Goal: Task Accomplishment & Management: Complete application form

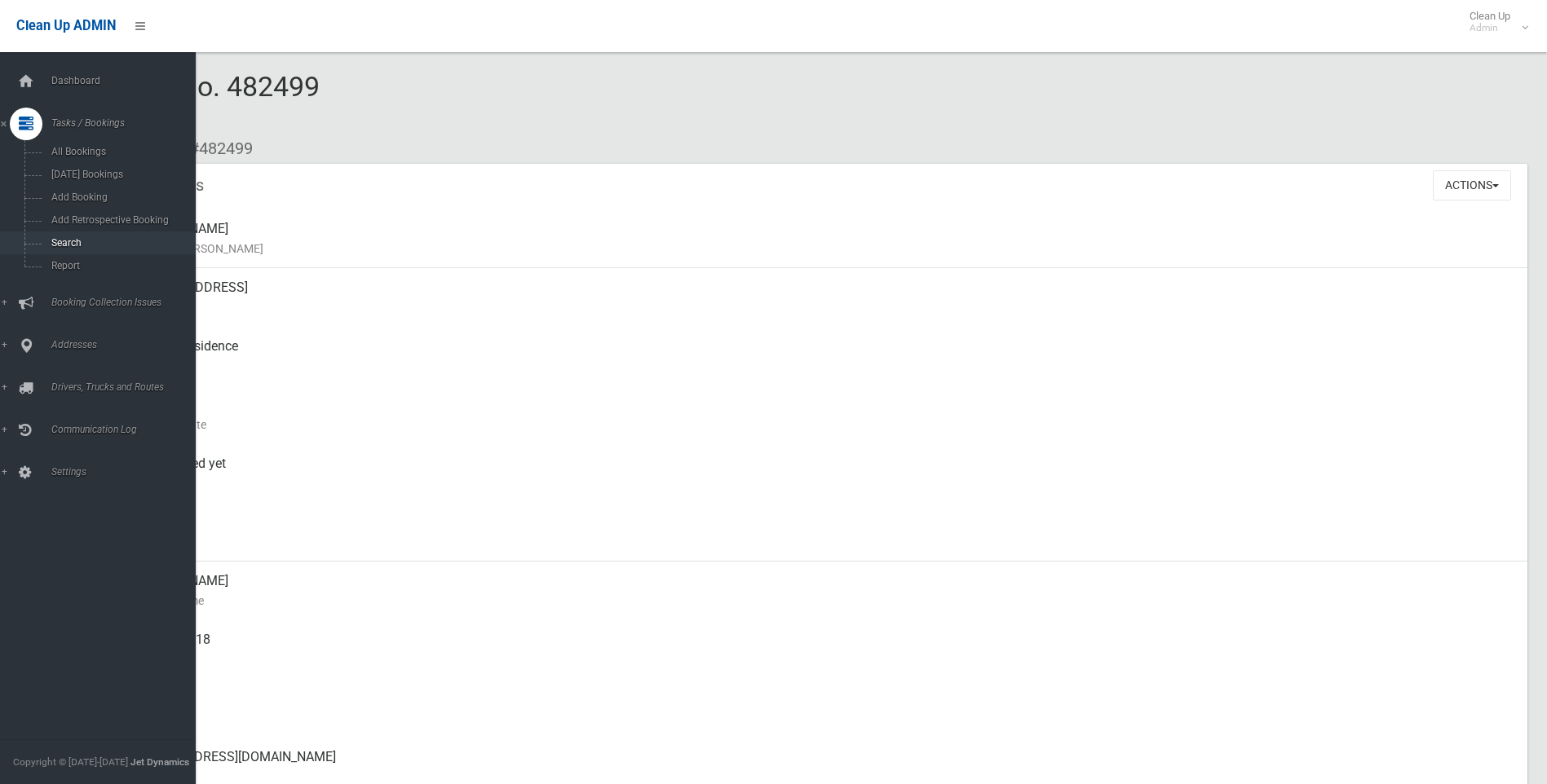
scroll to position [493, 0]
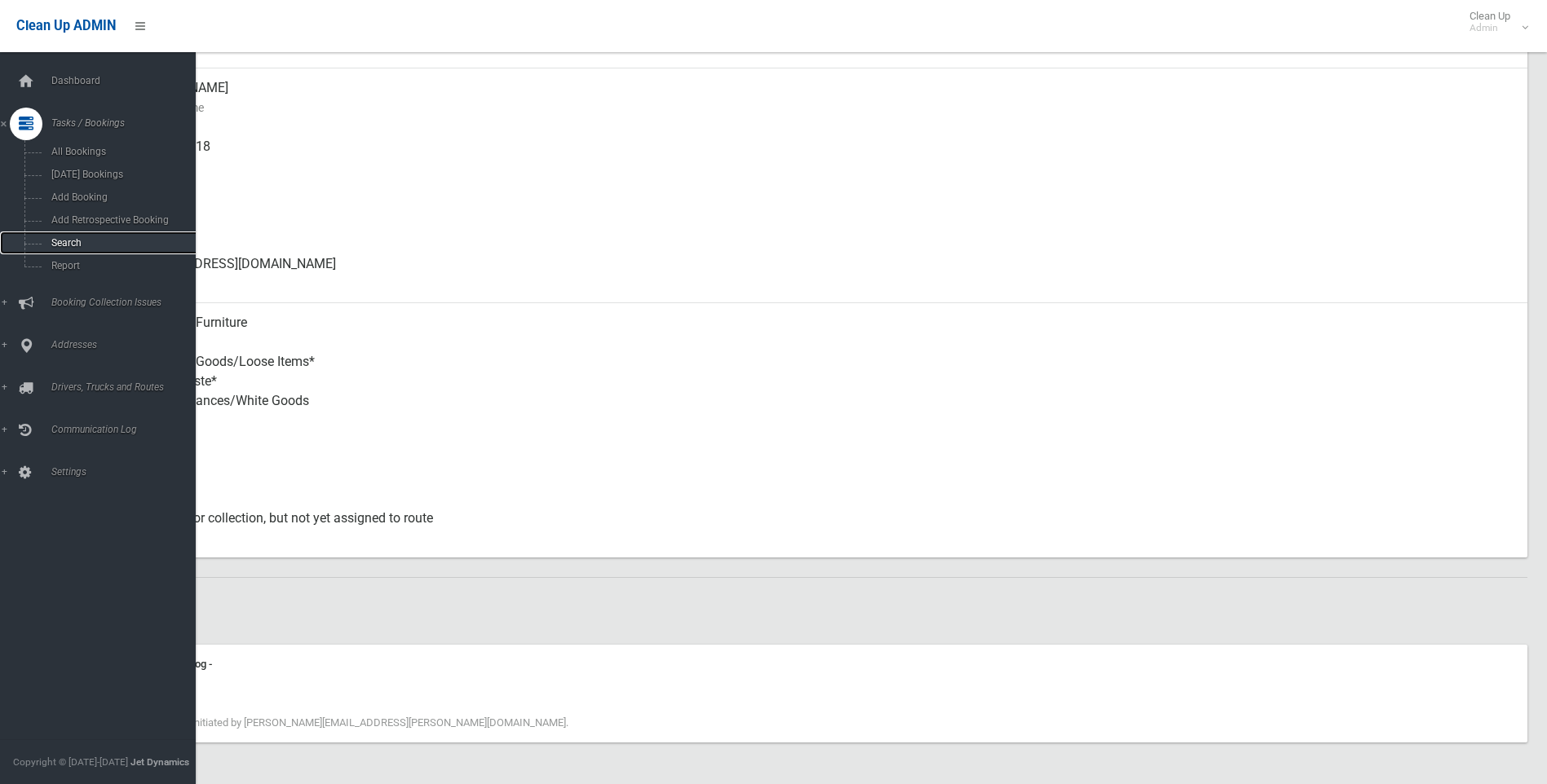
click at [65, 238] on span "Search" at bounding box center [120, 243] width 148 height 12
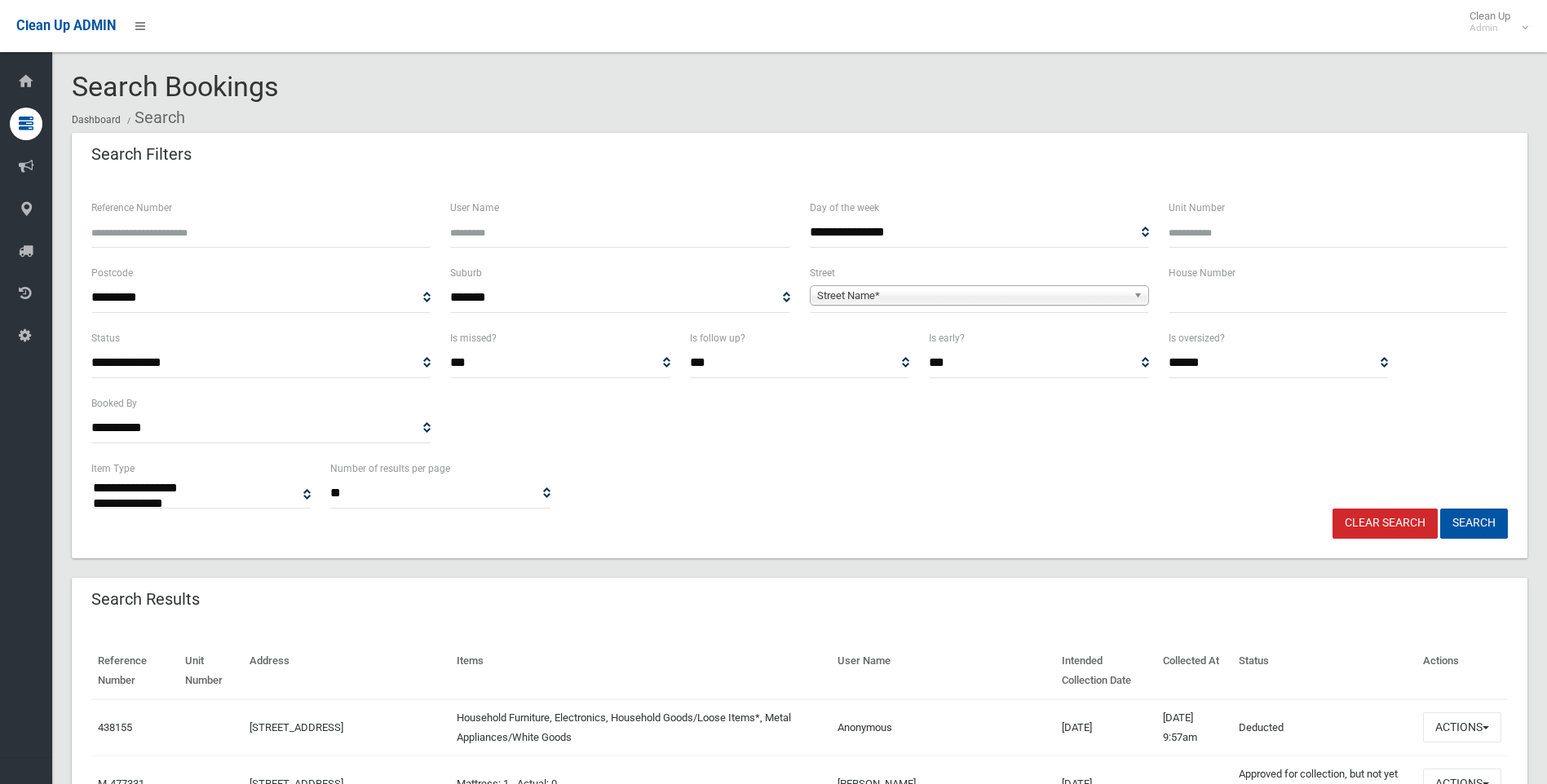
select select
click at [1228, 288] on input "text" at bounding box center [1338, 298] width 339 height 30
type input "**"
click at [1030, 288] on span "Street Name*" at bounding box center [972, 295] width 310 height 19
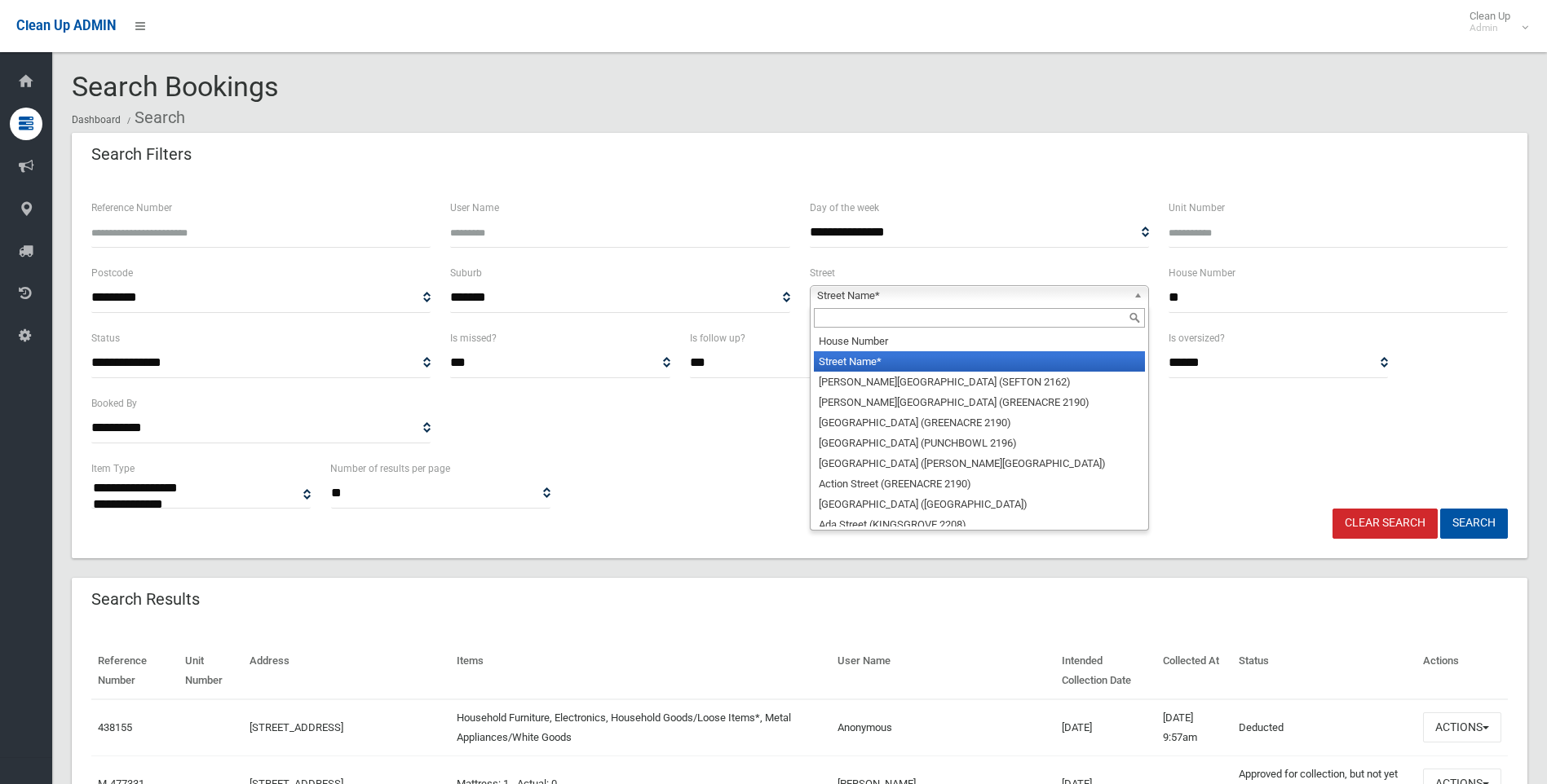
click at [868, 303] on span "Street Name*" at bounding box center [972, 295] width 310 height 19
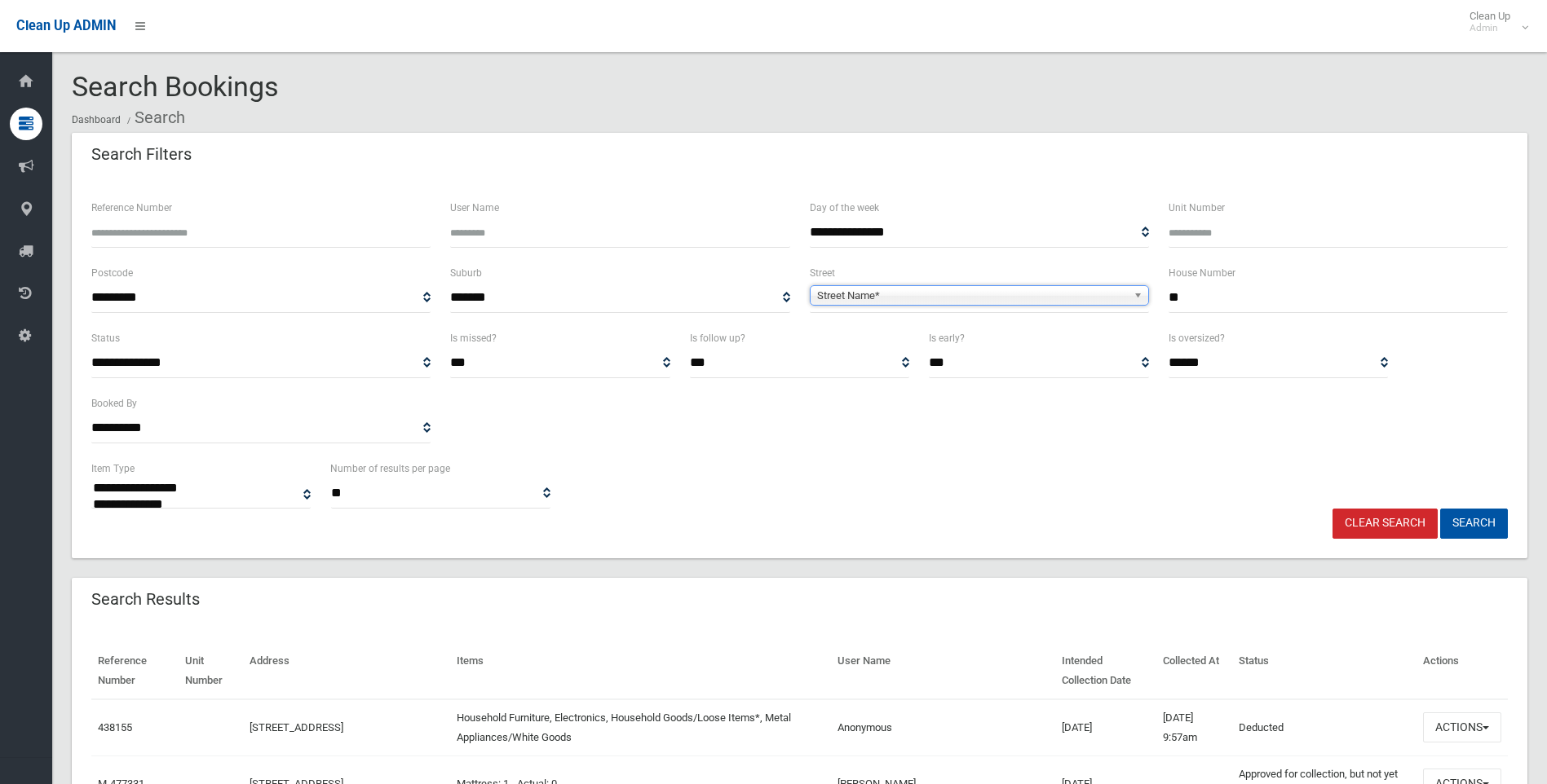
click at [872, 303] on span "Street Name*" at bounding box center [972, 295] width 310 height 19
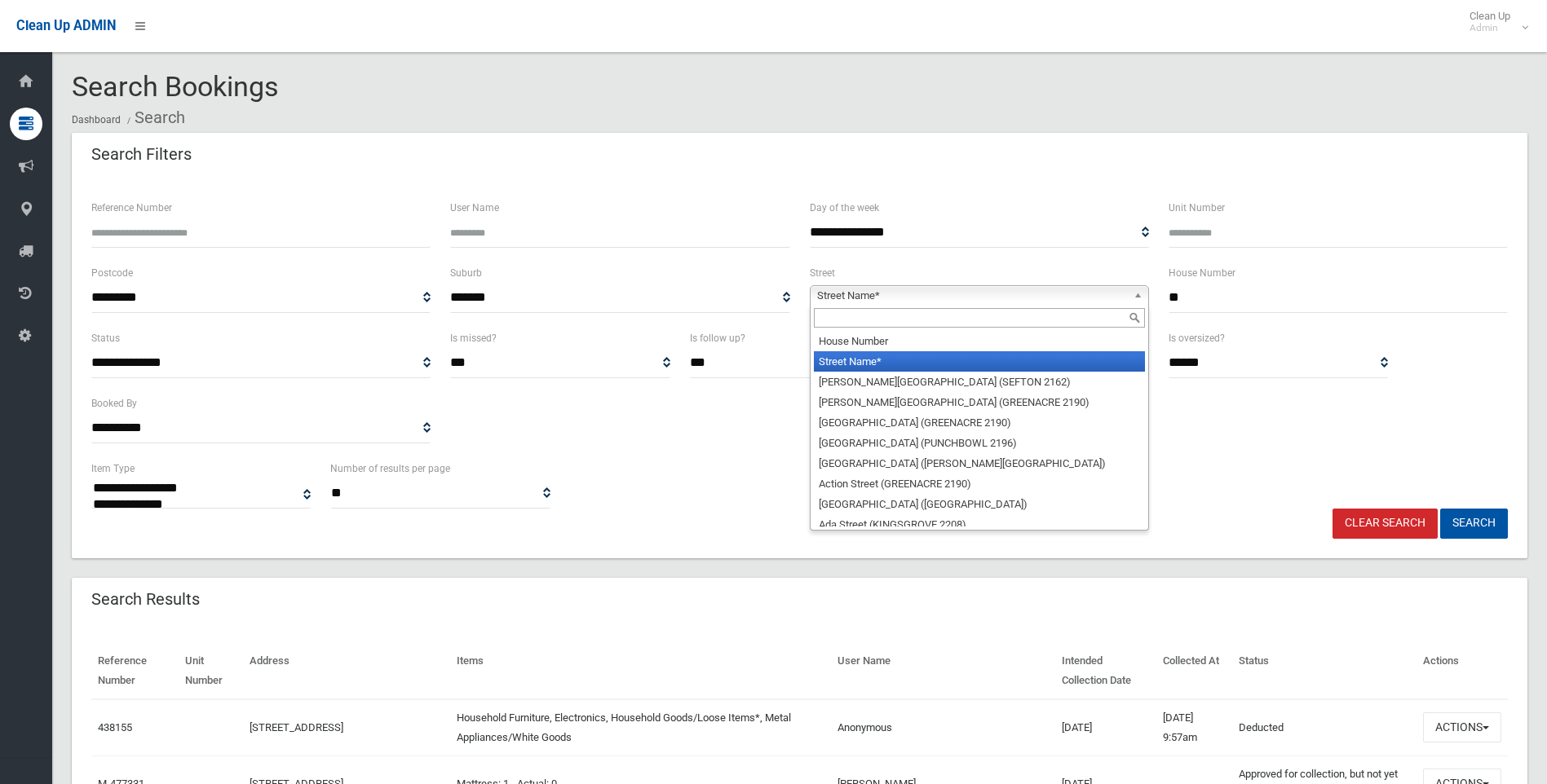
click at [871, 325] on input "text" at bounding box center [979, 318] width 331 height 19
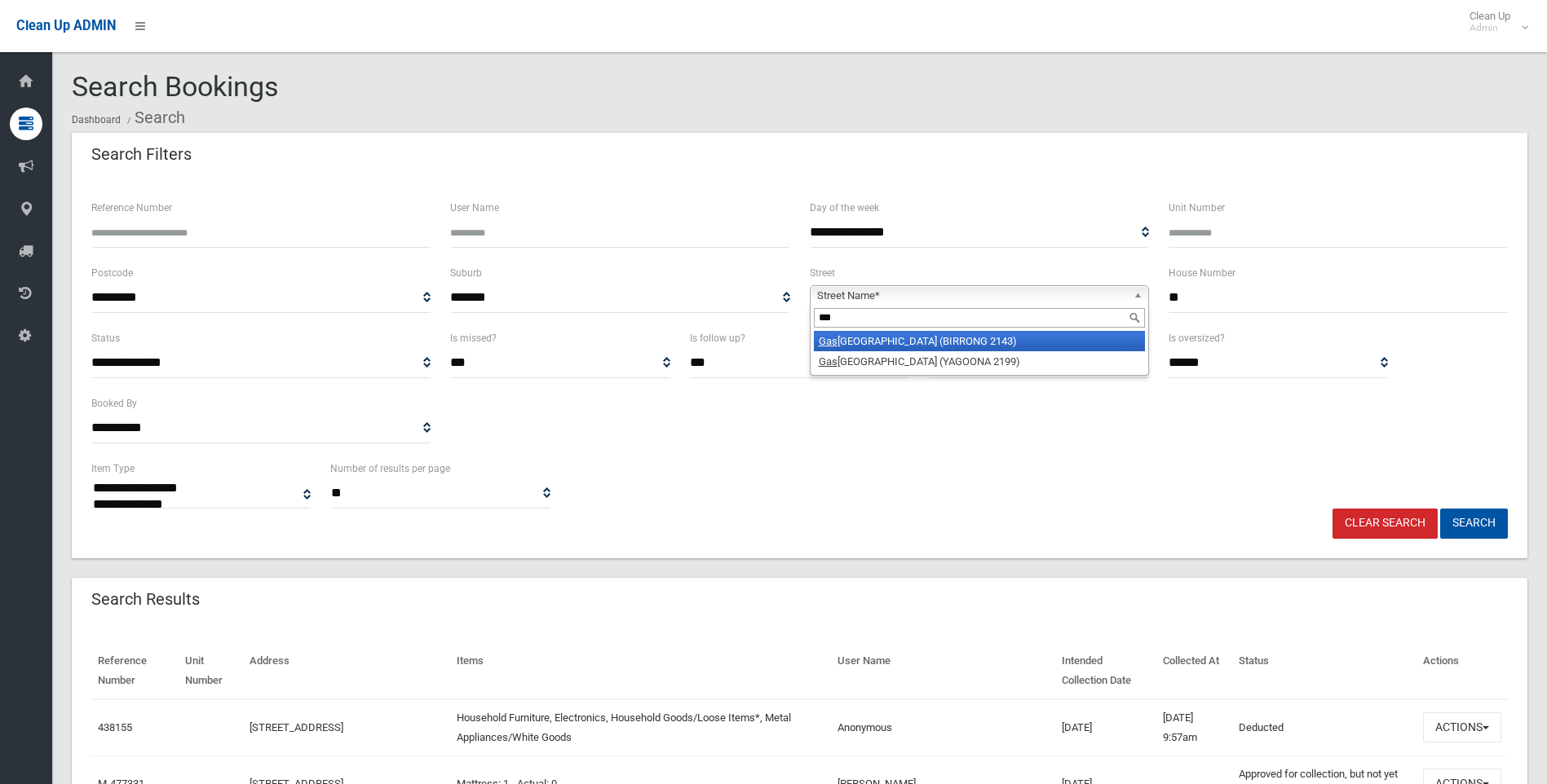
type input "***"
click at [900, 342] on li "Gas coigne Road (BIRRONG 2143)" at bounding box center [979, 341] width 331 height 20
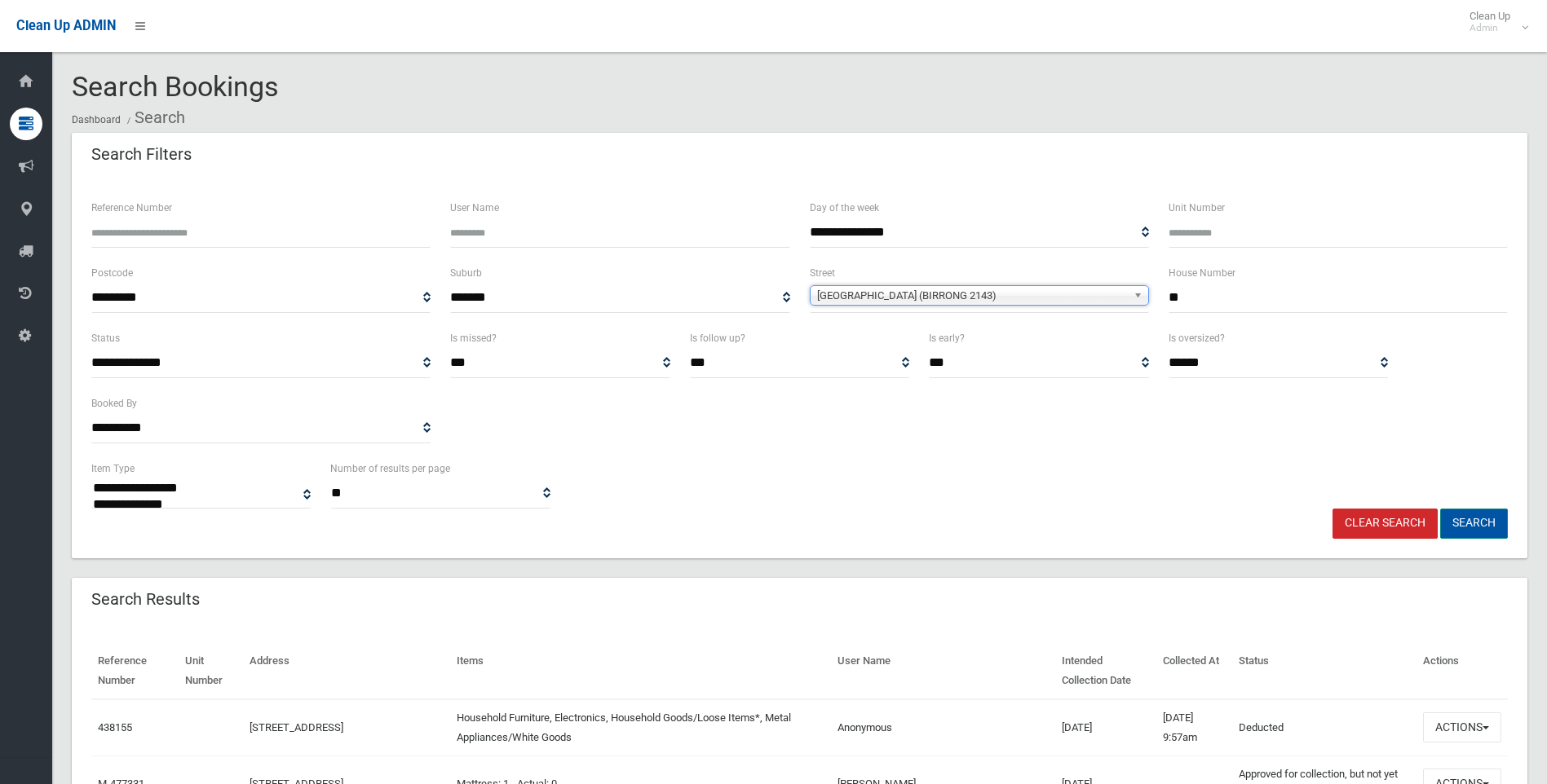
click at [1479, 520] on button "Search" at bounding box center [1474, 524] width 67 height 30
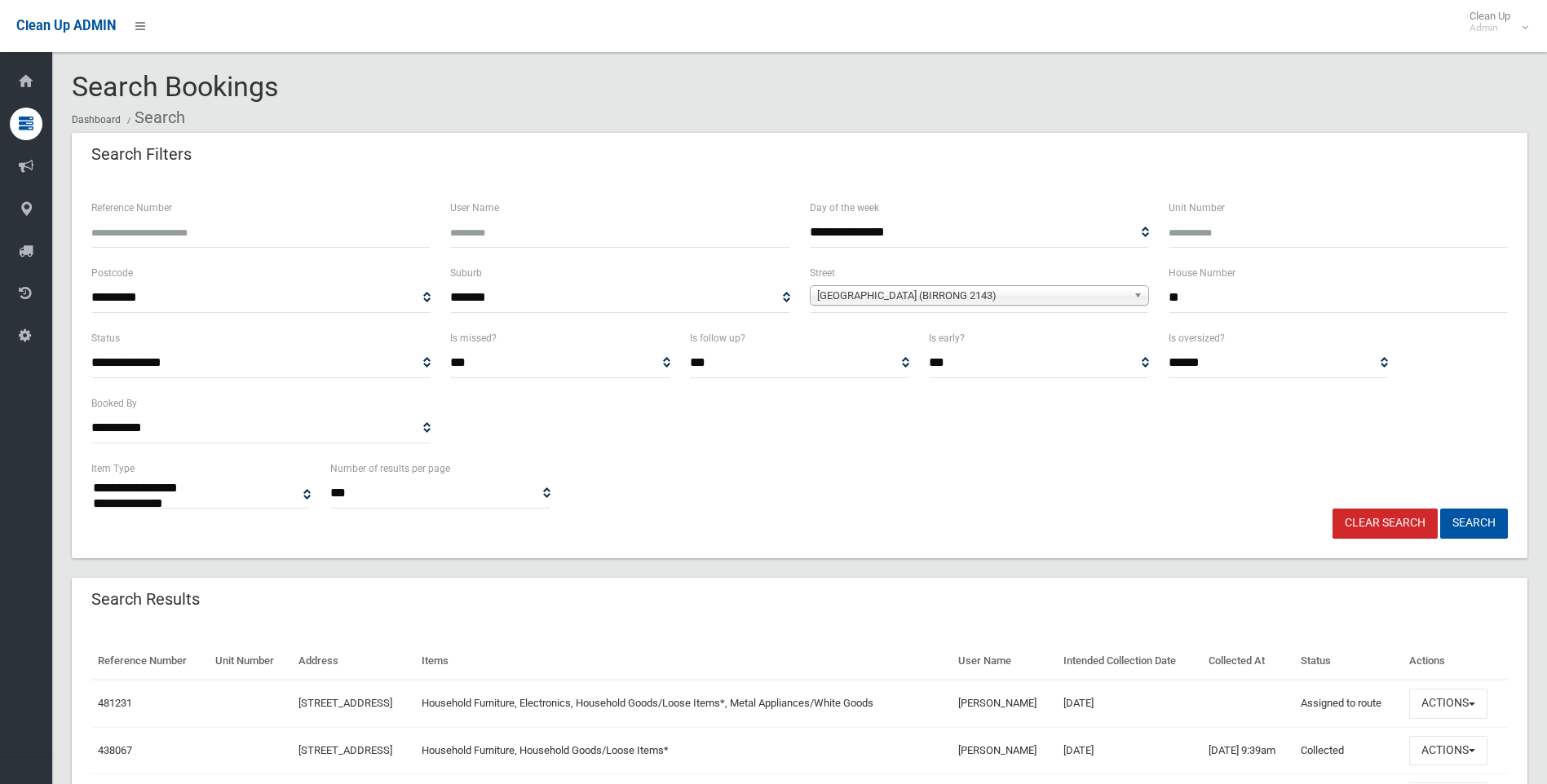
select select
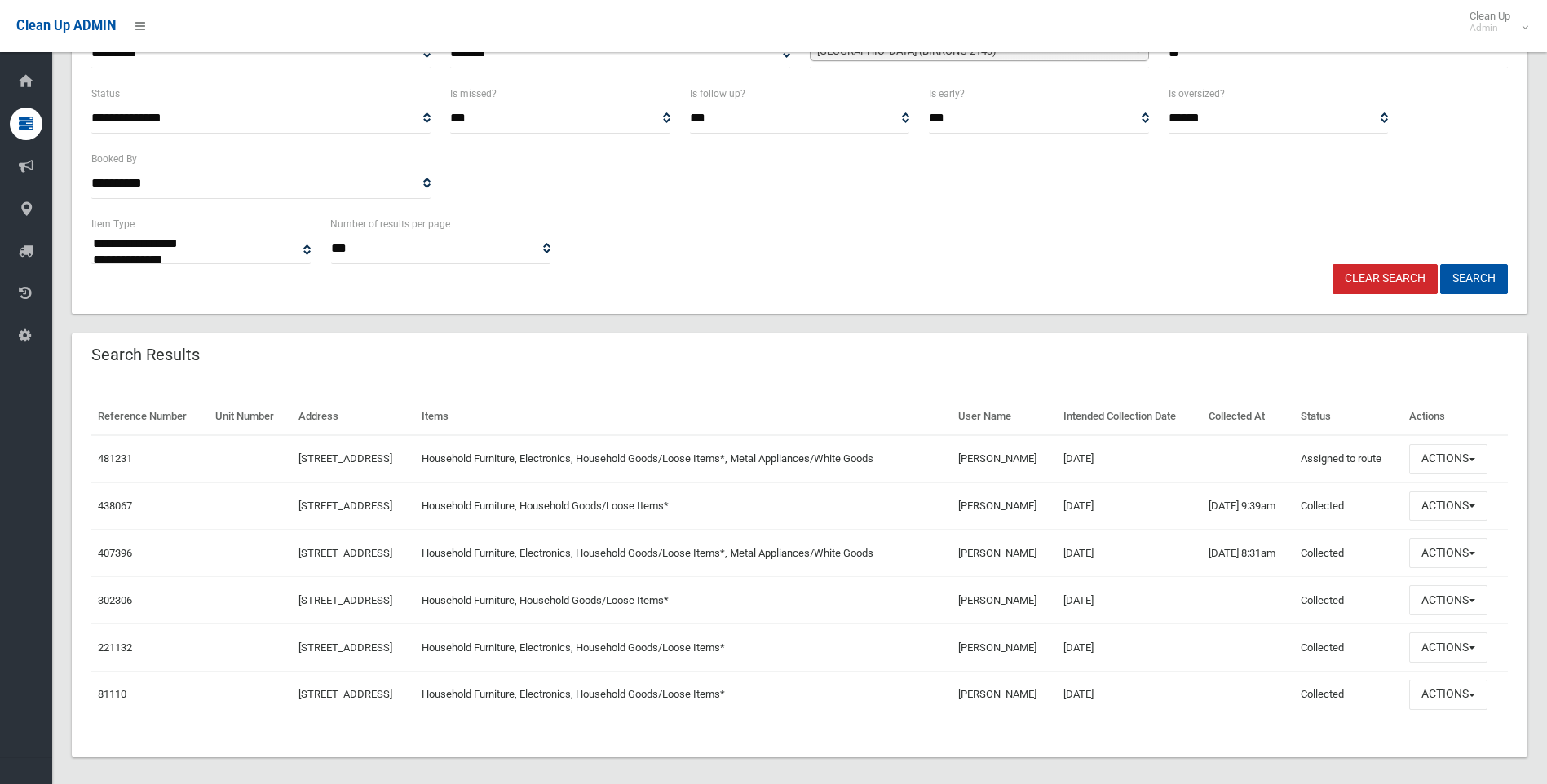
click at [830, 330] on div "**********" at bounding box center [799, 323] width 1455 height 869
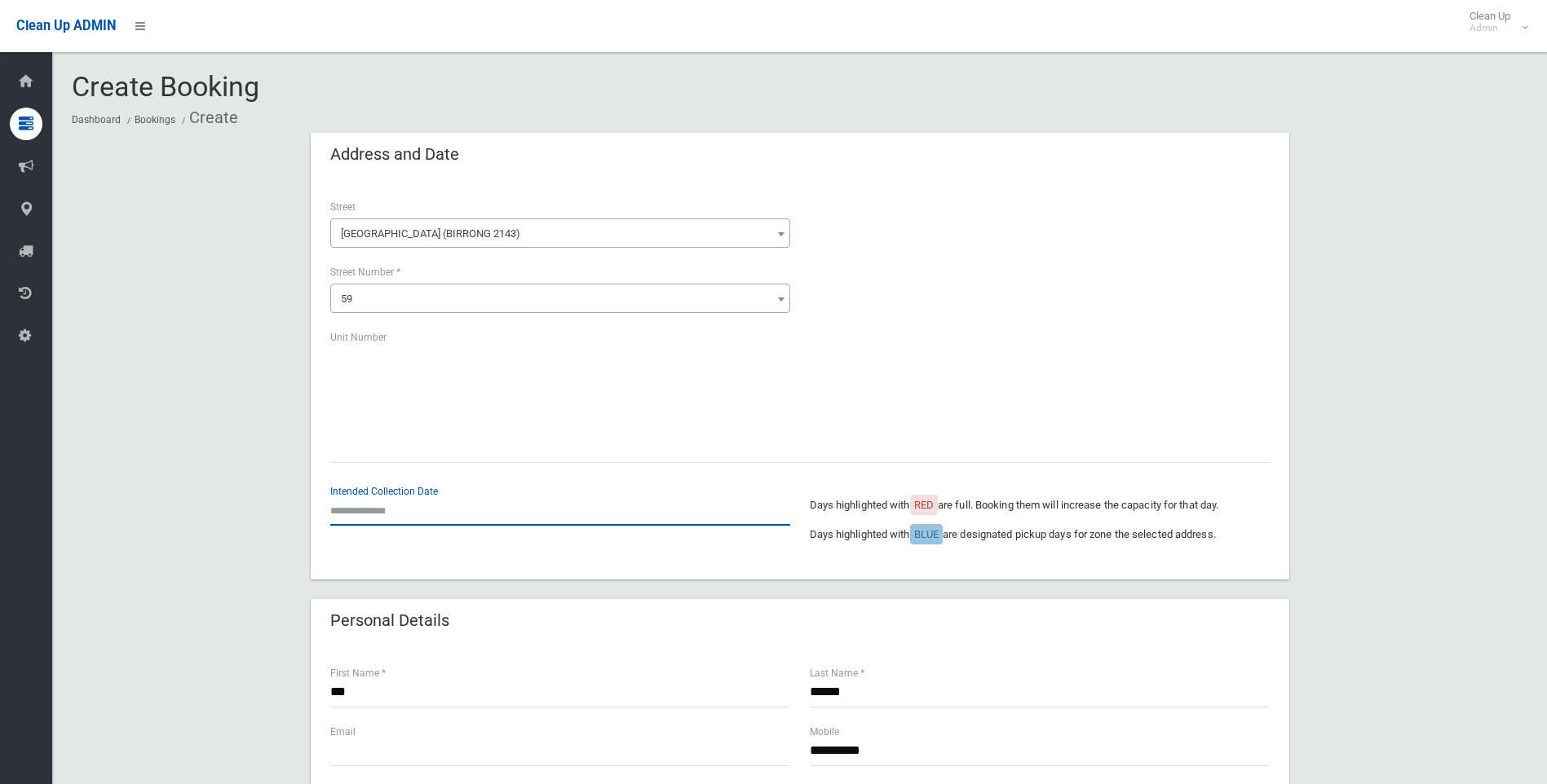
click at [356, 500] on input "text" at bounding box center [560, 511] width 459 height 30
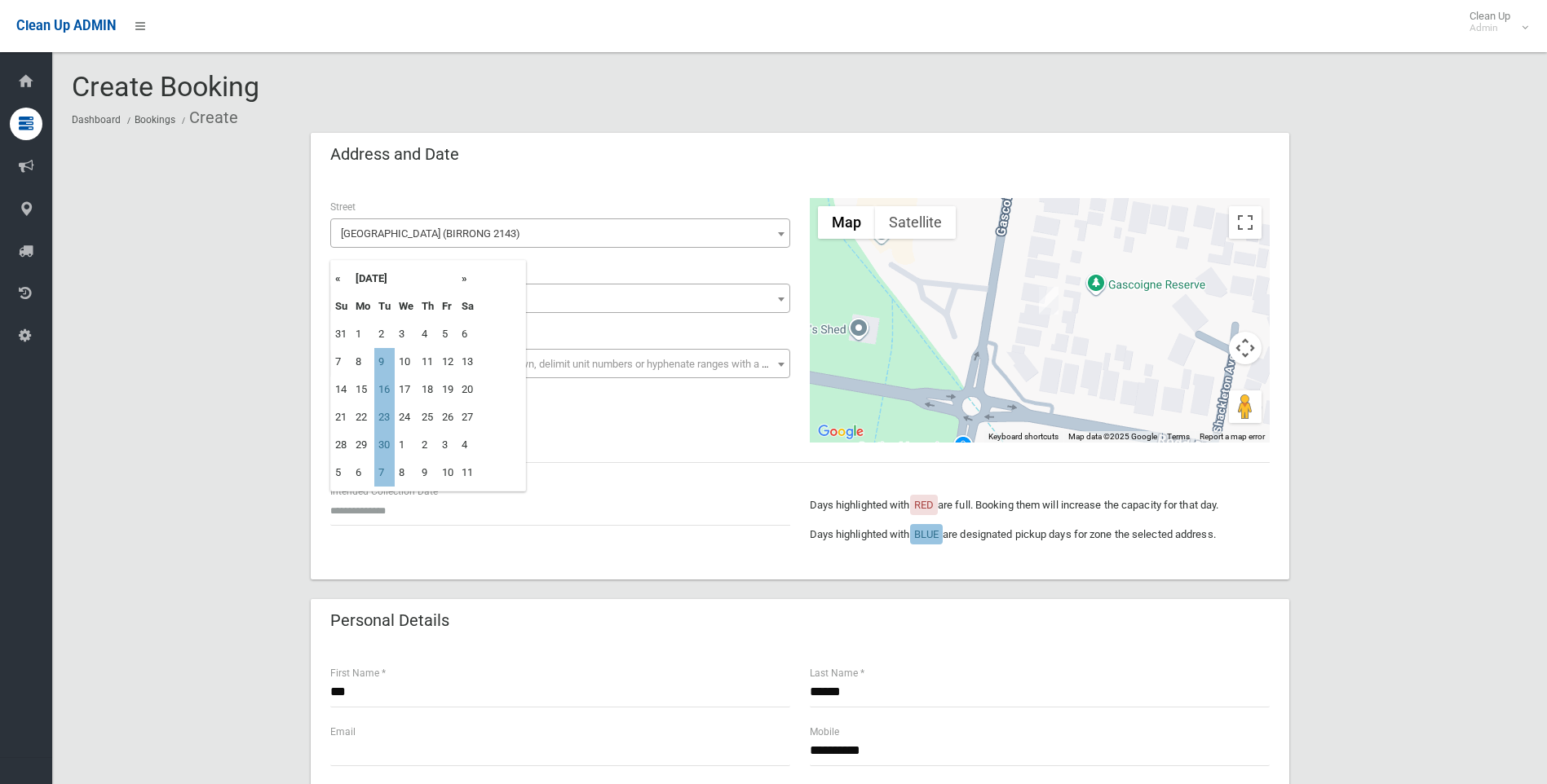
click at [506, 550] on div "Intended Collection Date Days highlighted with RED are full. Booking them will …" at bounding box center [799, 522] width 959 height 78
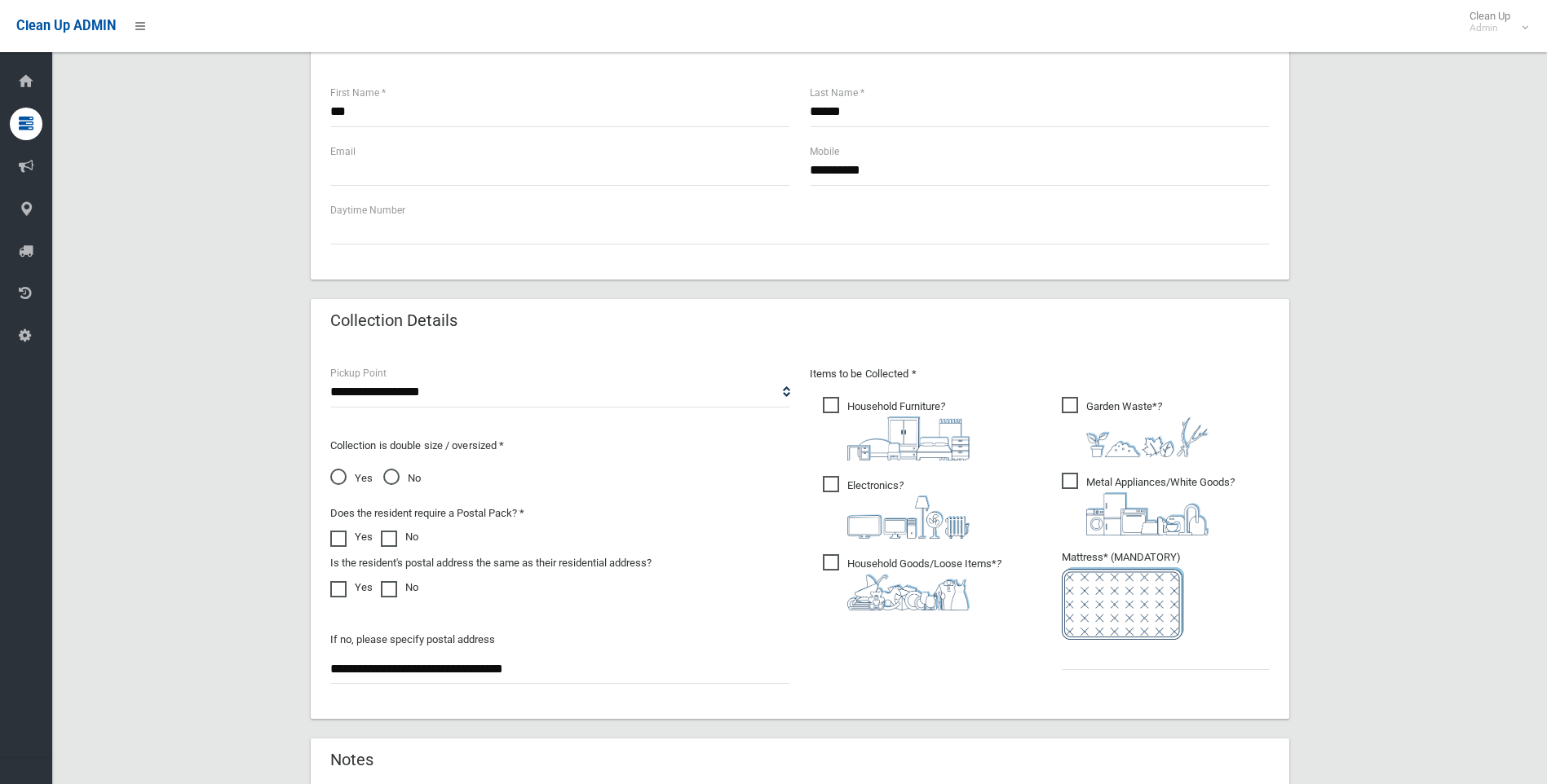
scroll to position [733, 0]
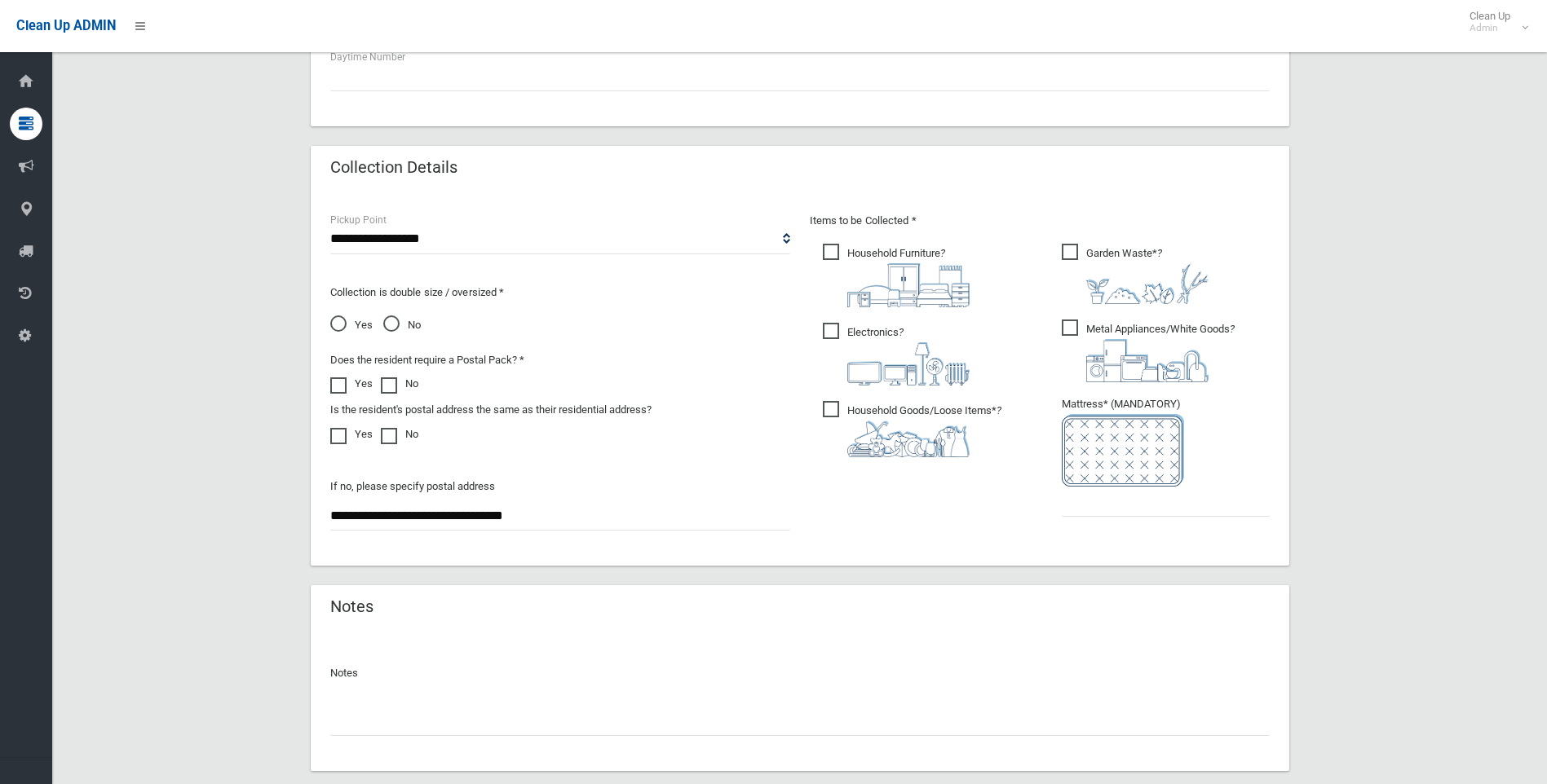
click at [1077, 324] on span "Metal Appliances/White Goods ?" at bounding box center [1147, 351] width 173 height 62
click at [823, 400] on label "Household Goods/Loose Items* ?" at bounding box center [912, 427] width 179 height 60
click at [830, 334] on span "Electronics ?" at bounding box center [896, 354] width 147 height 62
click at [829, 249] on span "Household Furniture ?" at bounding box center [896, 275] width 147 height 63
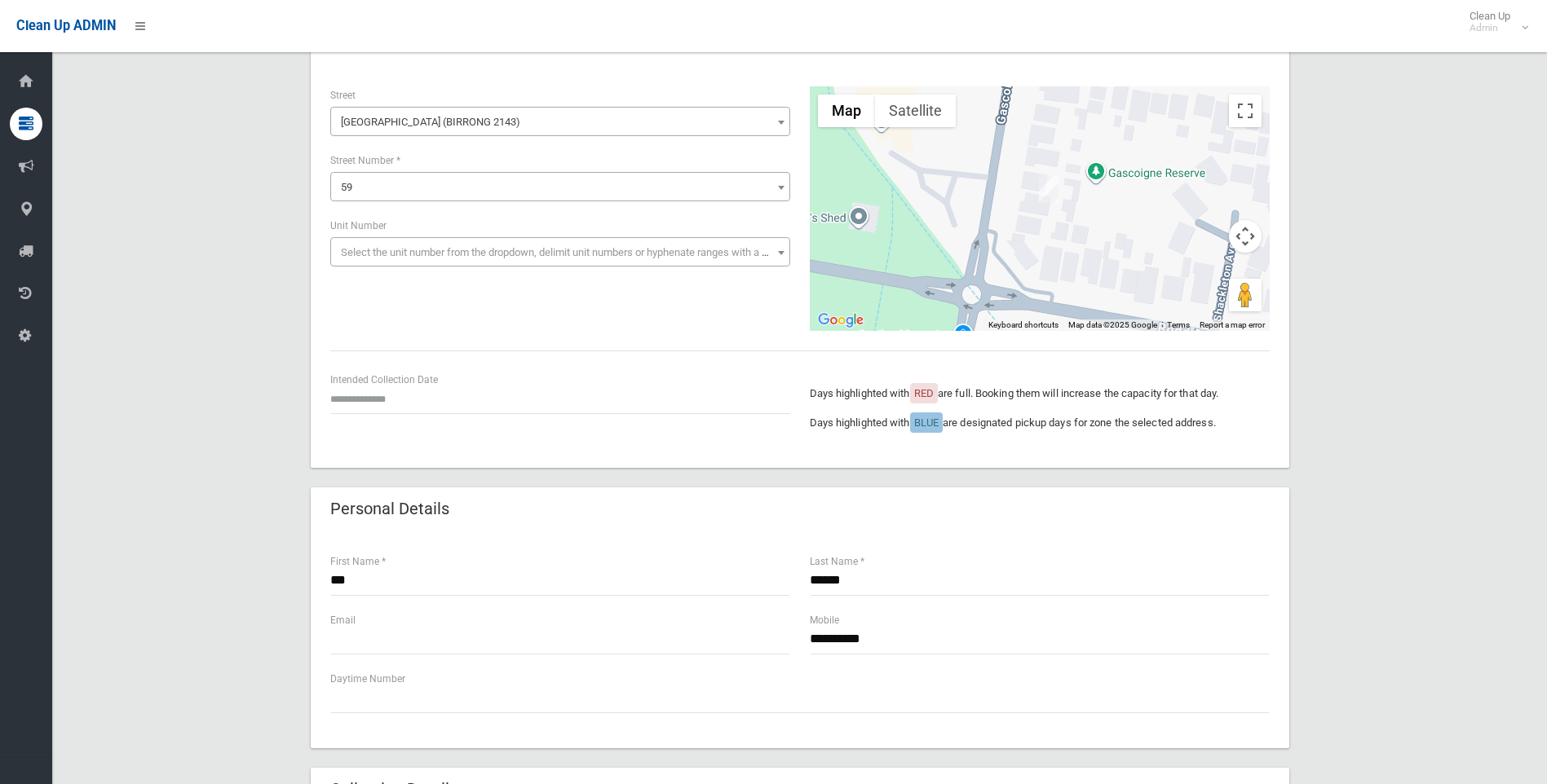
scroll to position [82, 0]
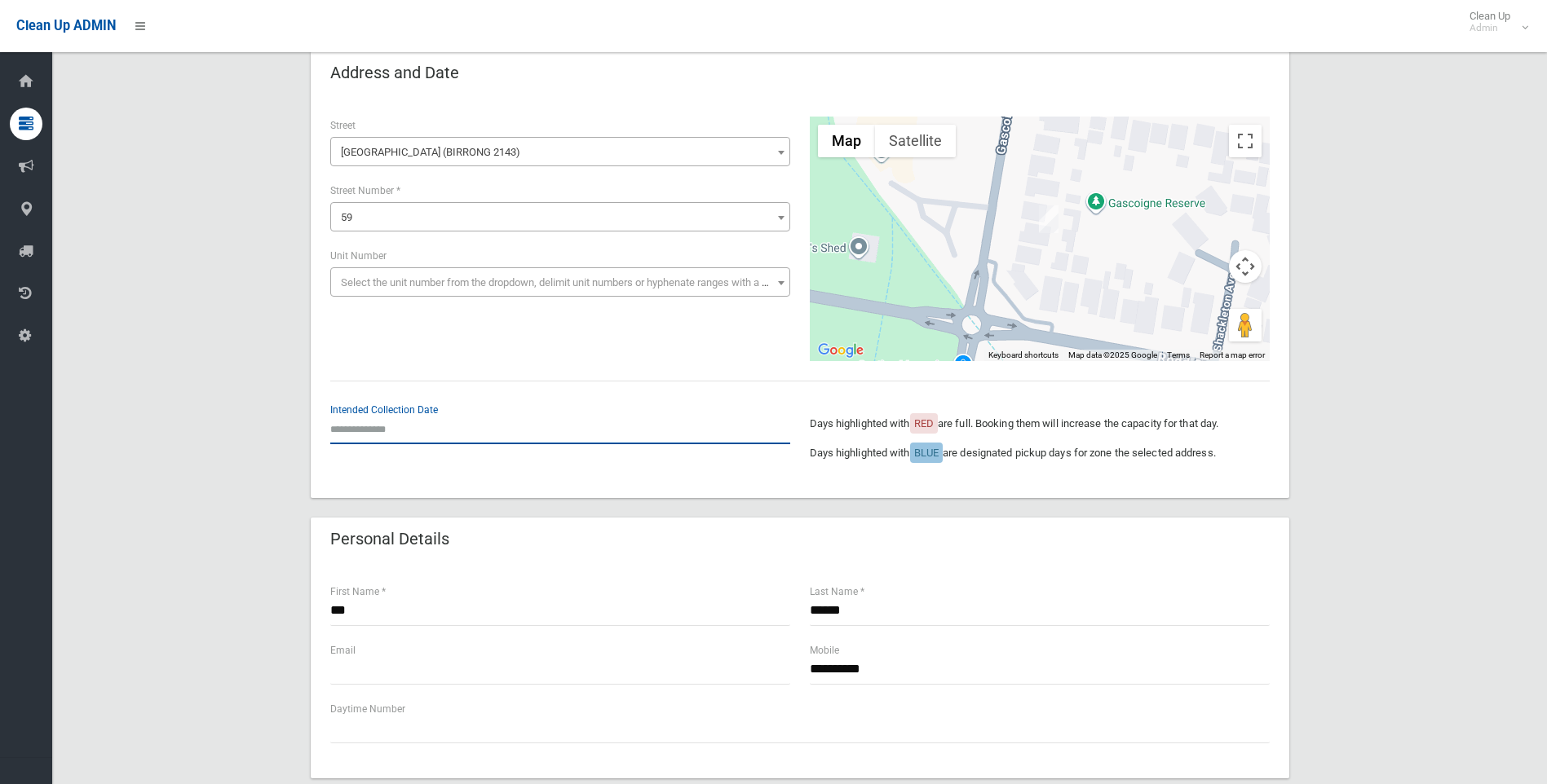
click at [406, 426] on input "text" at bounding box center [560, 429] width 459 height 30
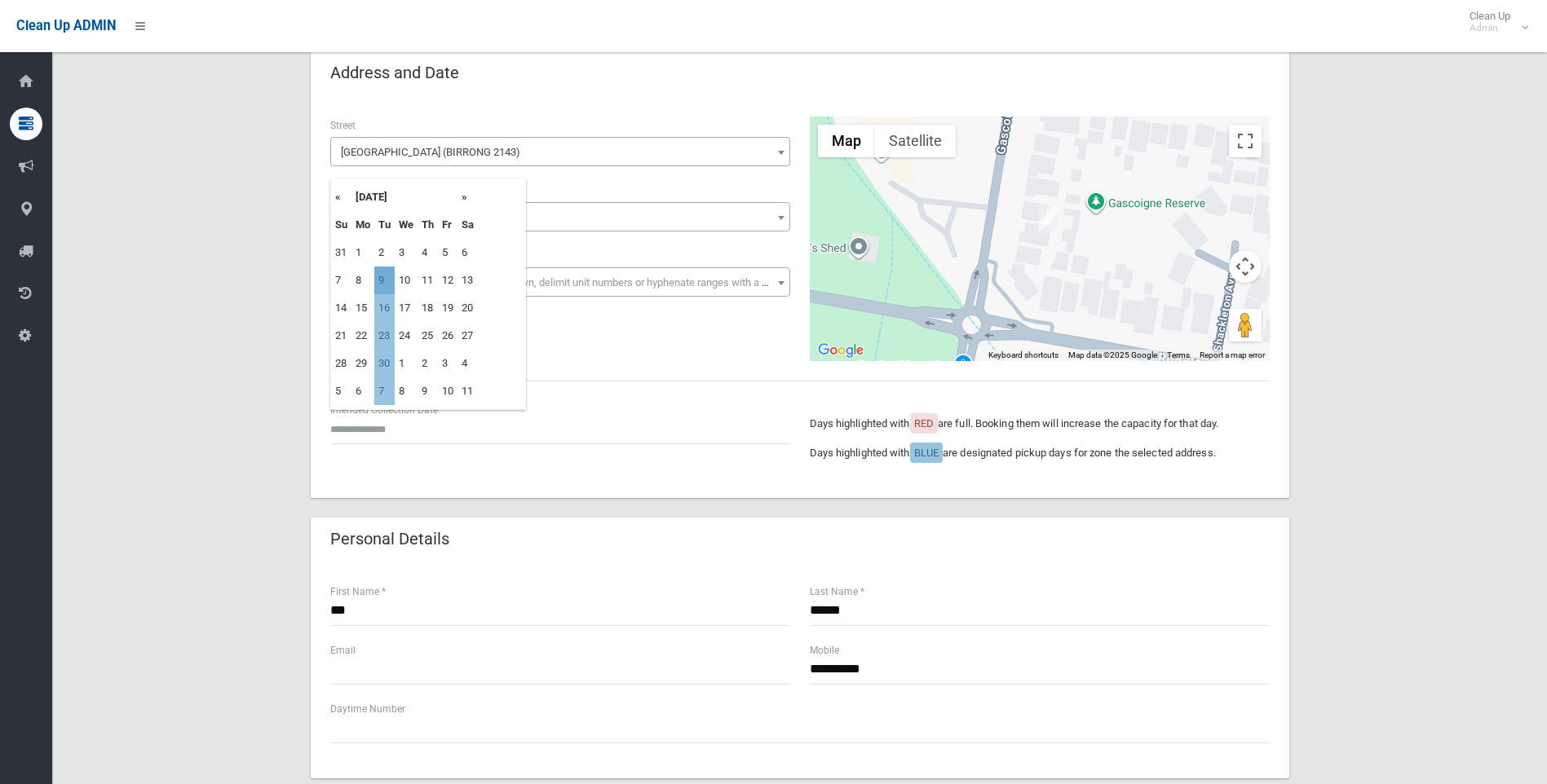
click at [384, 278] on td "9" at bounding box center [384, 280] width 20 height 28
type input "**********"
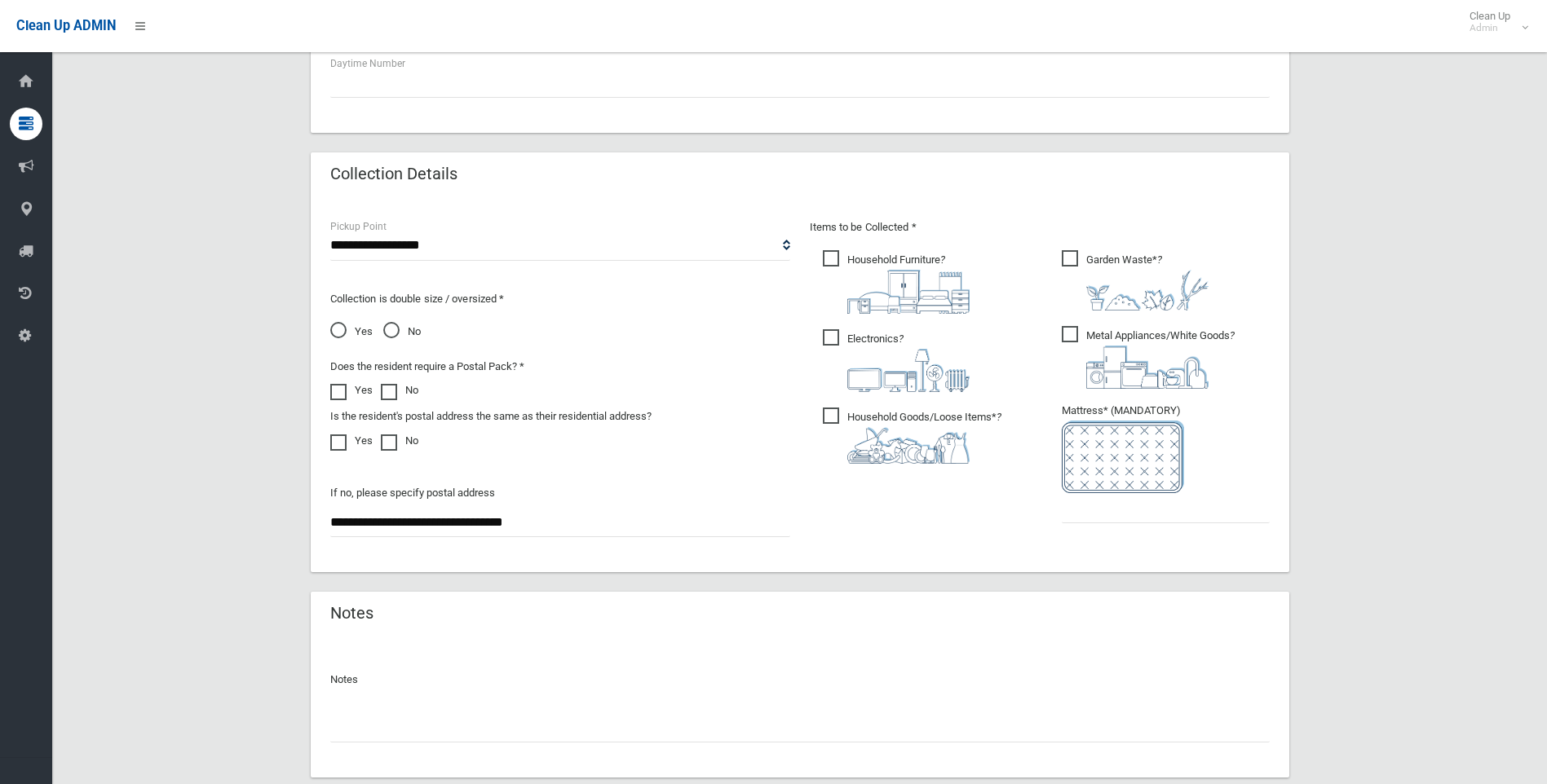
scroll to position [733, 0]
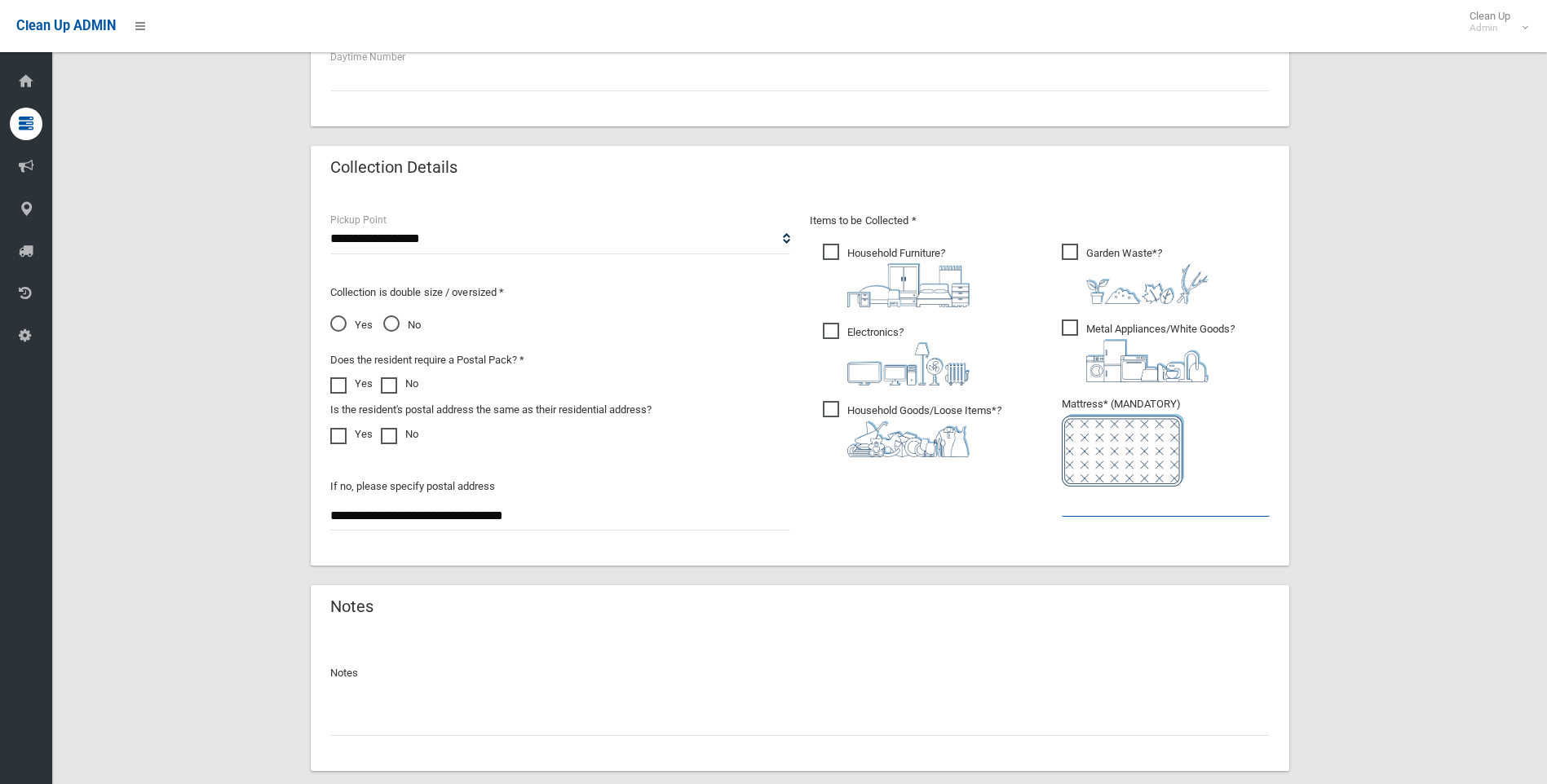
click at [1090, 507] on input "text" at bounding box center [1165, 502] width 208 height 30
click at [1088, 492] on input "*" at bounding box center [1165, 502] width 208 height 30
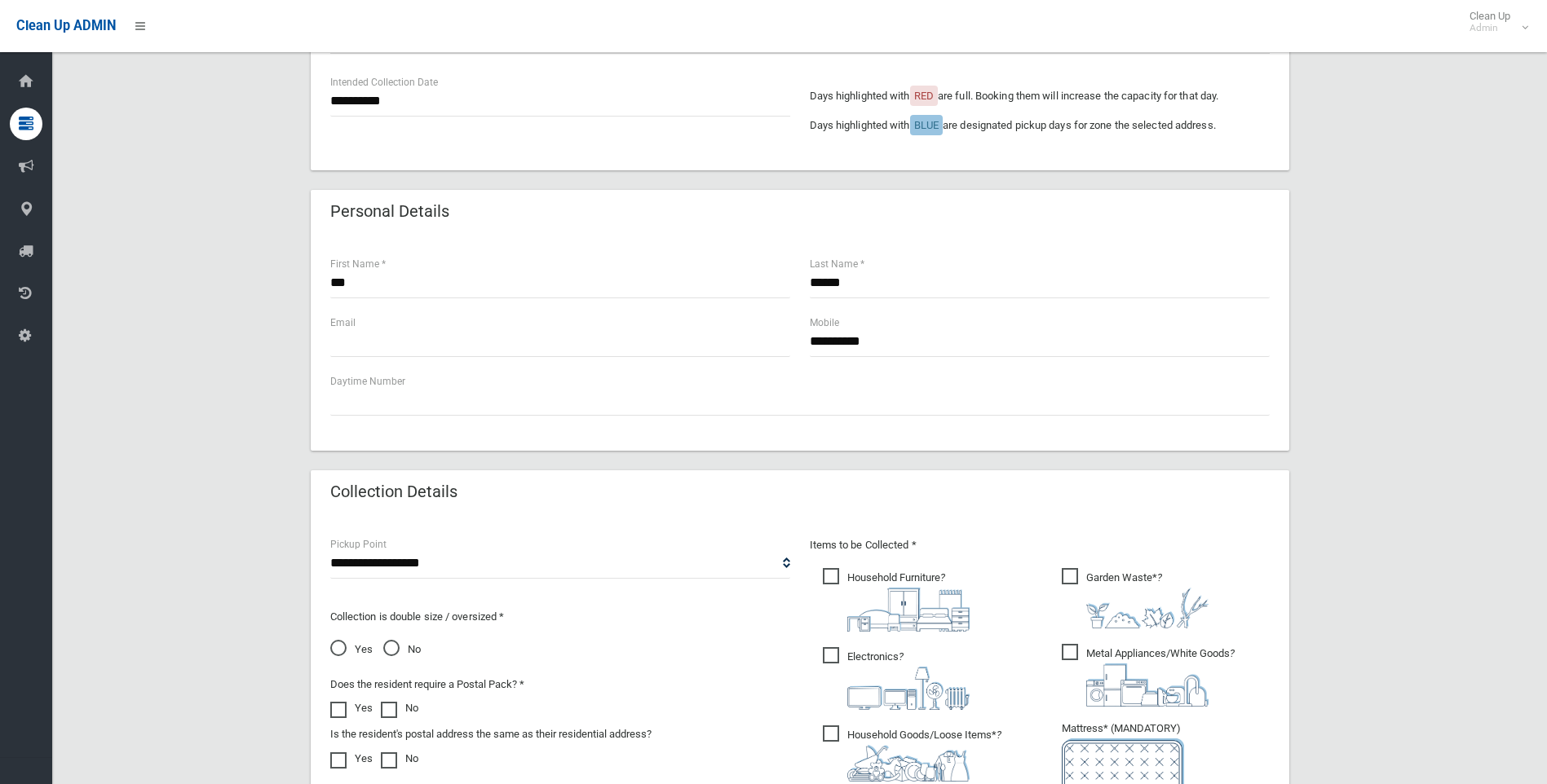
scroll to position [408, 0]
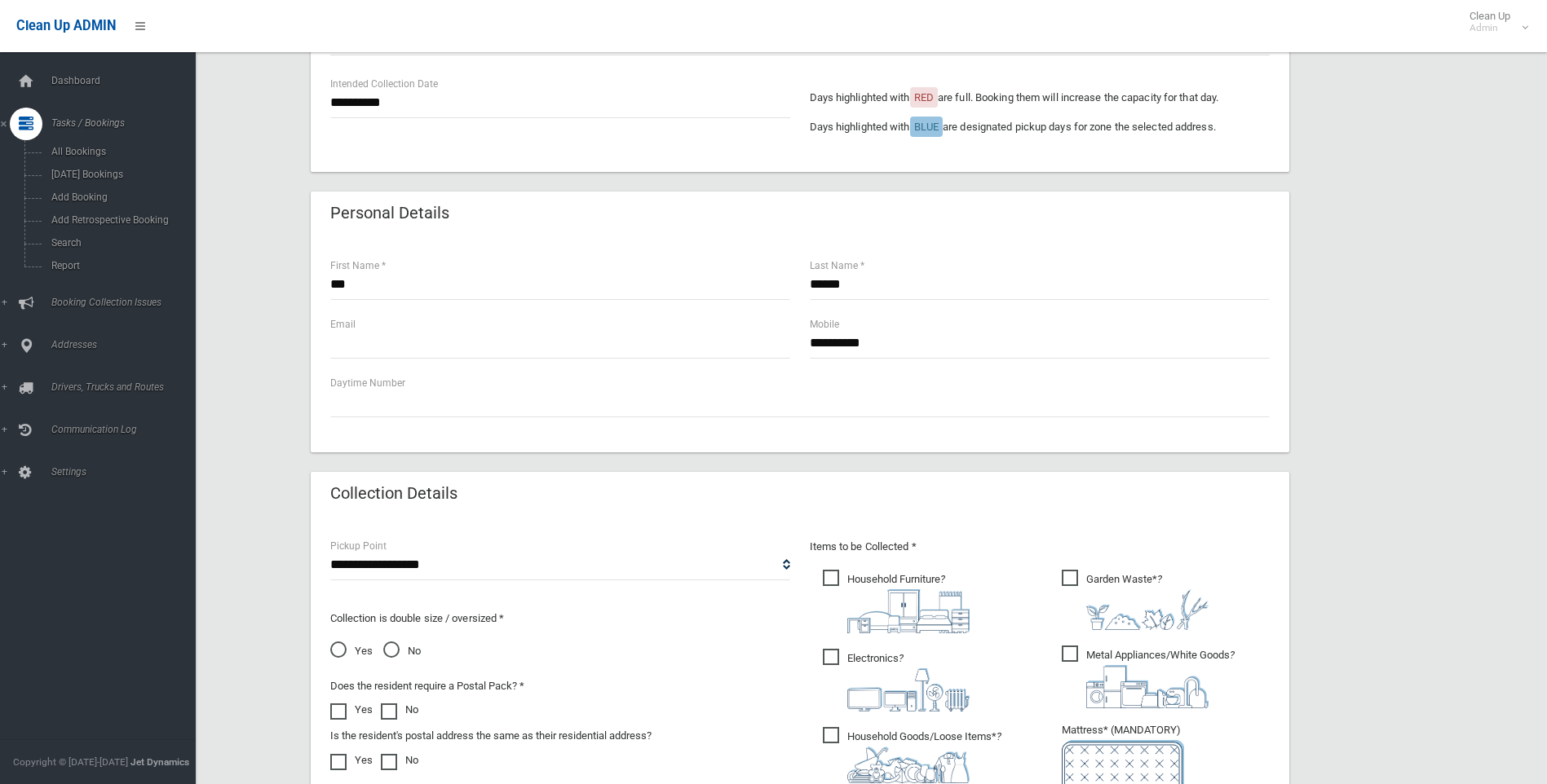
type input "*"
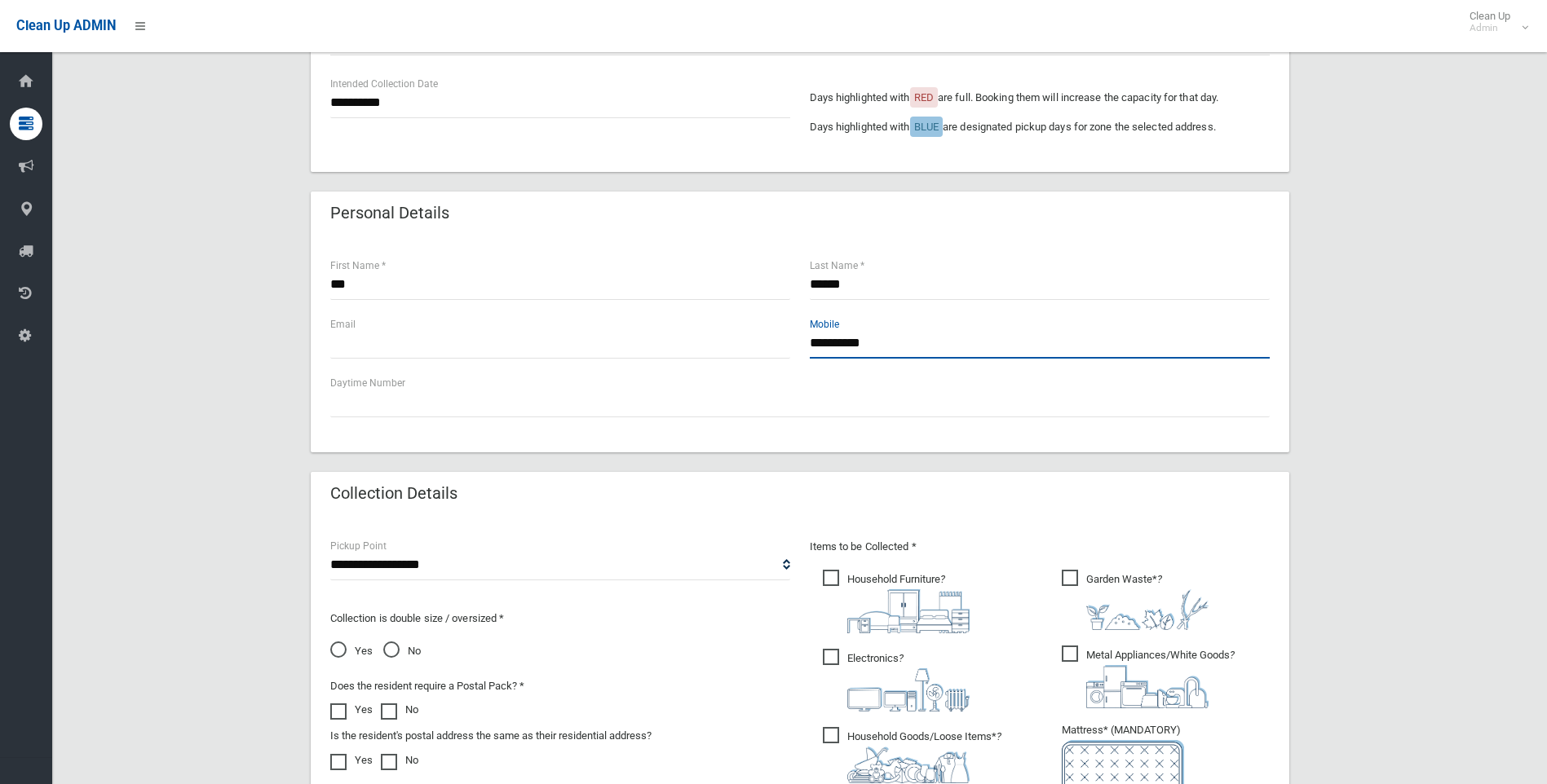
drag, startPoint x: 902, startPoint y: 346, endPoint x: 610, endPoint y: 392, distance: 295.6
click at [610, 392] on div "**********" at bounding box center [799, 344] width 979 height 215
paste input "**********"
type input "**********"
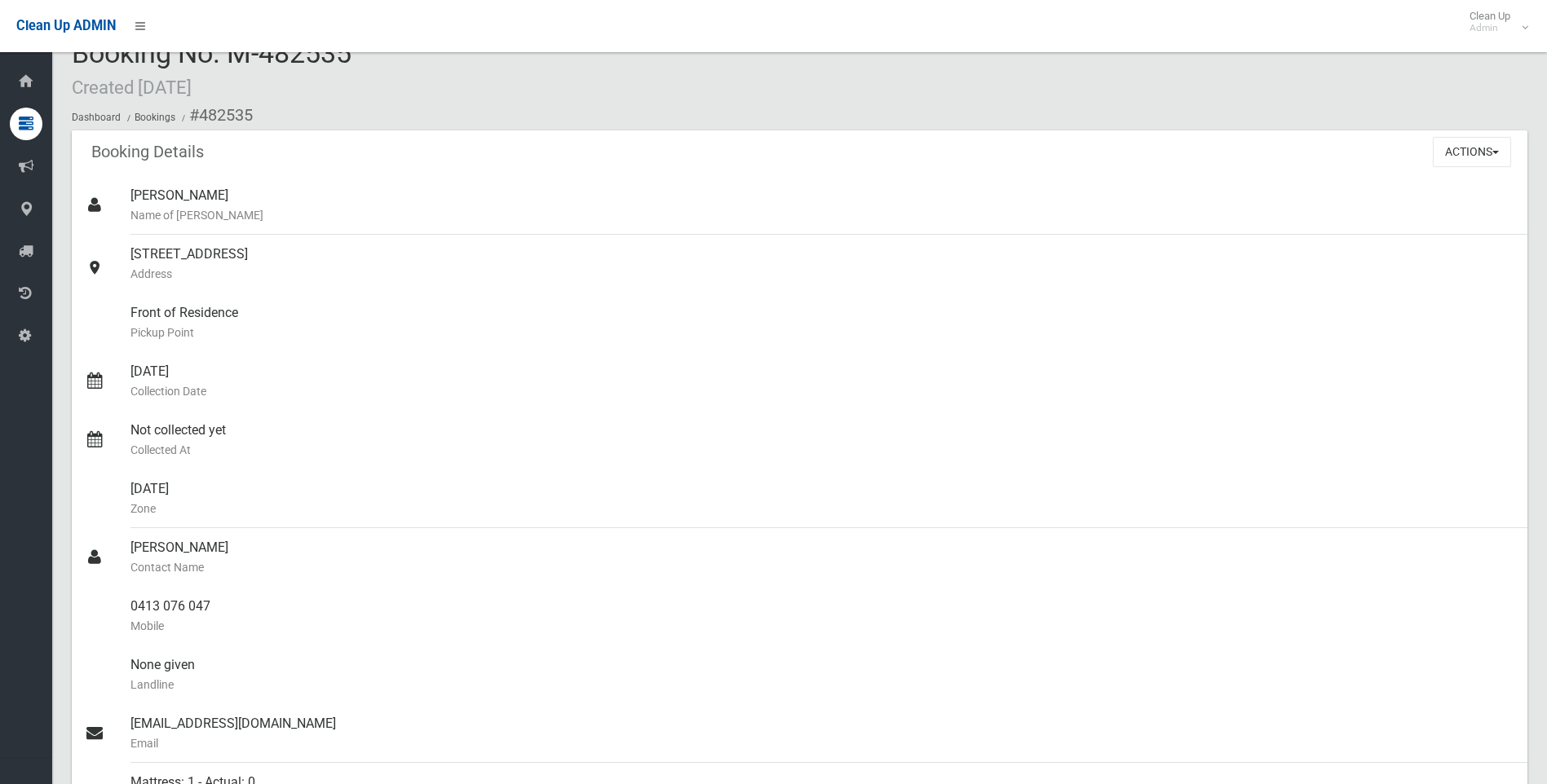
scroll to position [8, 0]
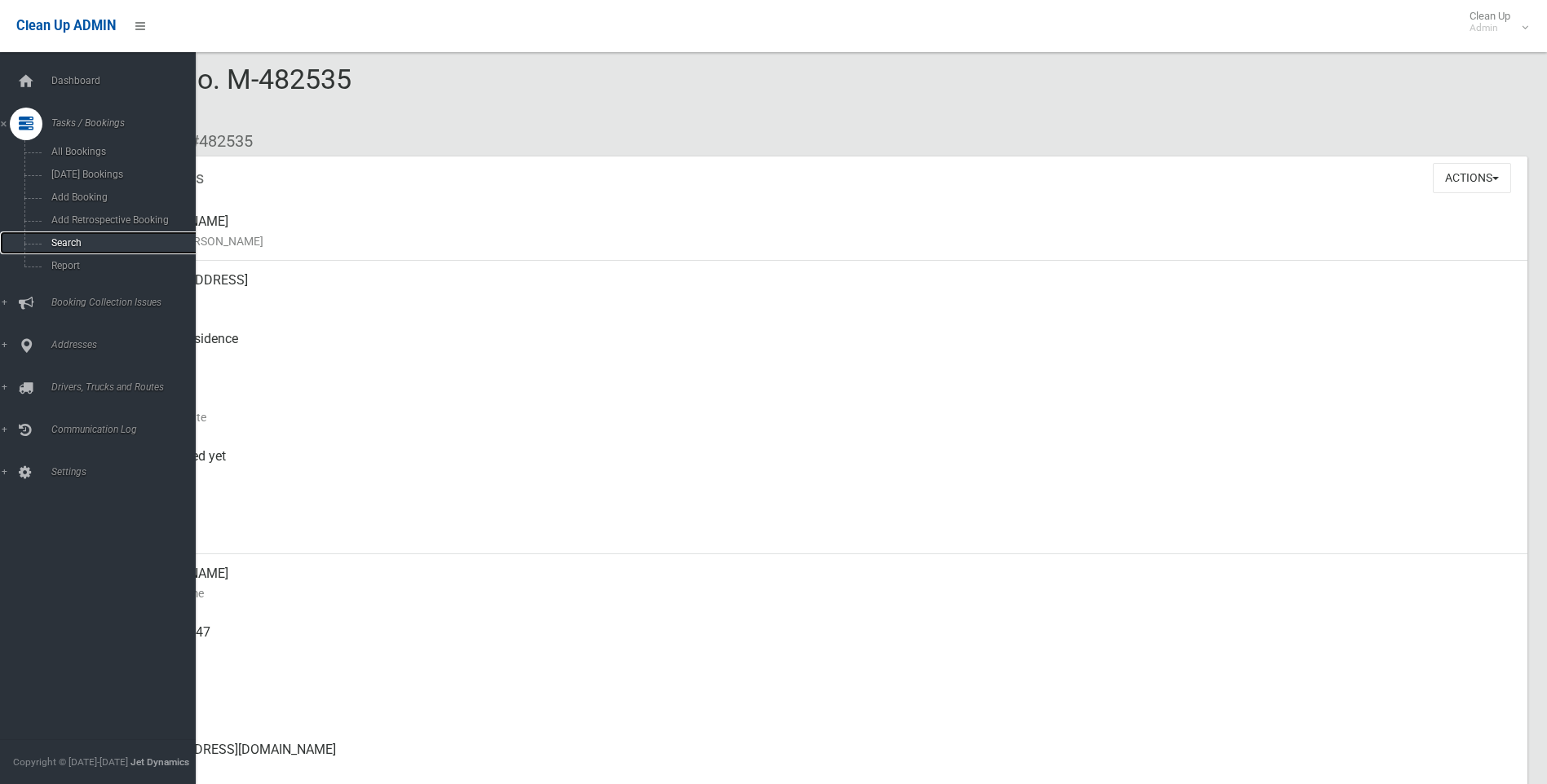
click at [55, 246] on span "Search" at bounding box center [120, 243] width 148 height 12
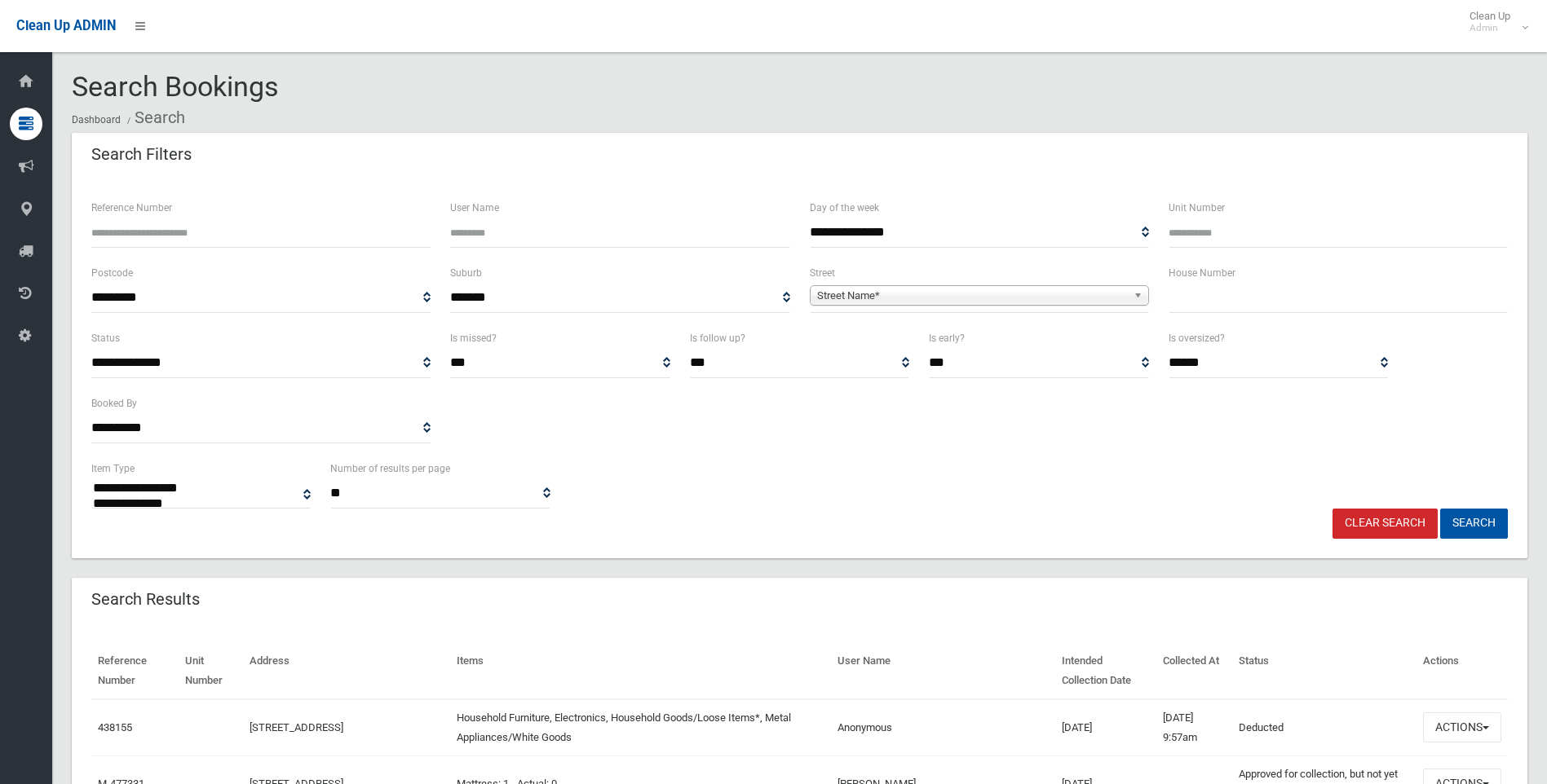
select select
click at [1303, 312] on input "text" at bounding box center [1338, 298] width 339 height 30
click at [1212, 294] on input "text" at bounding box center [1338, 298] width 339 height 30
type input "*"
click at [1068, 293] on span "Street Name*" at bounding box center [972, 295] width 310 height 19
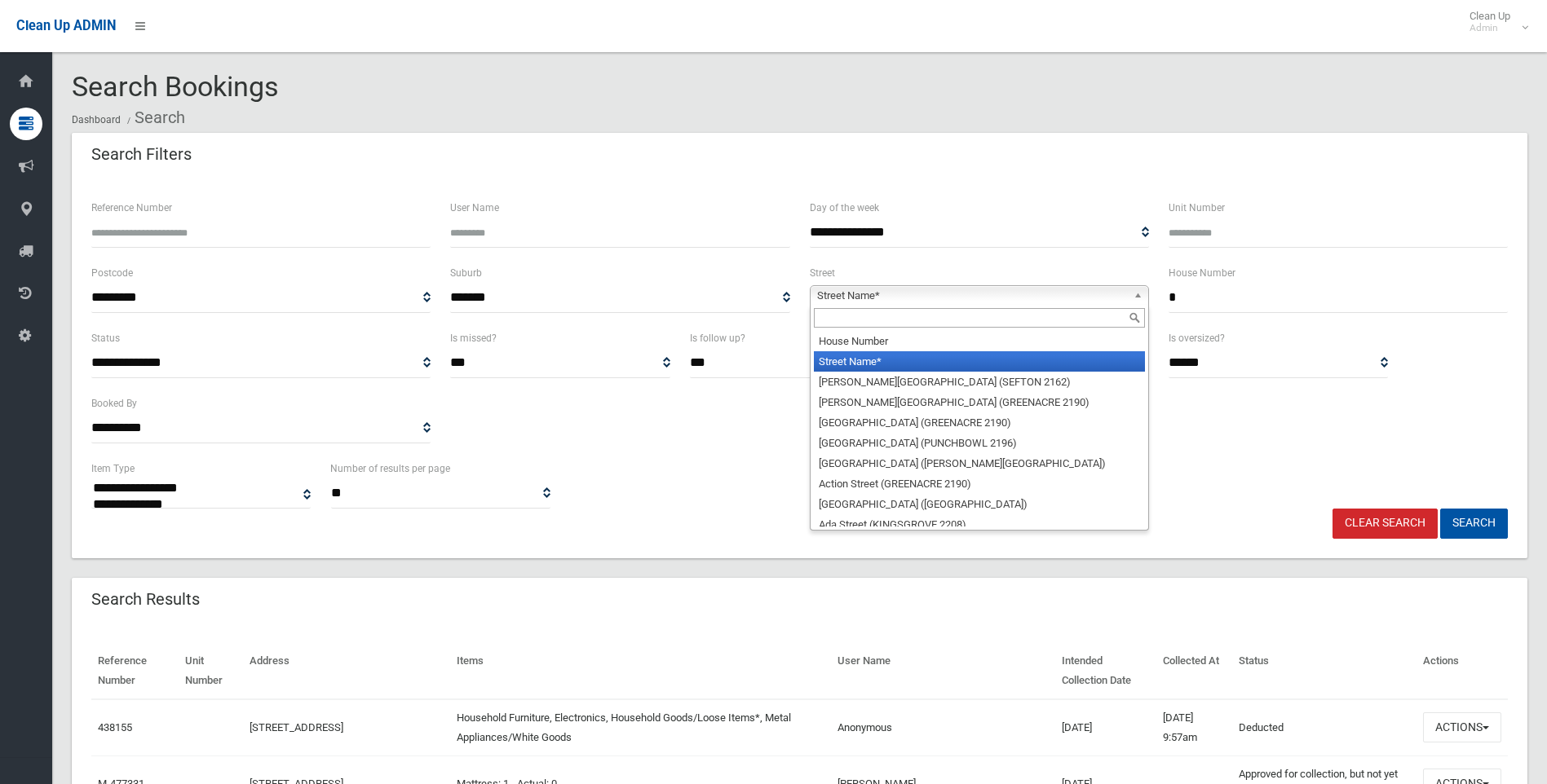
click at [1259, 297] on input "*" at bounding box center [1338, 298] width 339 height 30
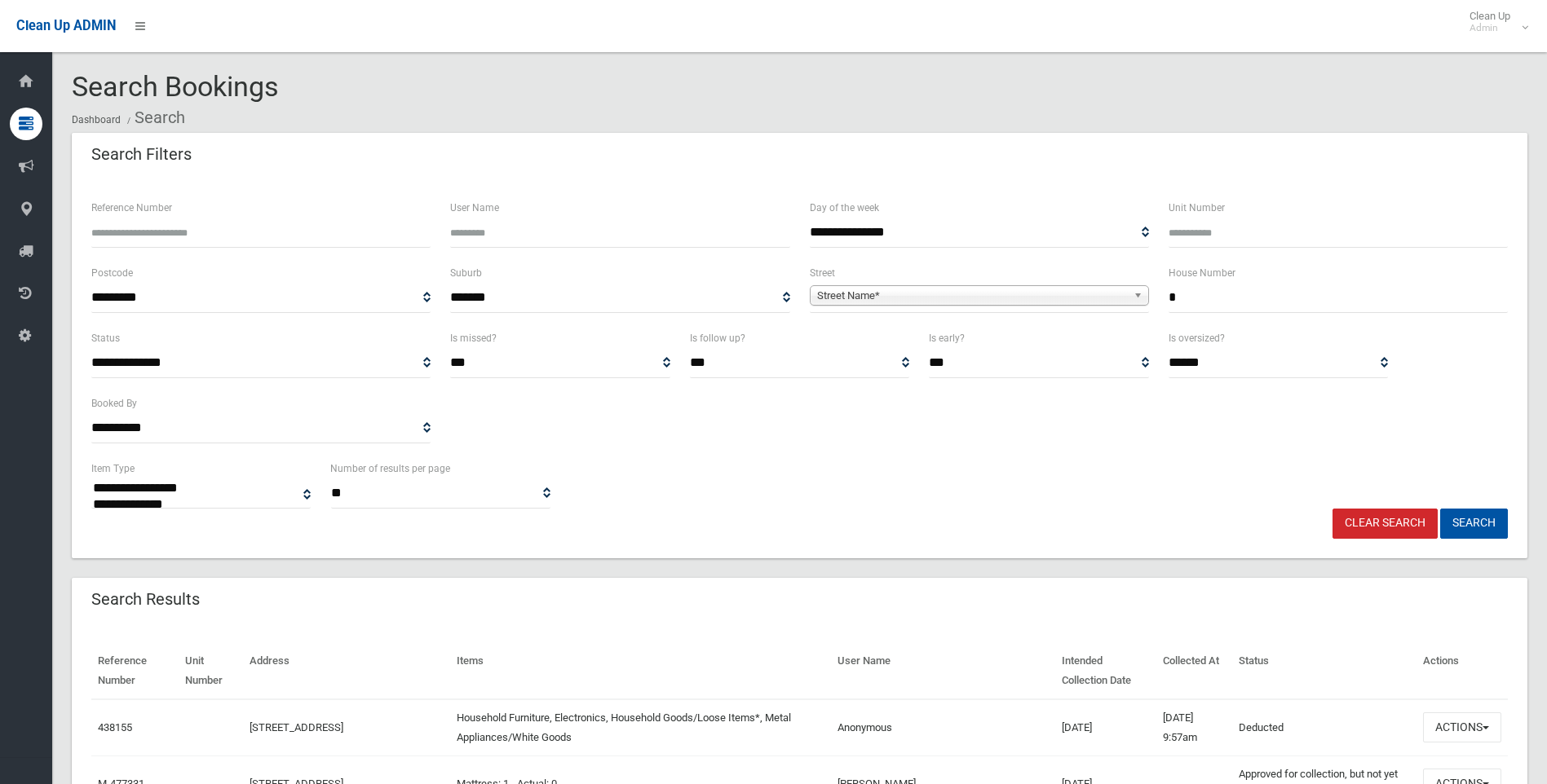
click at [1003, 308] on span "**********" at bounding box center [979, 298] width 339 height 30
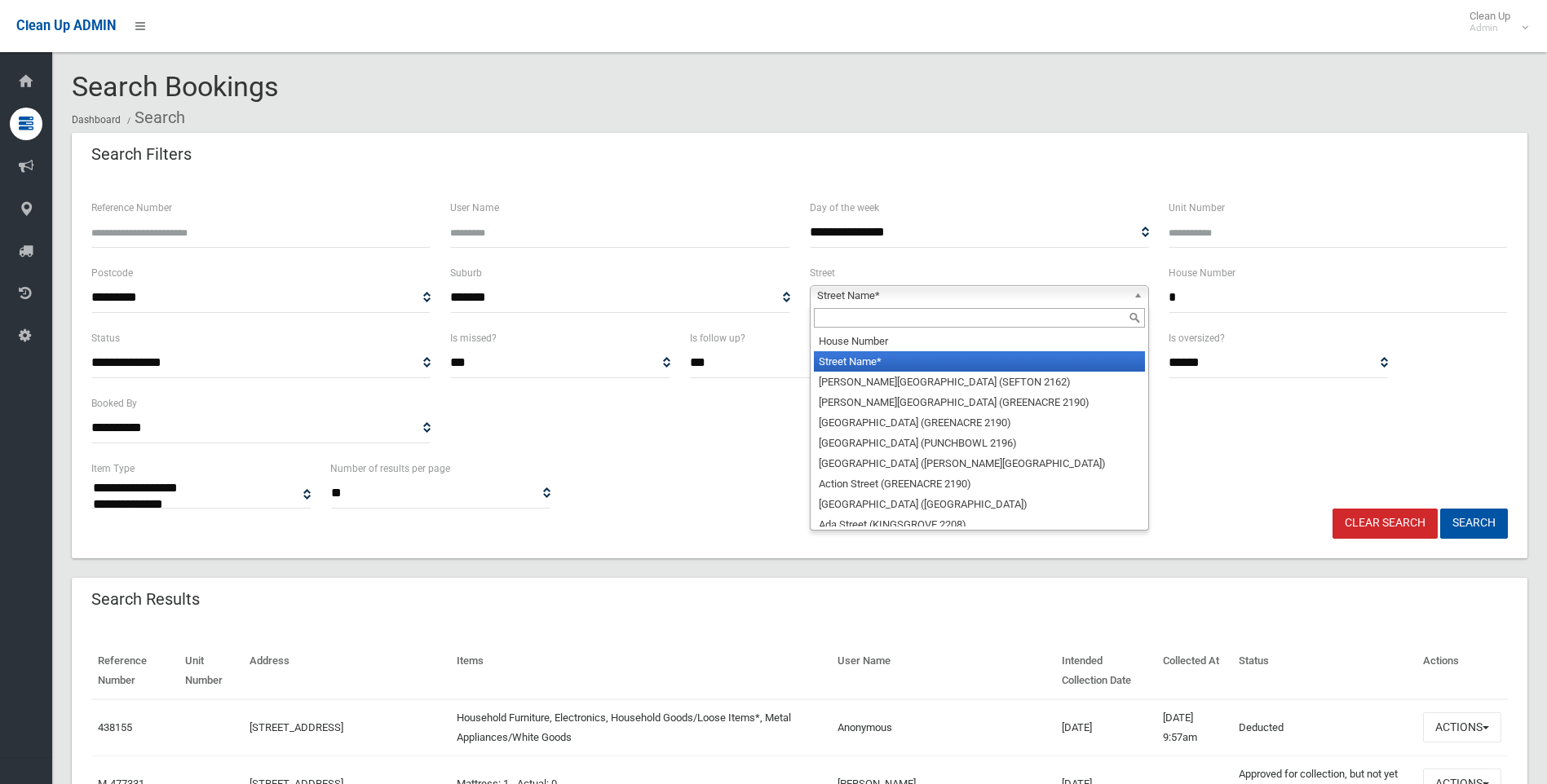
click at [965, 302] on span "Street Name*" at bounding box center [972, 295] width 310 height 19
click at [936, 322] on input "text" at bounding box center [979, 318] width 331 height 19
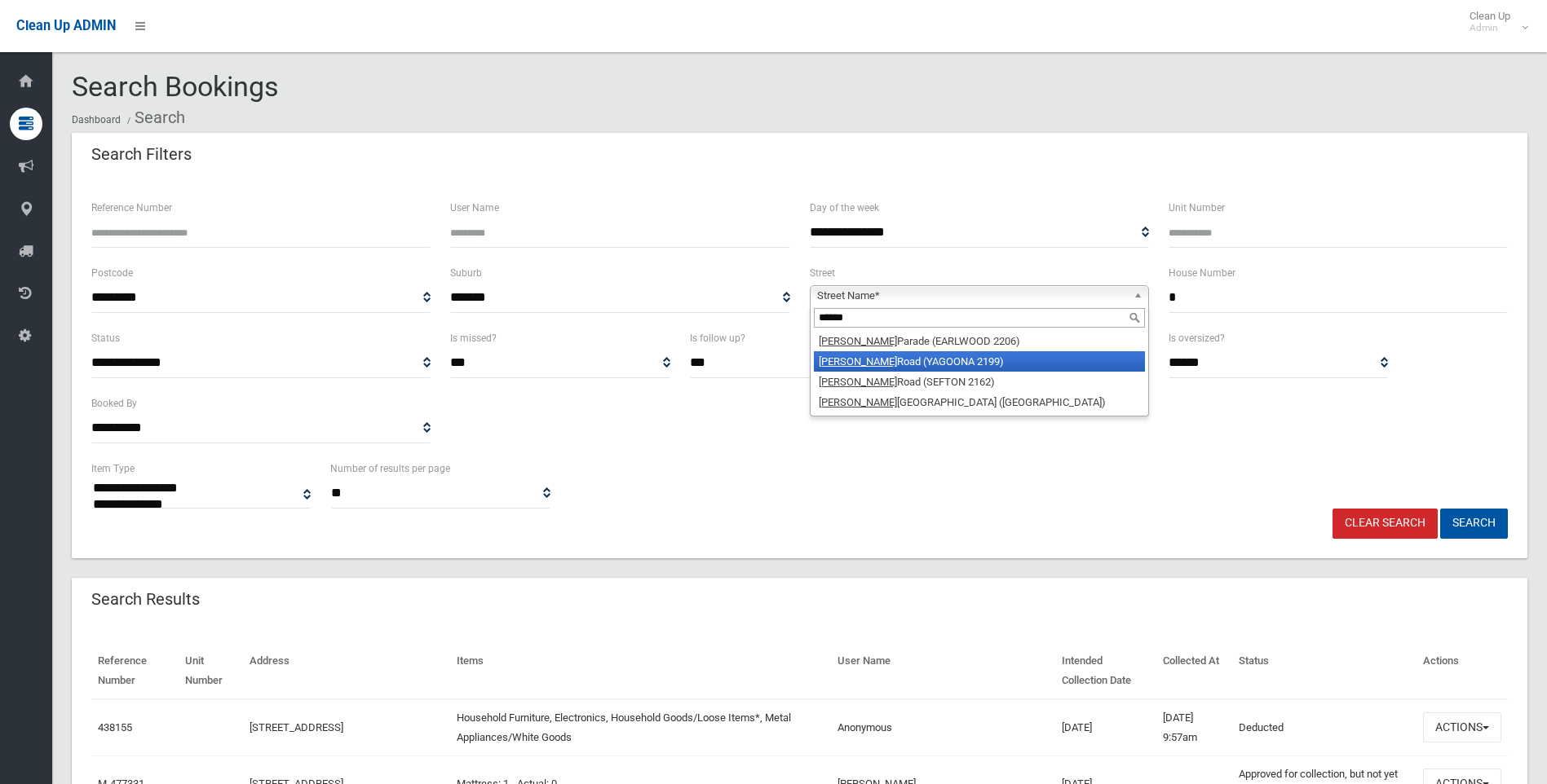
type input "*****"
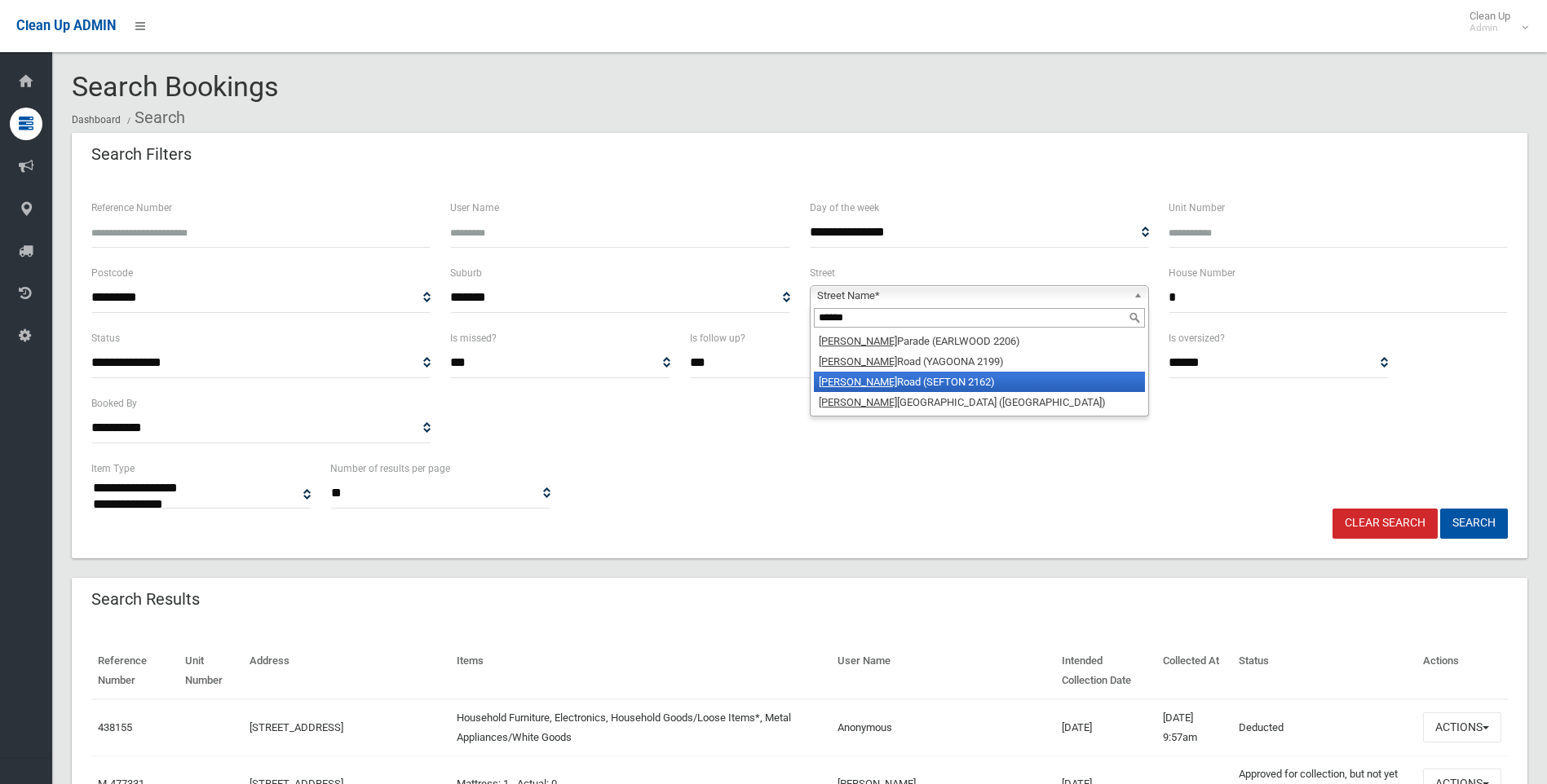
click at [959, 375] on li "[PERSON_NAME][GEOGRAPHIC_DATA] (SEFTON 2162)" at bounding box center [979, 382] width 331 height 20
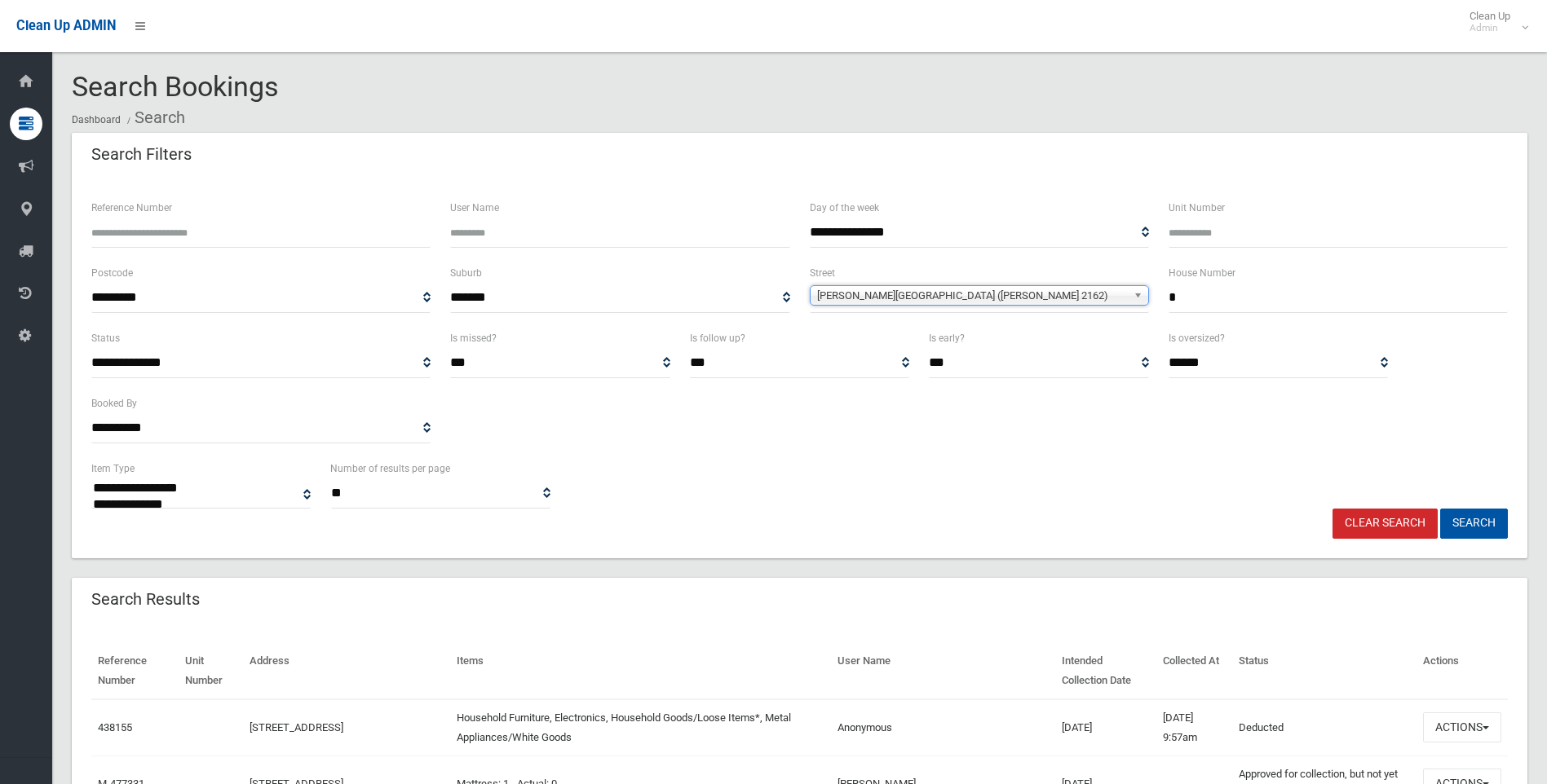
click at [1273, 288] on input "*" at bounding box center [1338, 298] width 339 height 30
type input "**"
click at [1473, 541] on div "**********" at bounding box center [799, 368] width 1455 height 380
click at [1469, 526] on button "Search" at bounding box center [1474, 524] width 67 height 30
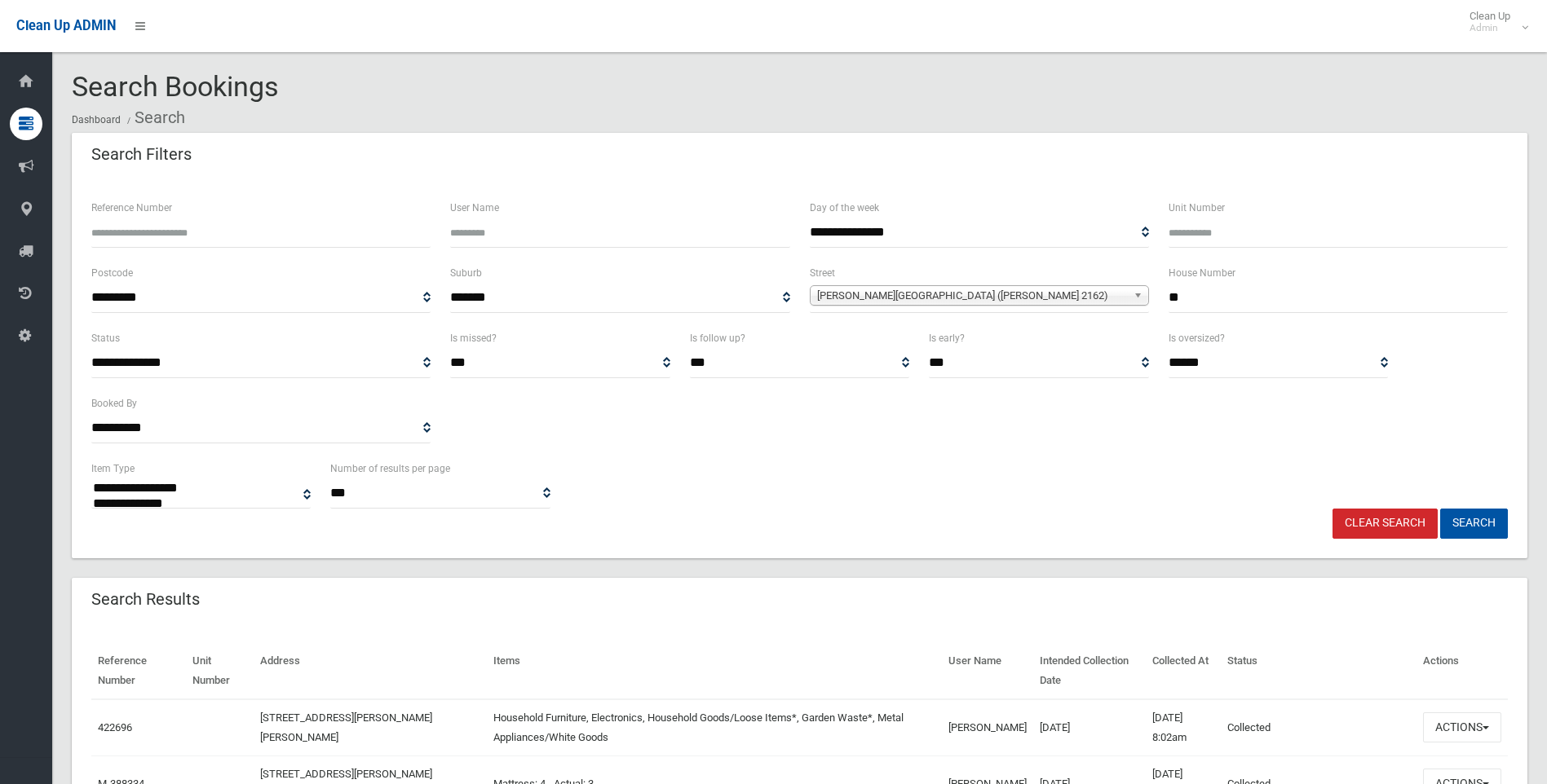
select select
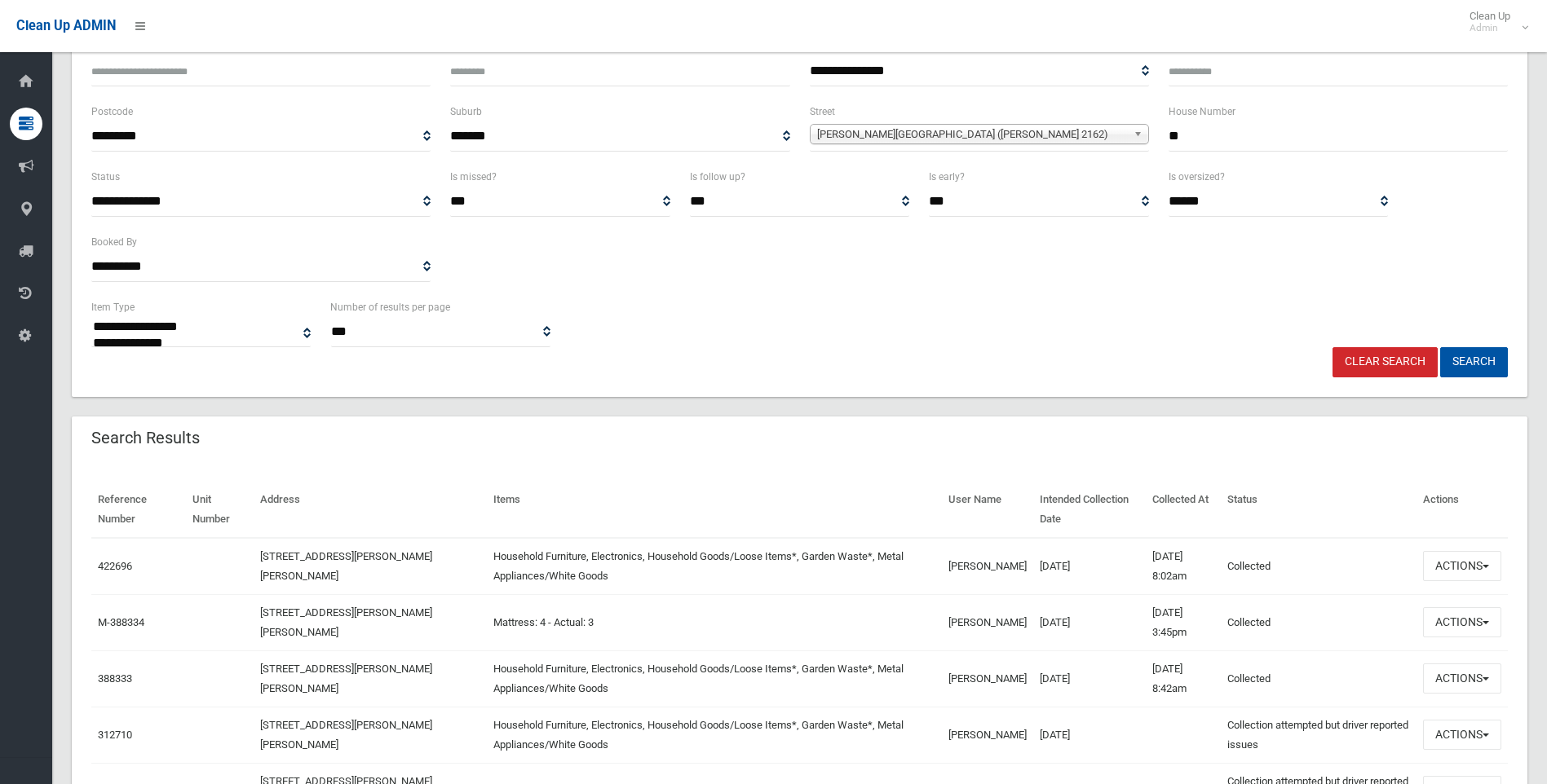
scroll to position [163, 0]
click at [1459, 567] on button "Actions" at bounding box center [1462, 565] width 78 height 30
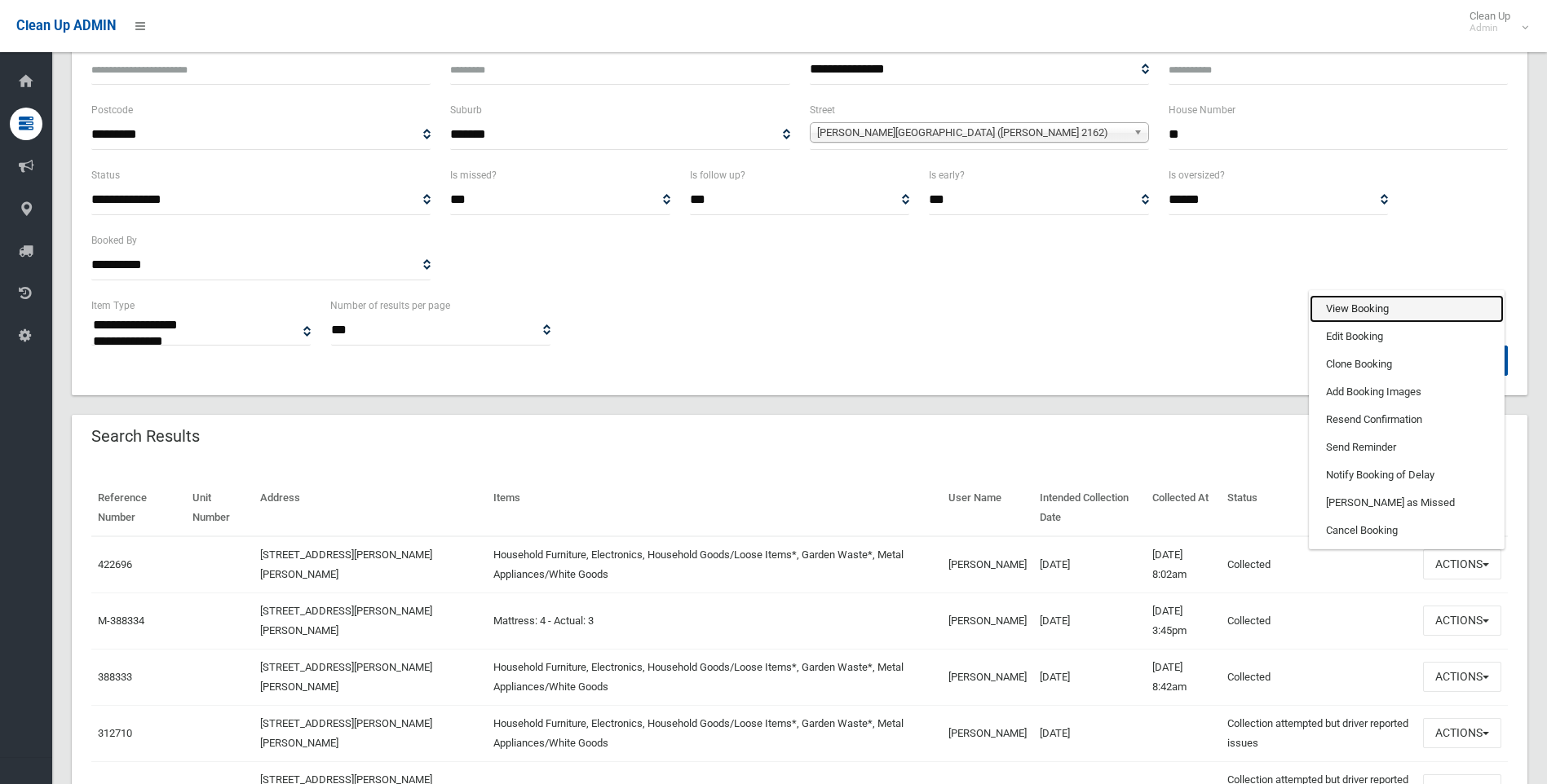
click at [1371, 314] on link "View Booking" at bounding box center [1406, 309] width 194 height 28
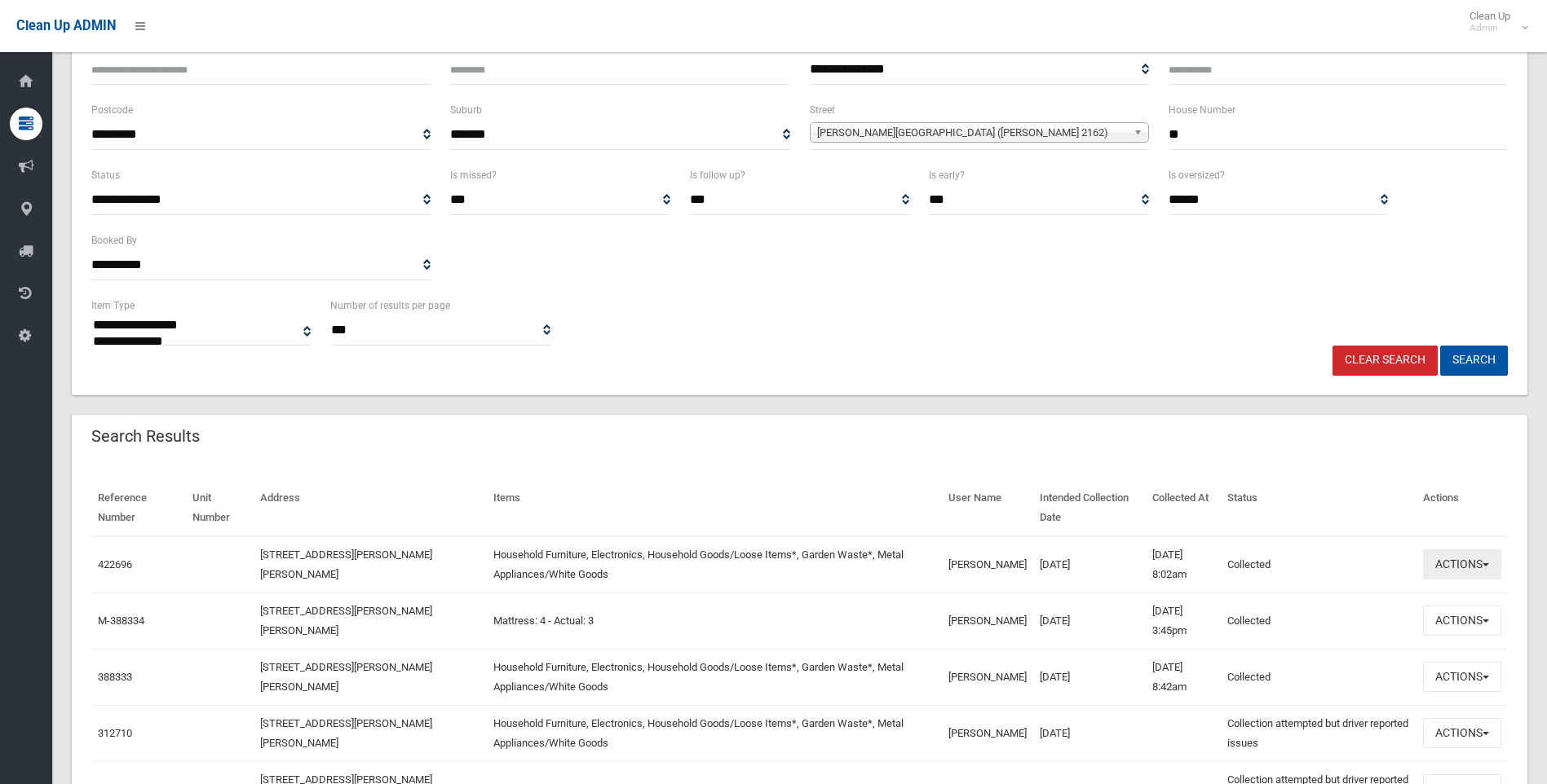
click at [1492, 562] on button "Actions" at bounding box center [1462, 565] width 78 height 30
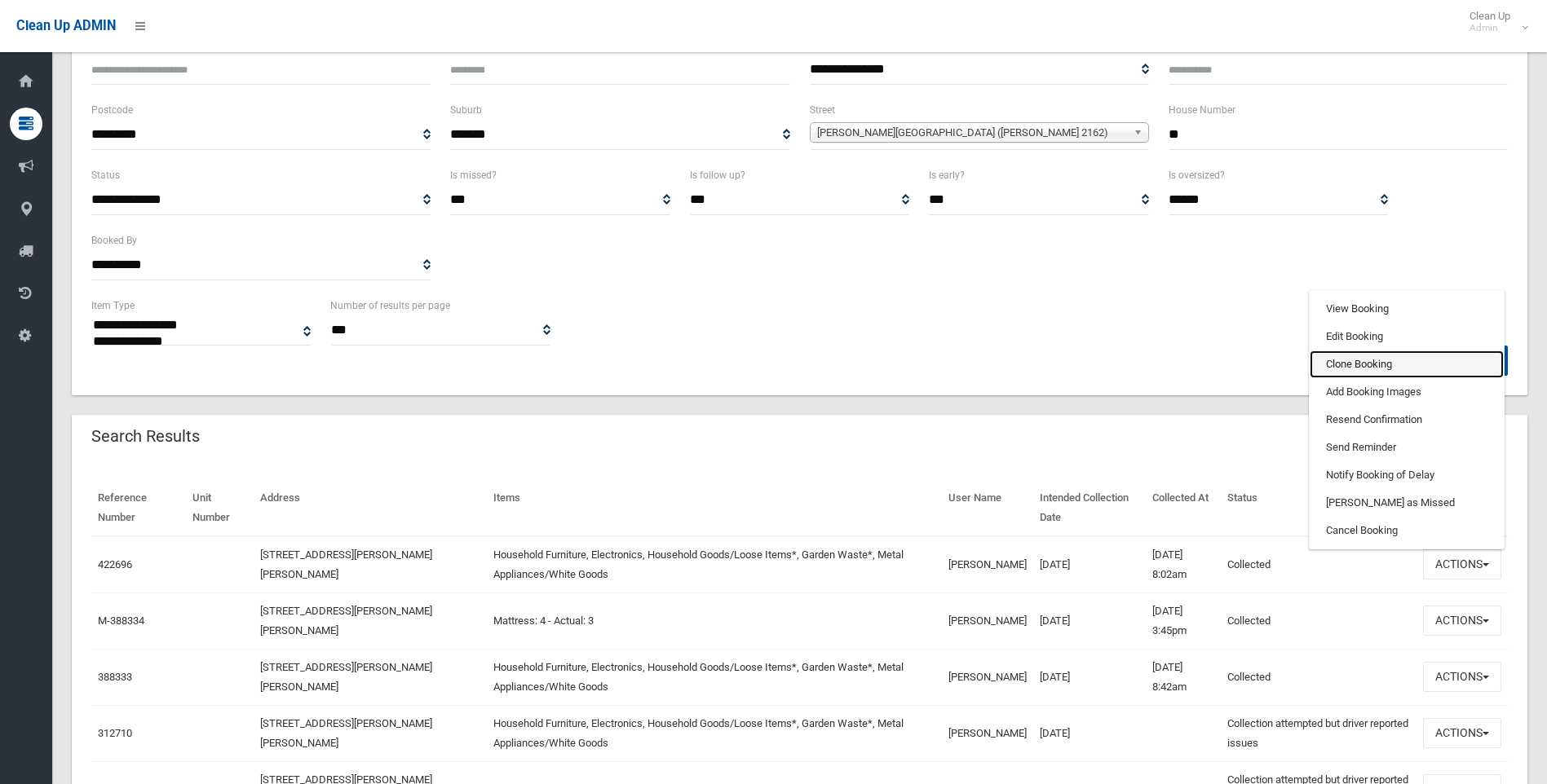
click at [1392, 362] on link "Clone Booking" at bounding box center [1406, 364] width 194 height 28
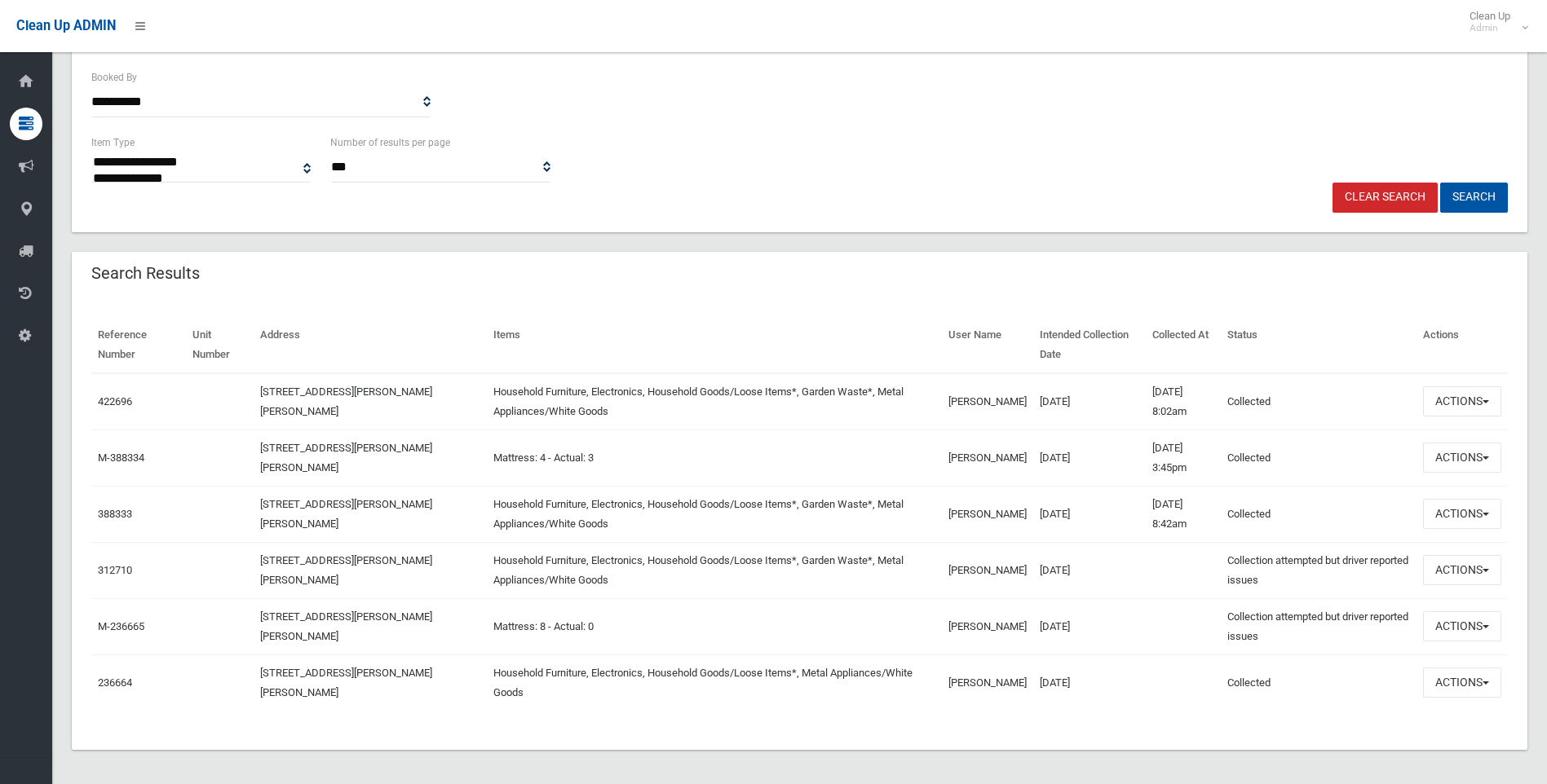
scroll to position [182, 0]
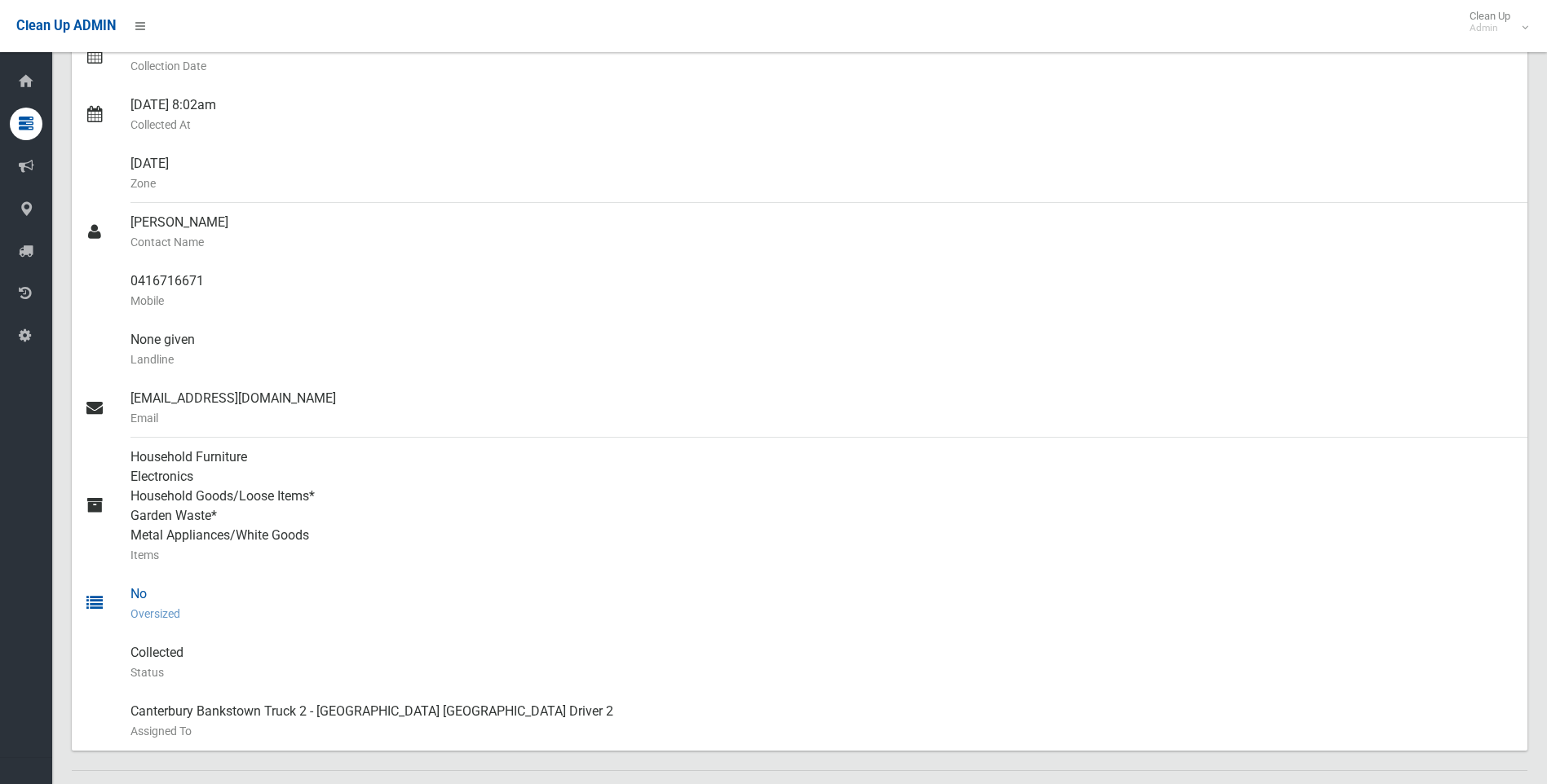
scroll to position [571, 0]
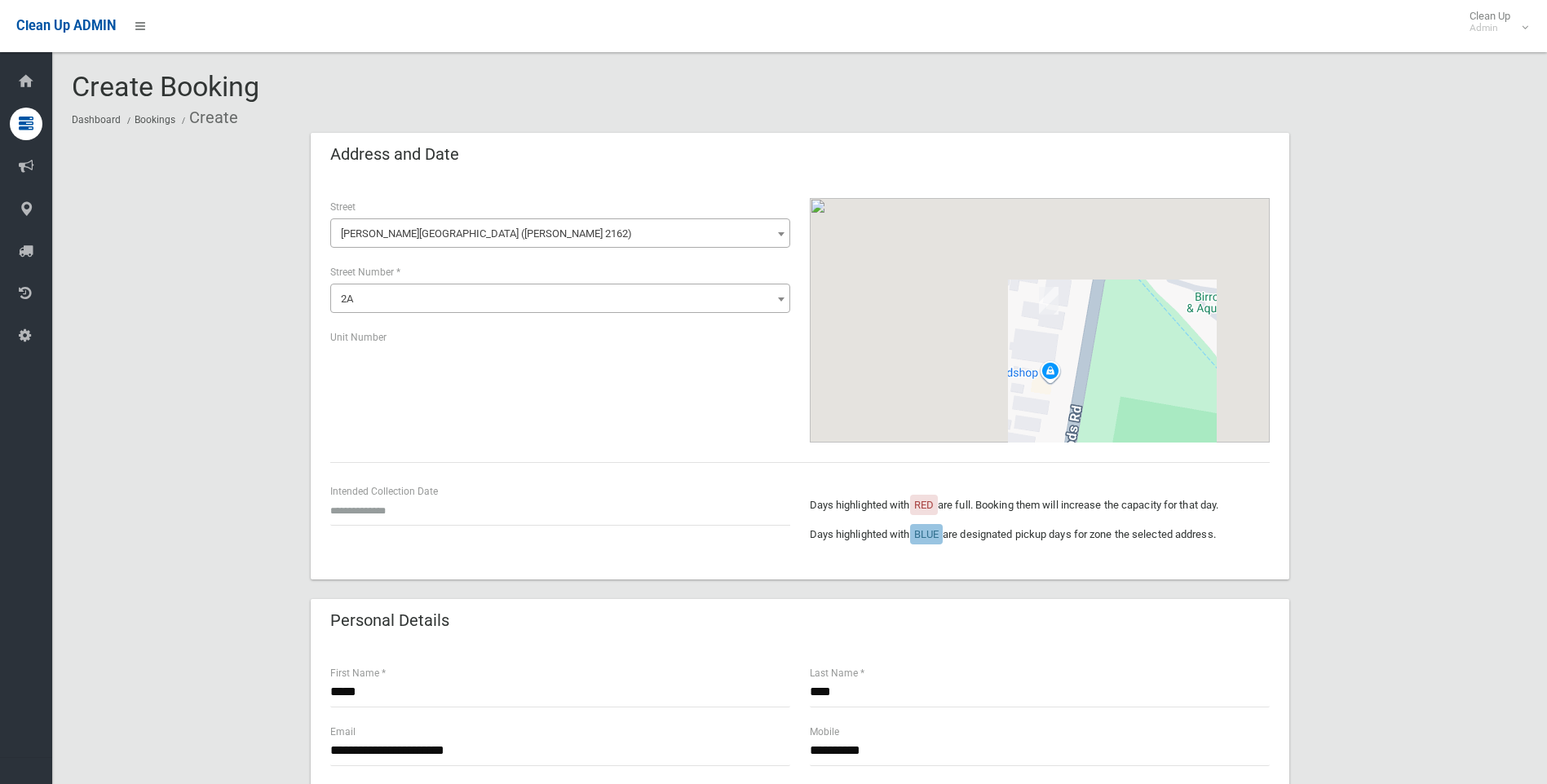
click at [374, 528] on div "Intended Collection Date" at bounding box center [560, 513] width 480 height 59
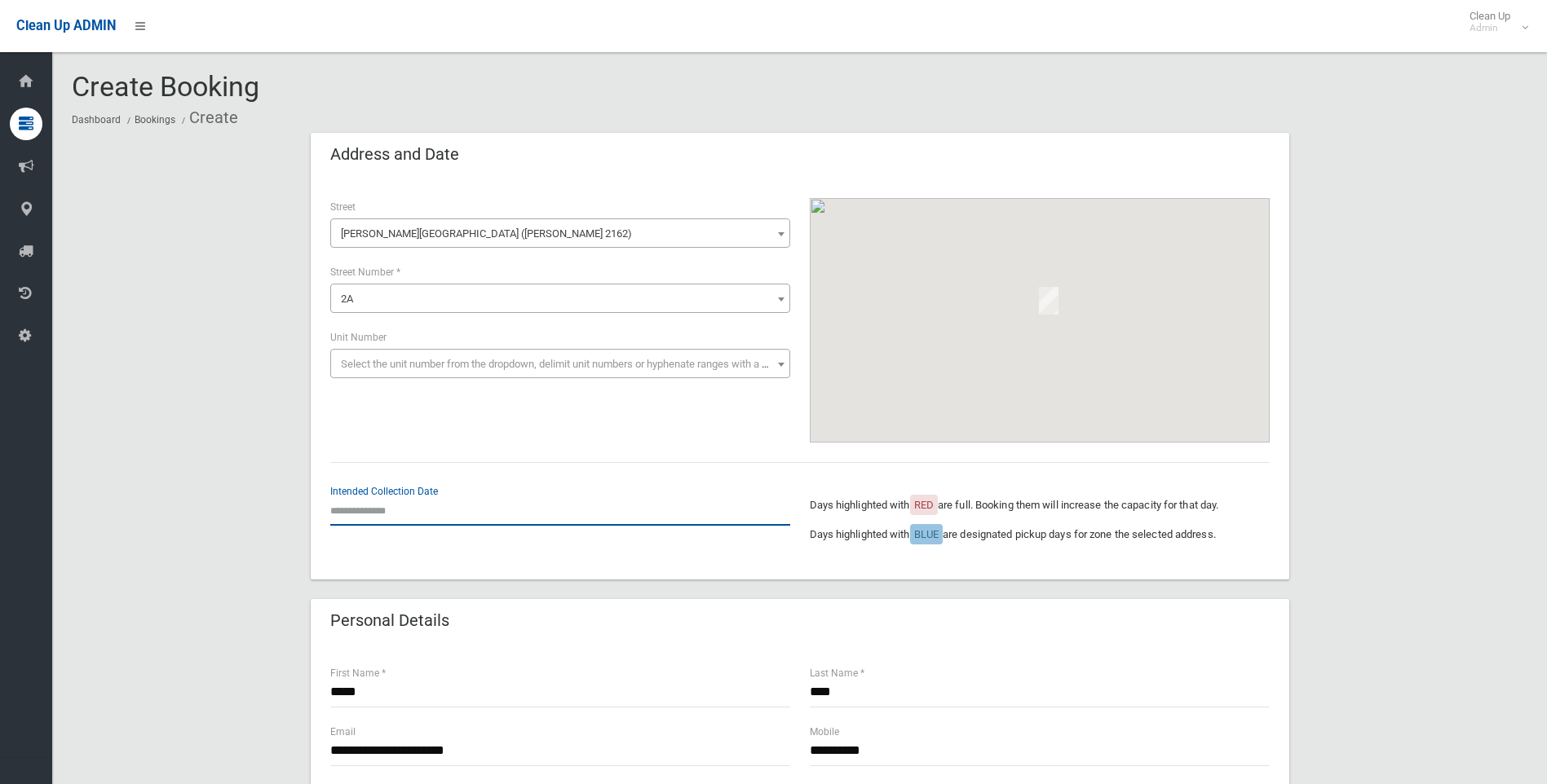
click at [373, 497] on input "text" at bounding box center [560, 511] width 459 height 30
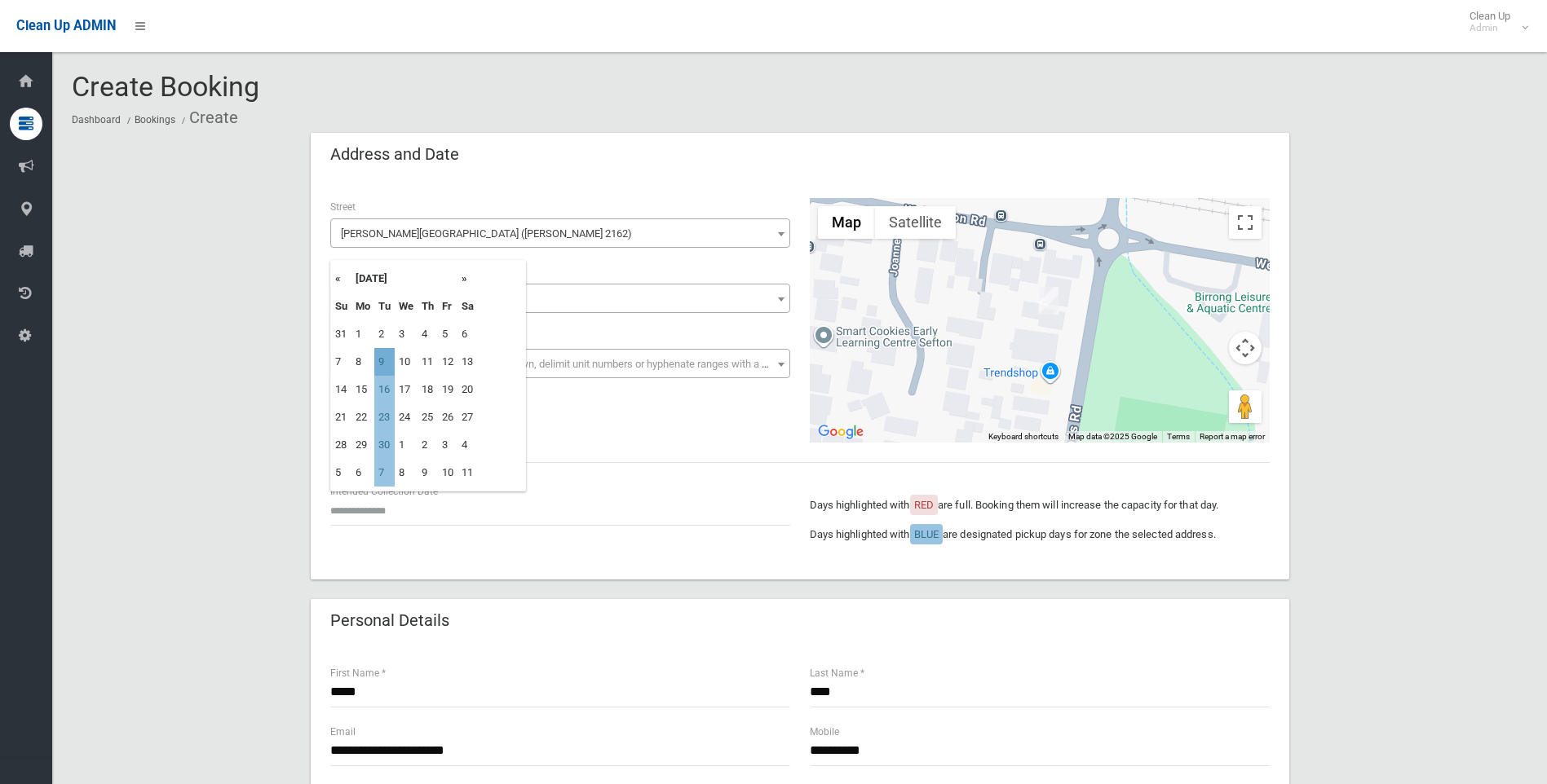
click at [384, 363] on td "9" at bounding box center [384, 362] width 20 height 28
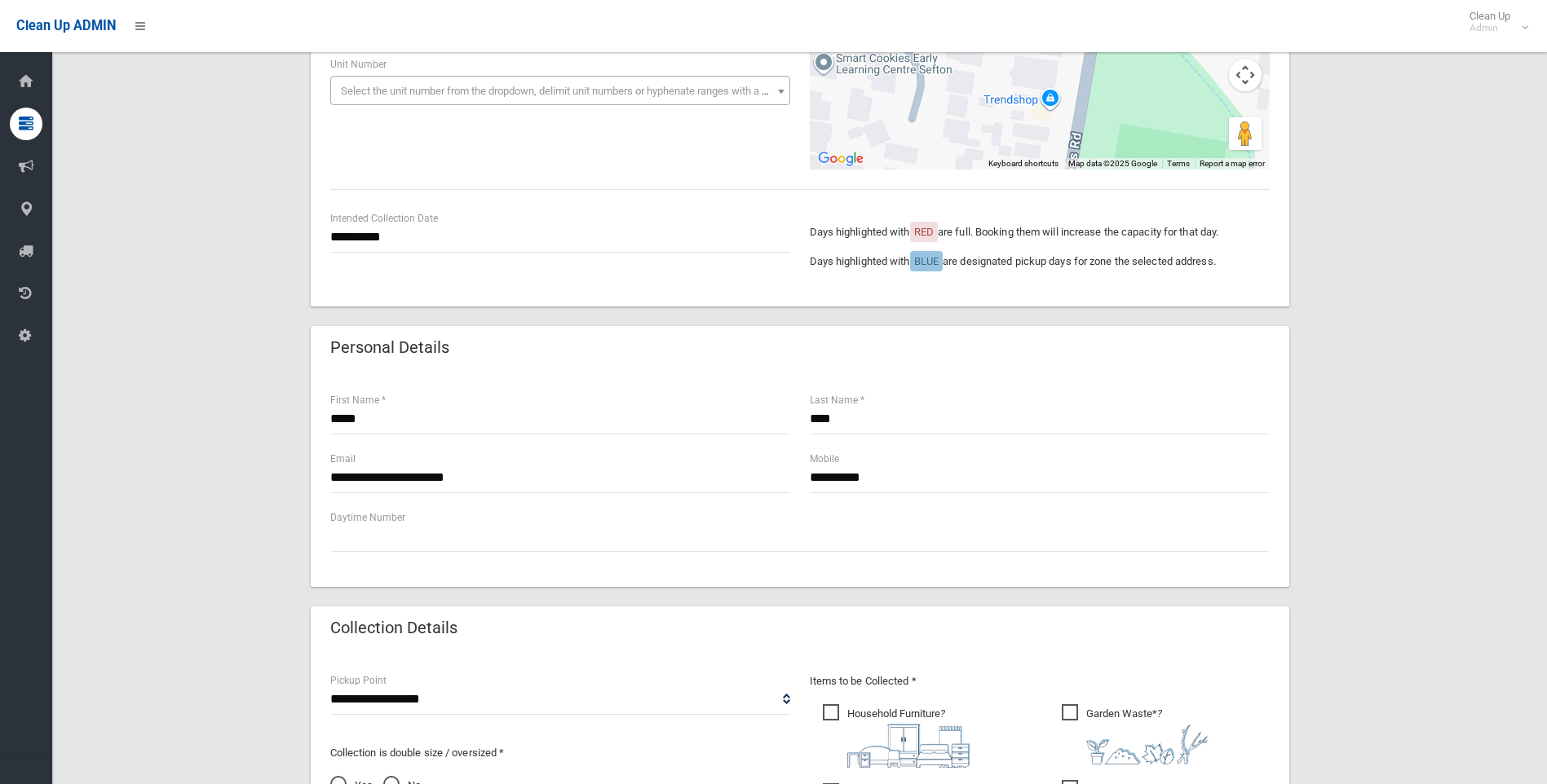
scroll to position [244, 0]
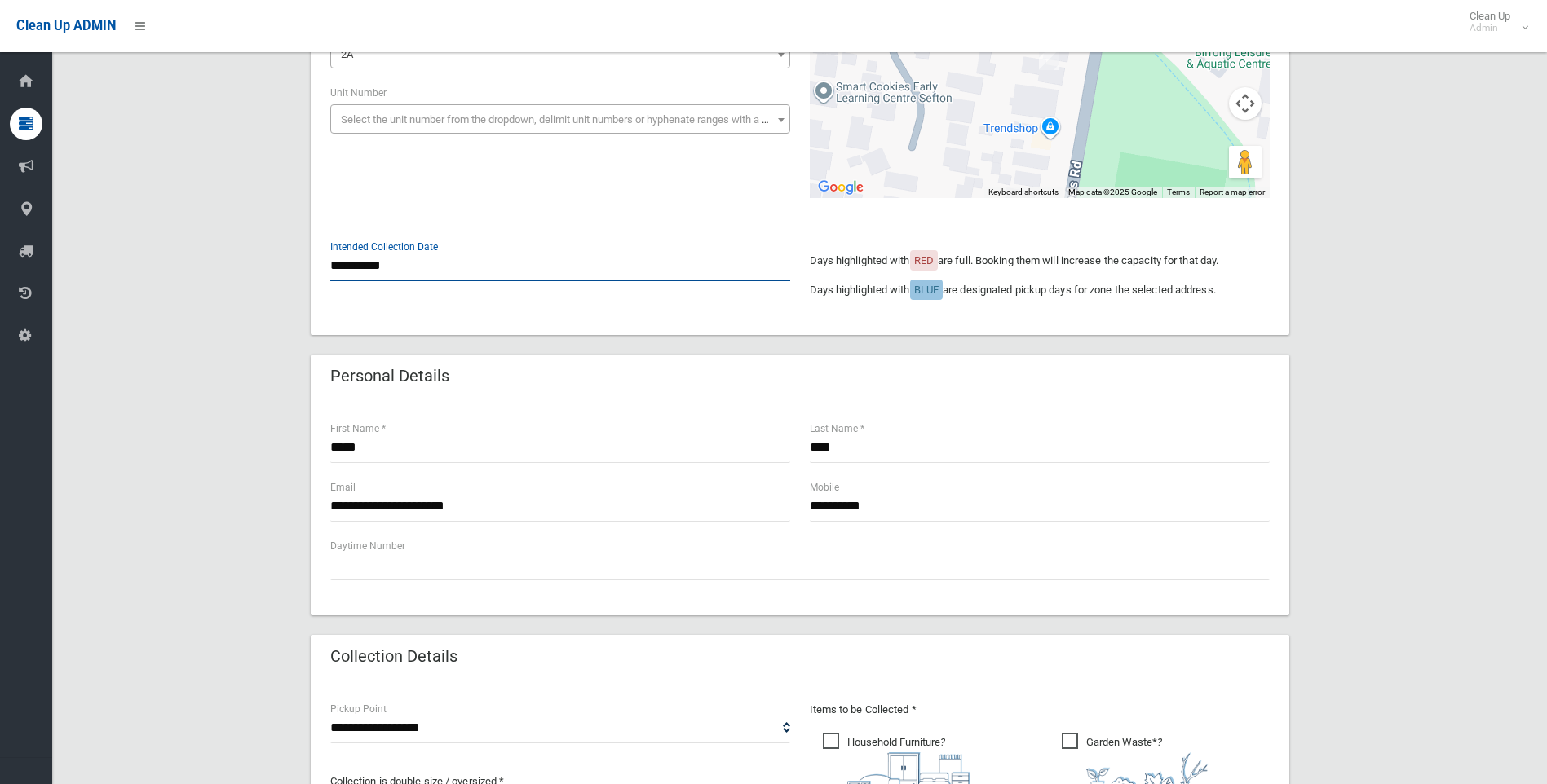
click at [370, 257] on input "**********" at bounding box center [560, 266] width 459 height 30
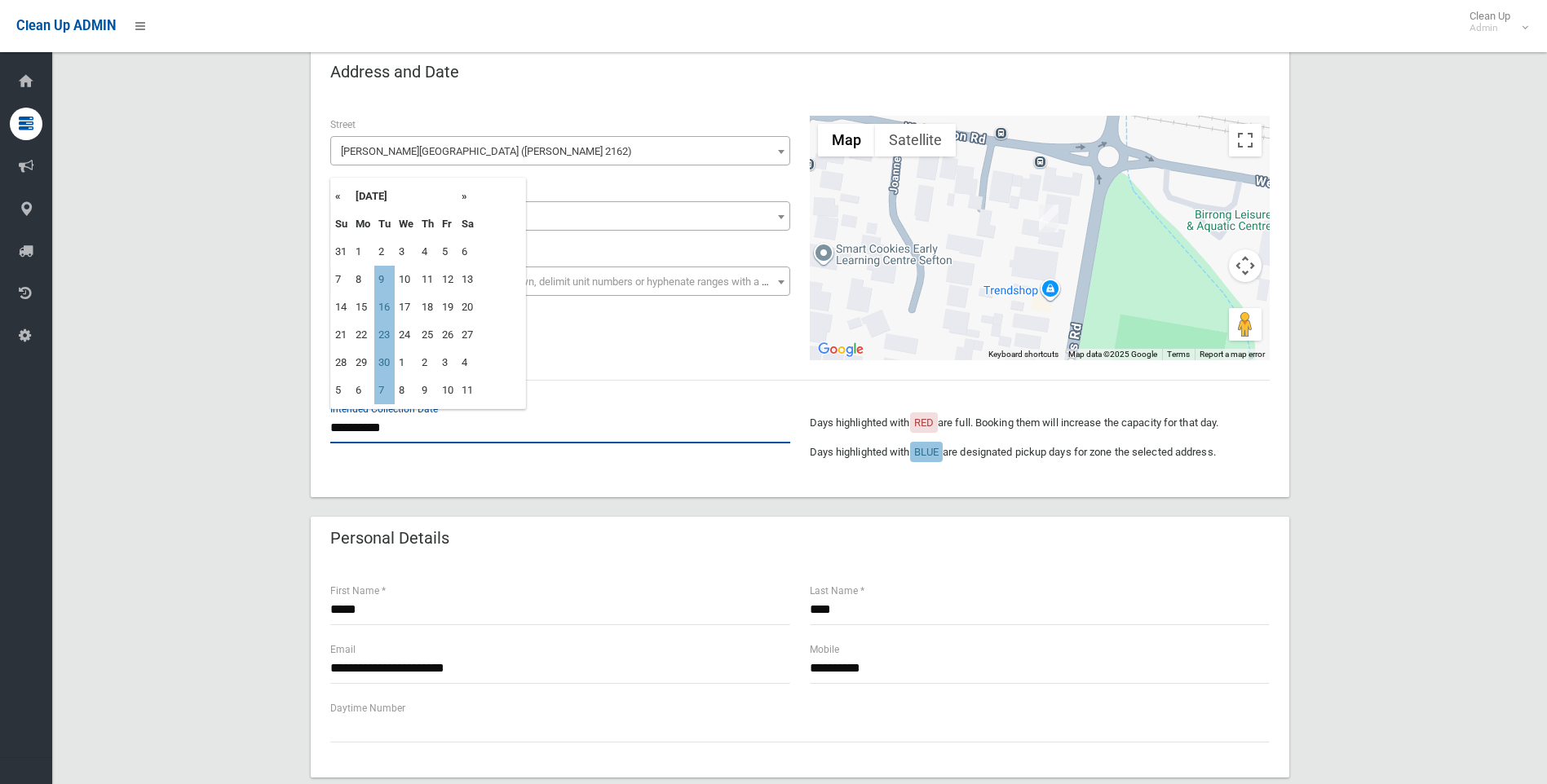
scroll to position [82, 0]
click at [377, 393] on td "7" at bounding box center [384, 391] width 20 height 28
type input "**********"
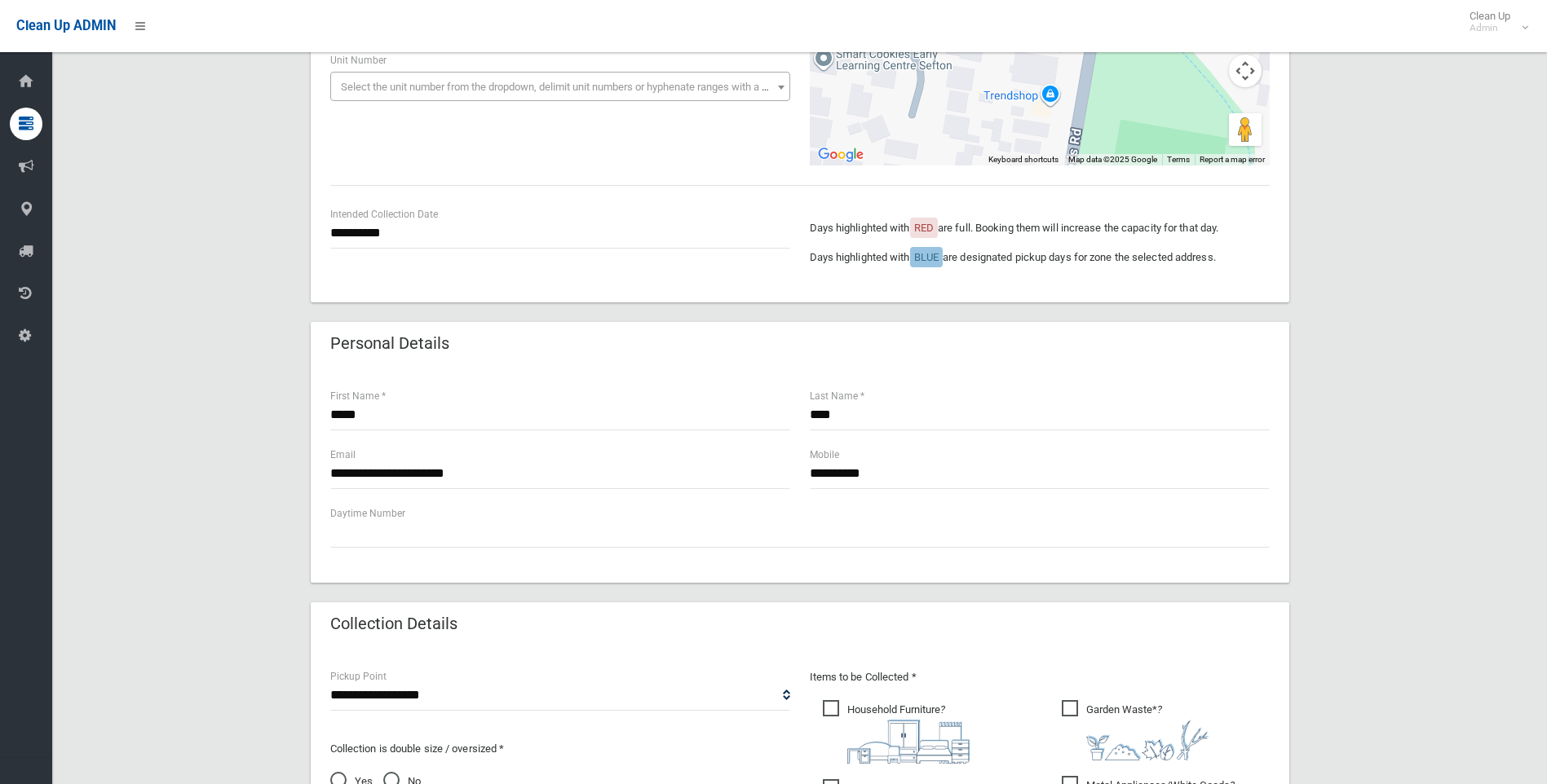
scroll to position [326, 0]
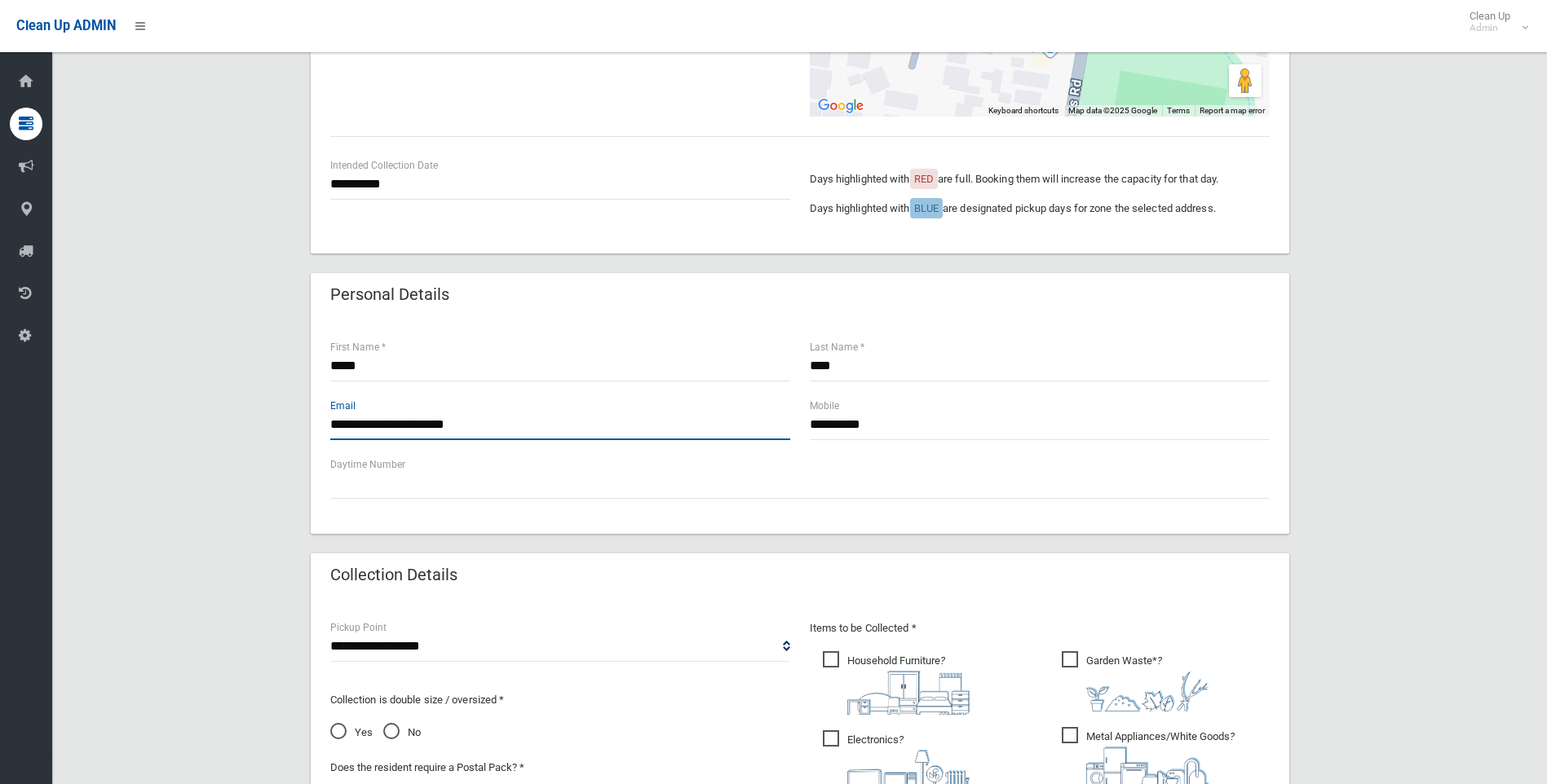
click at [388, 428] on input "**********" at bounding box center [560, 425] width 459 height 30
click at [543, 428] on input "**********" at bounding box center [560, 425] width 459 height 30
click at [971, 443] on div "**********" at bounding box center [1039, 427] width 480 height 59
drag, startPoint x: 946, startPoint y: 424, endPoint x: 718, endPoint y: 438, distance: 228.4
click at [718, 438] on div "**********" at bounding box center [799, 427] width 959 height 59
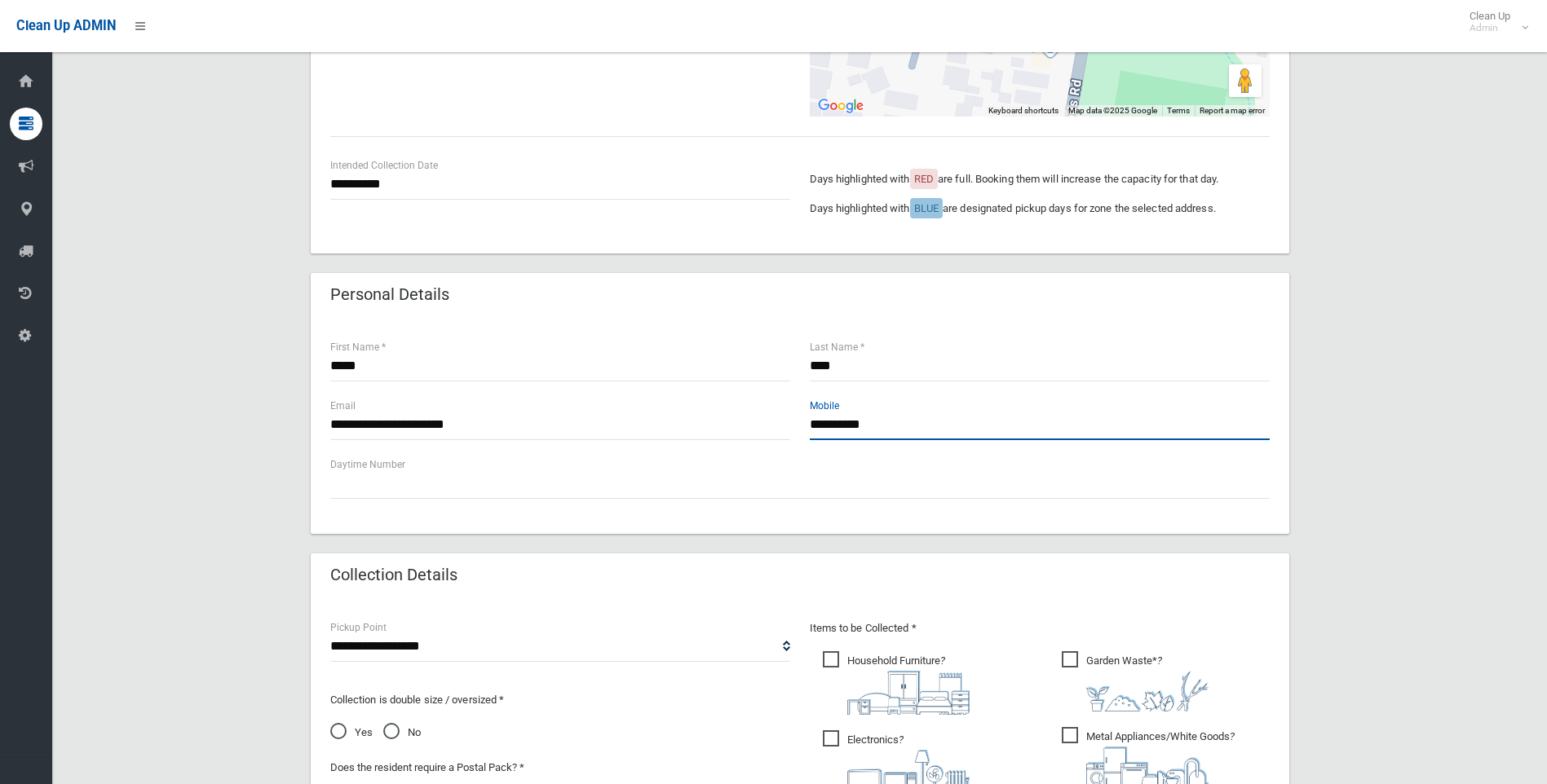
click at [948, 417] on input "**********" at bounding box center [1039, 425] width 459 height 30
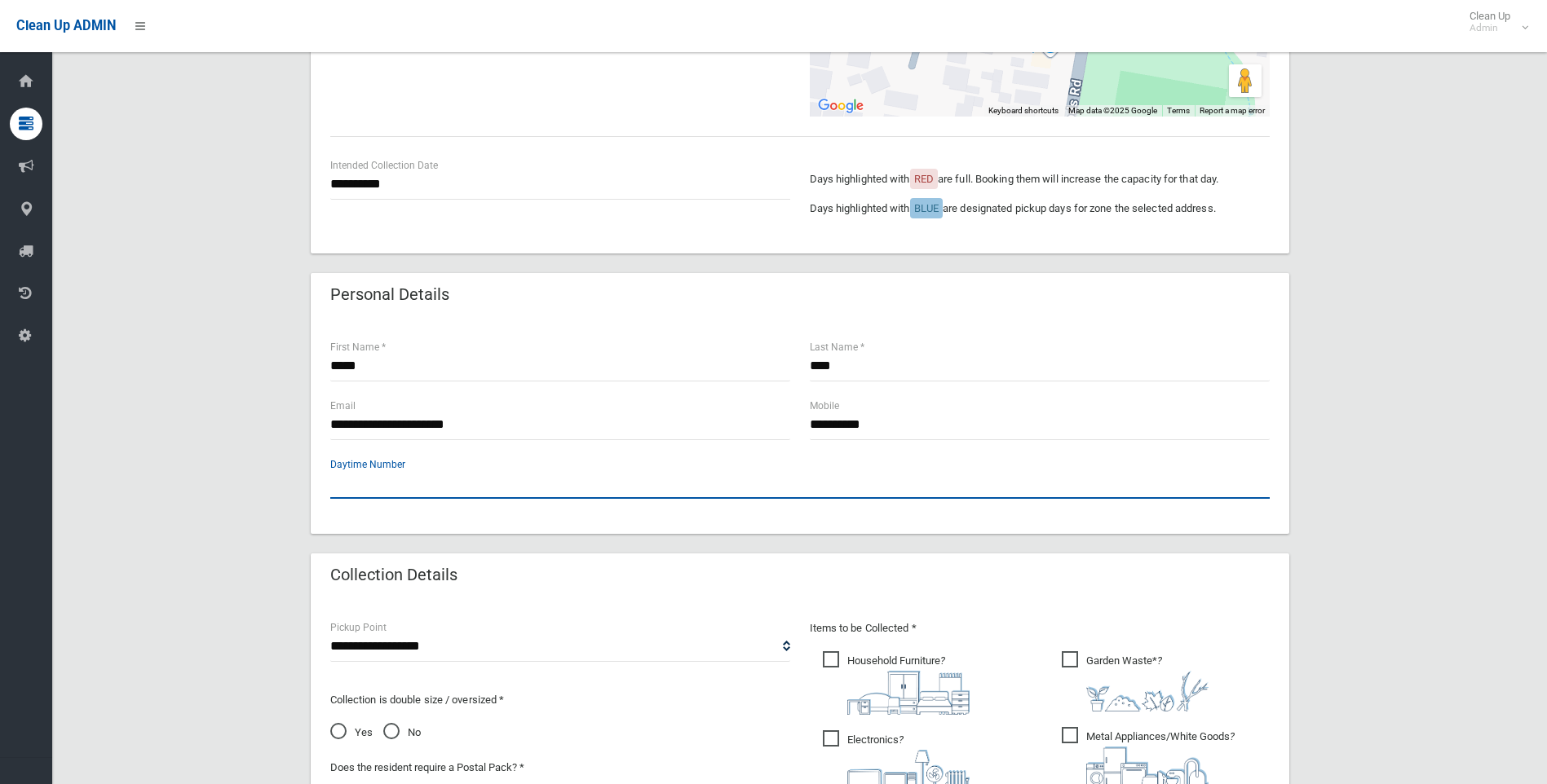
click at [847, 473] on input "text" at bounding box center [800, 484] width 939 height 30
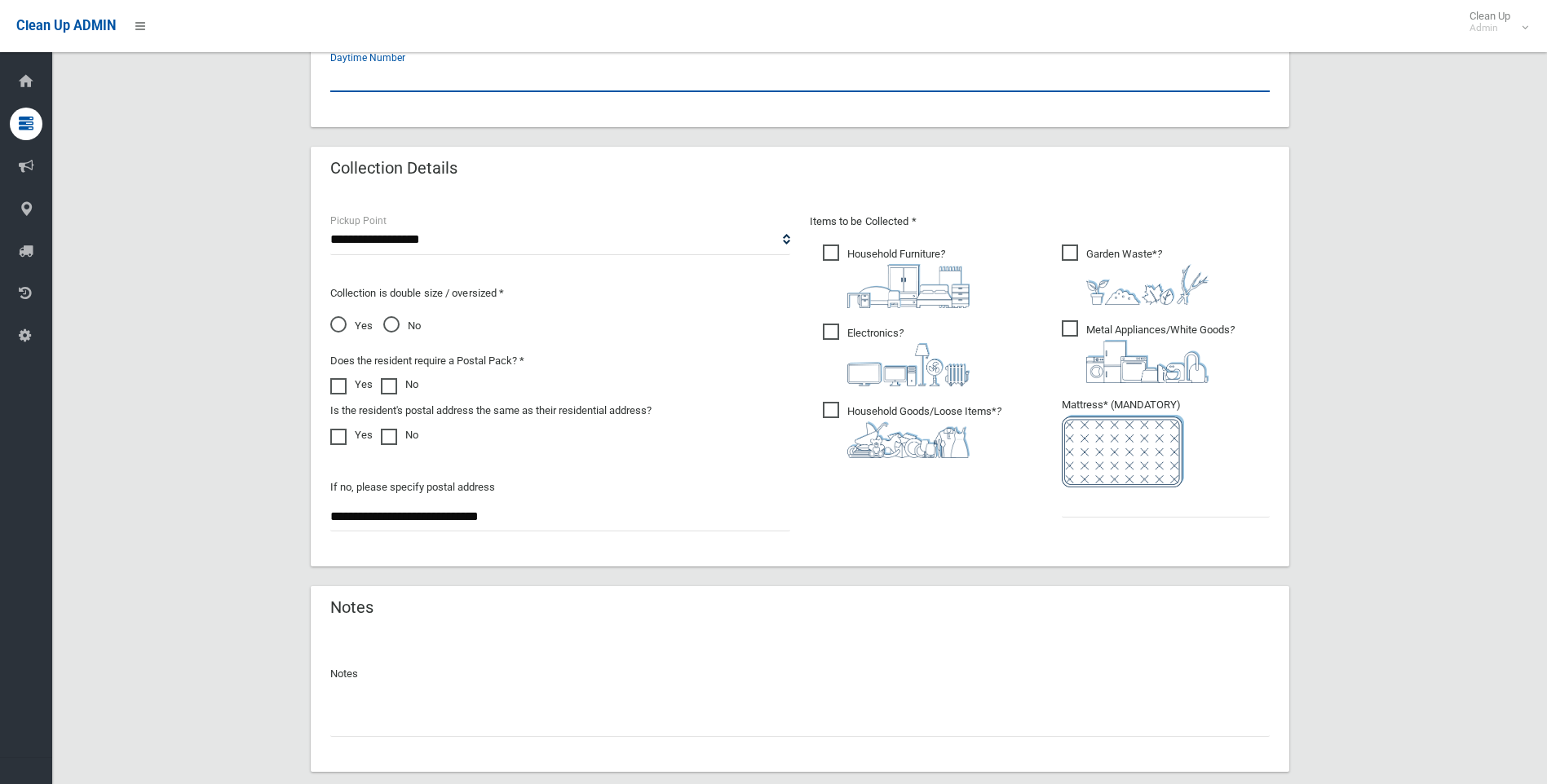
scroll to position [756, 0]
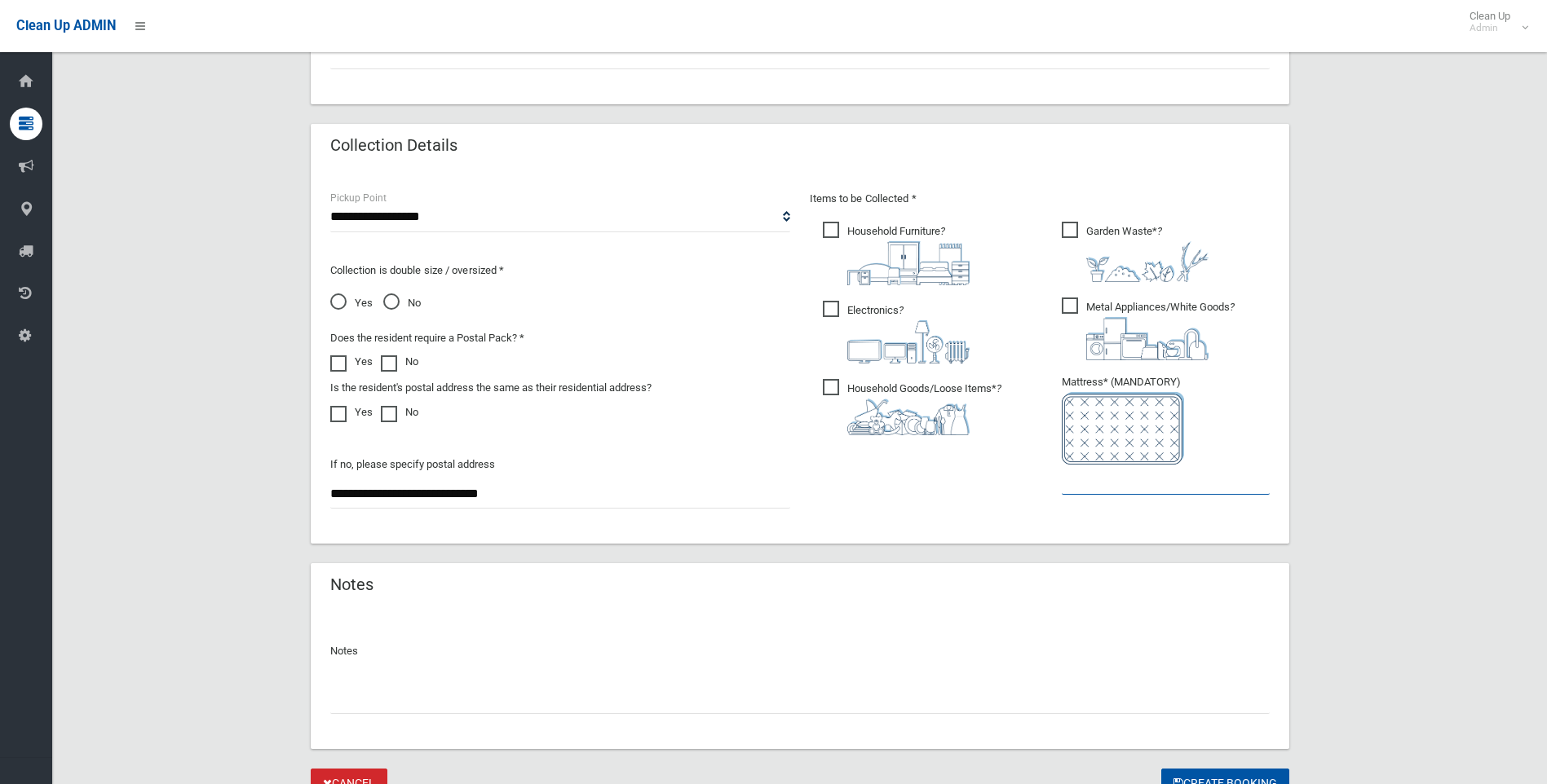
click at [1082, 476] on input "text" at bounding box center [1165, 480] width 208 height 30
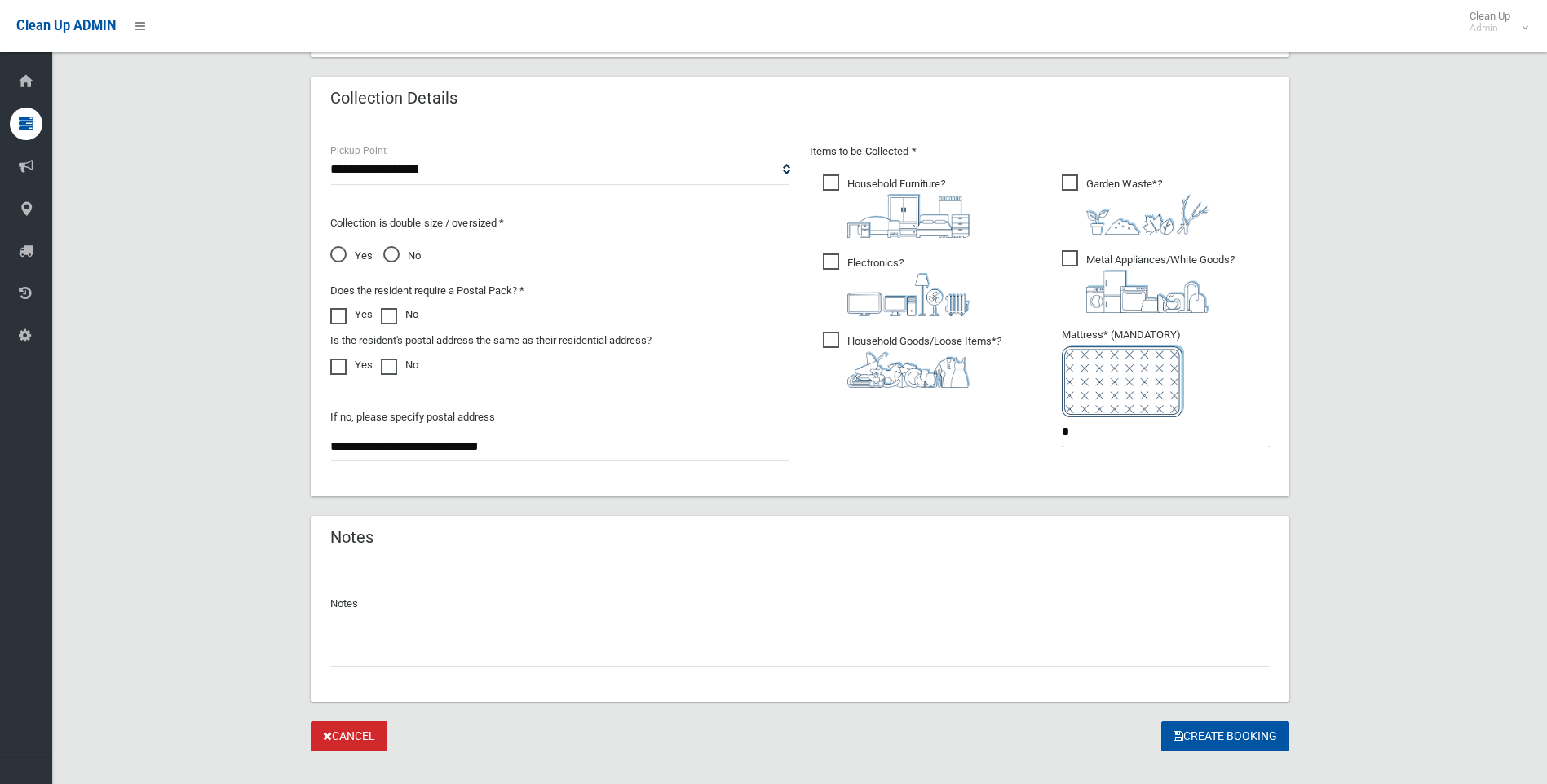
scroll to position [830, 0]
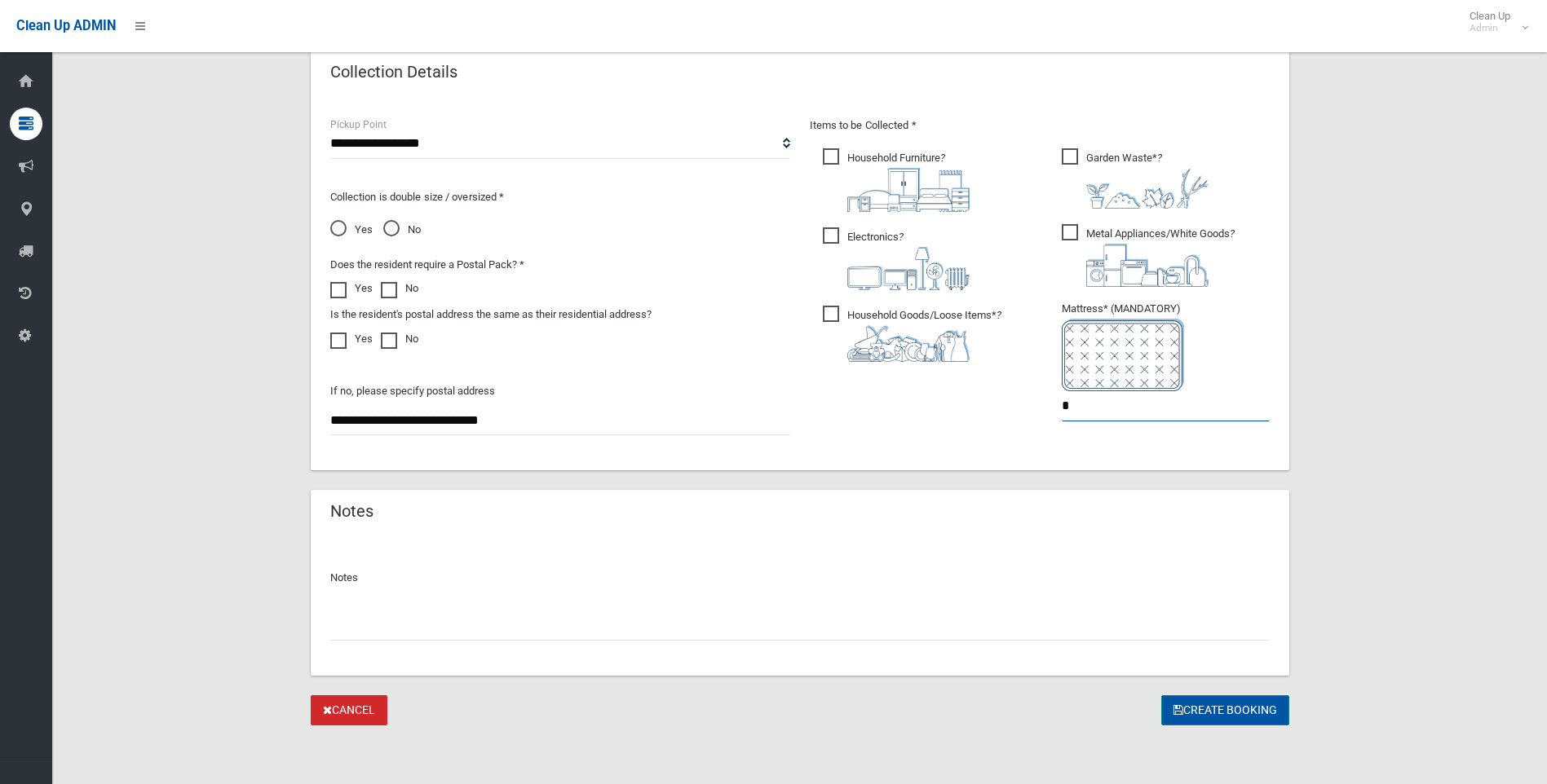
type input "*"
drag, startPoint x: 1203, startPoint y: 703, endPoint x: 842, endPoint y: 669, distance: 362.6
click at [1204, 703] on button "Create Booking" at bounding box center [1225, 711] width 128 height 30
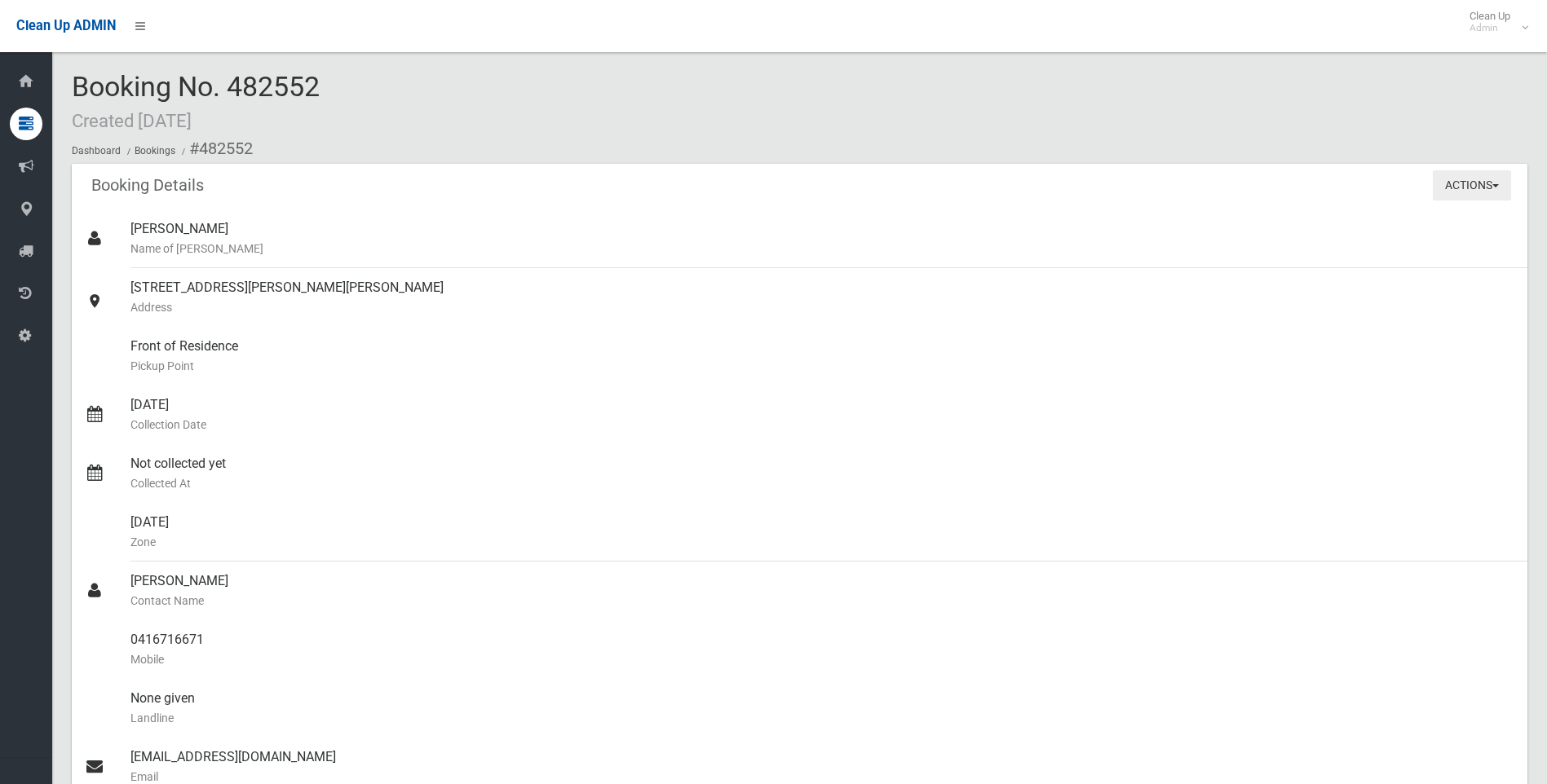
click at [1473, 170] on div "Actions View Booking Edit Booking Clone Booking Add Booking Images Resend Confi…" at bounding box center [1480, 185] width 94 height 42
click at [1476, 183] on button "Actions" at bounding box center [1471, 185] width 78 height 30
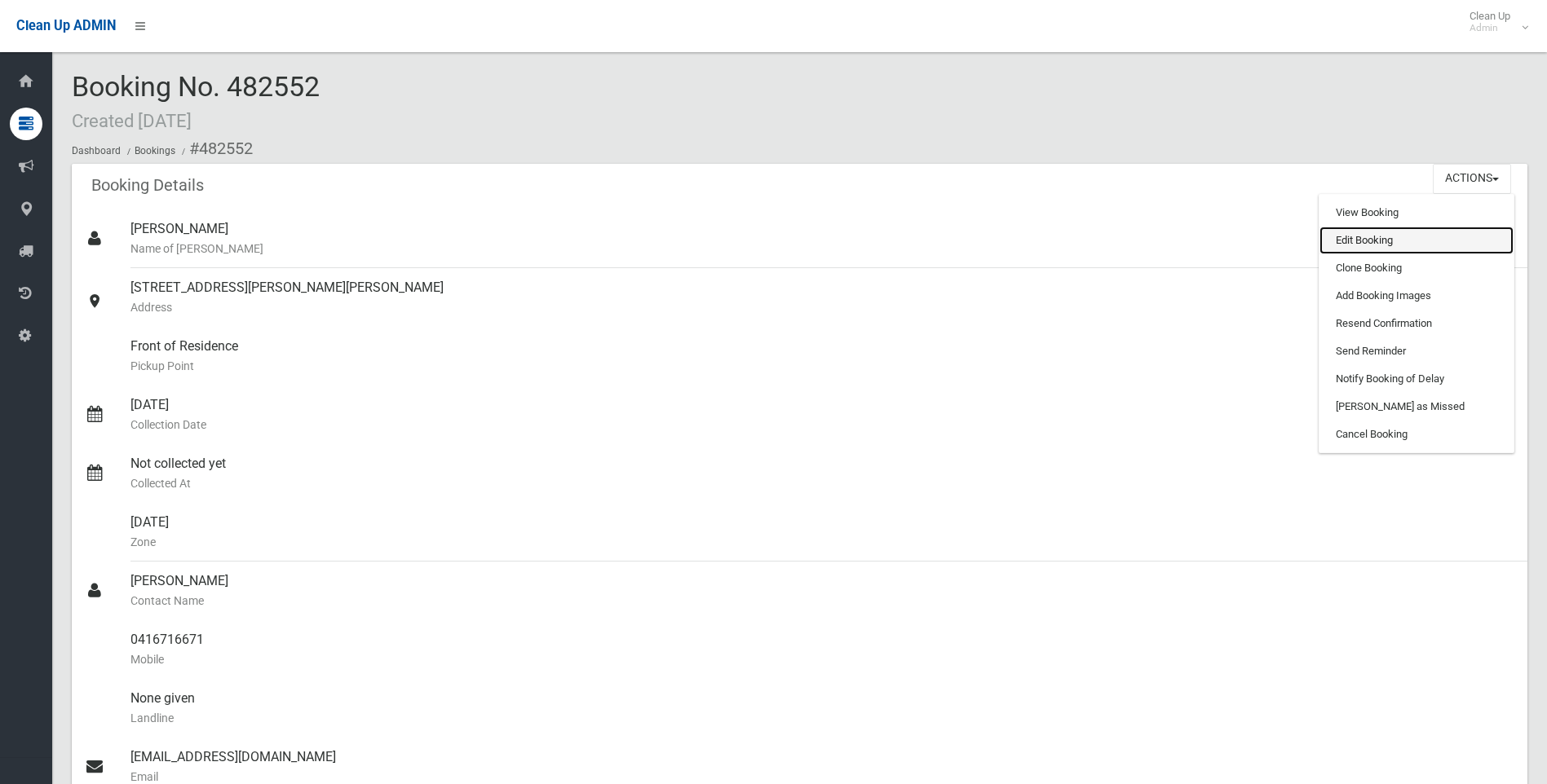
click at [1385, 244] on link "Edit Booking" at bounding box center [1416, 240] width 194 height 28
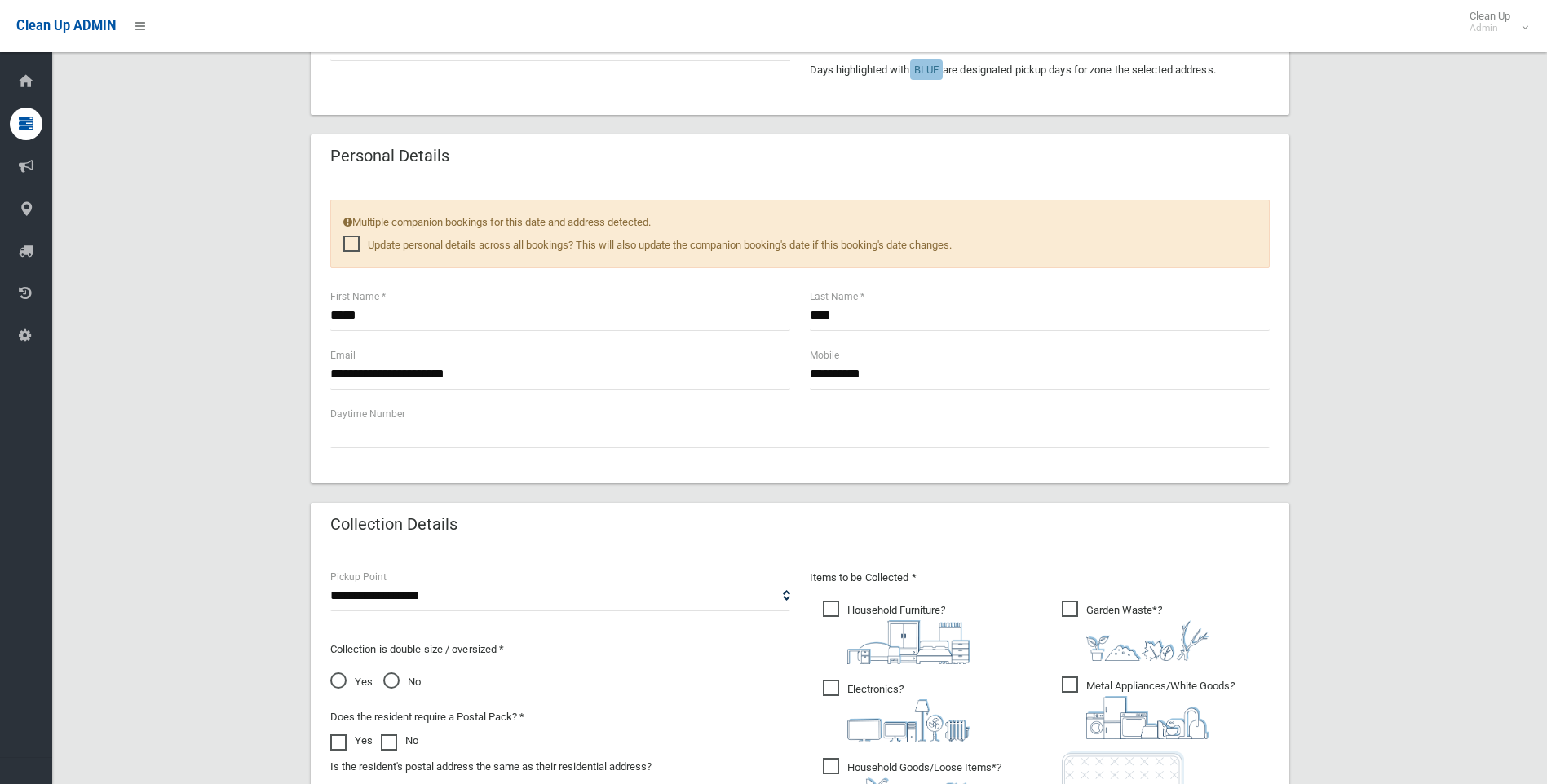
scroll to position [299, 0]
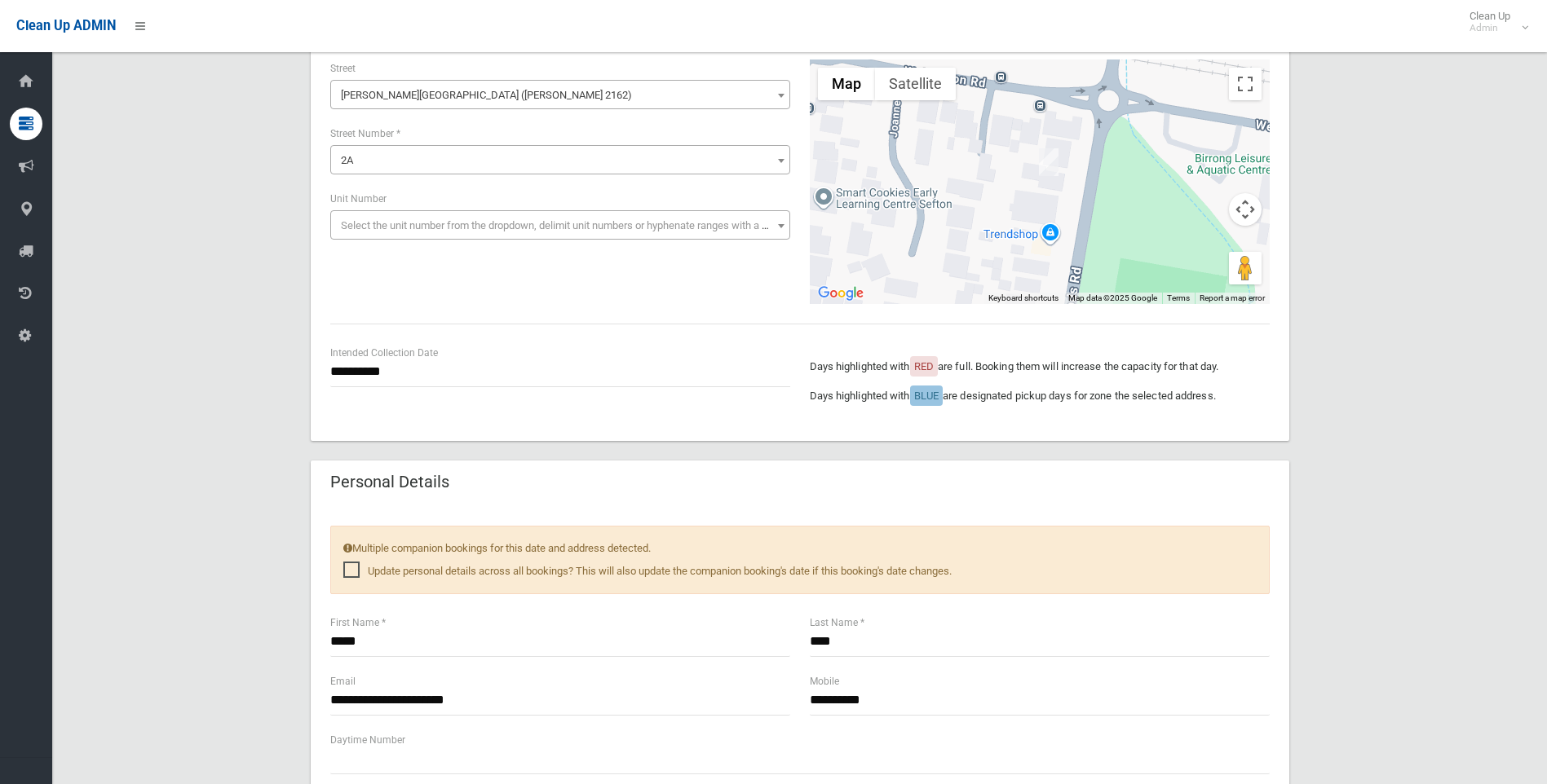
click at [1333, 230] on div "**********" at bounding box center [799, 677] width 1455 height 1686
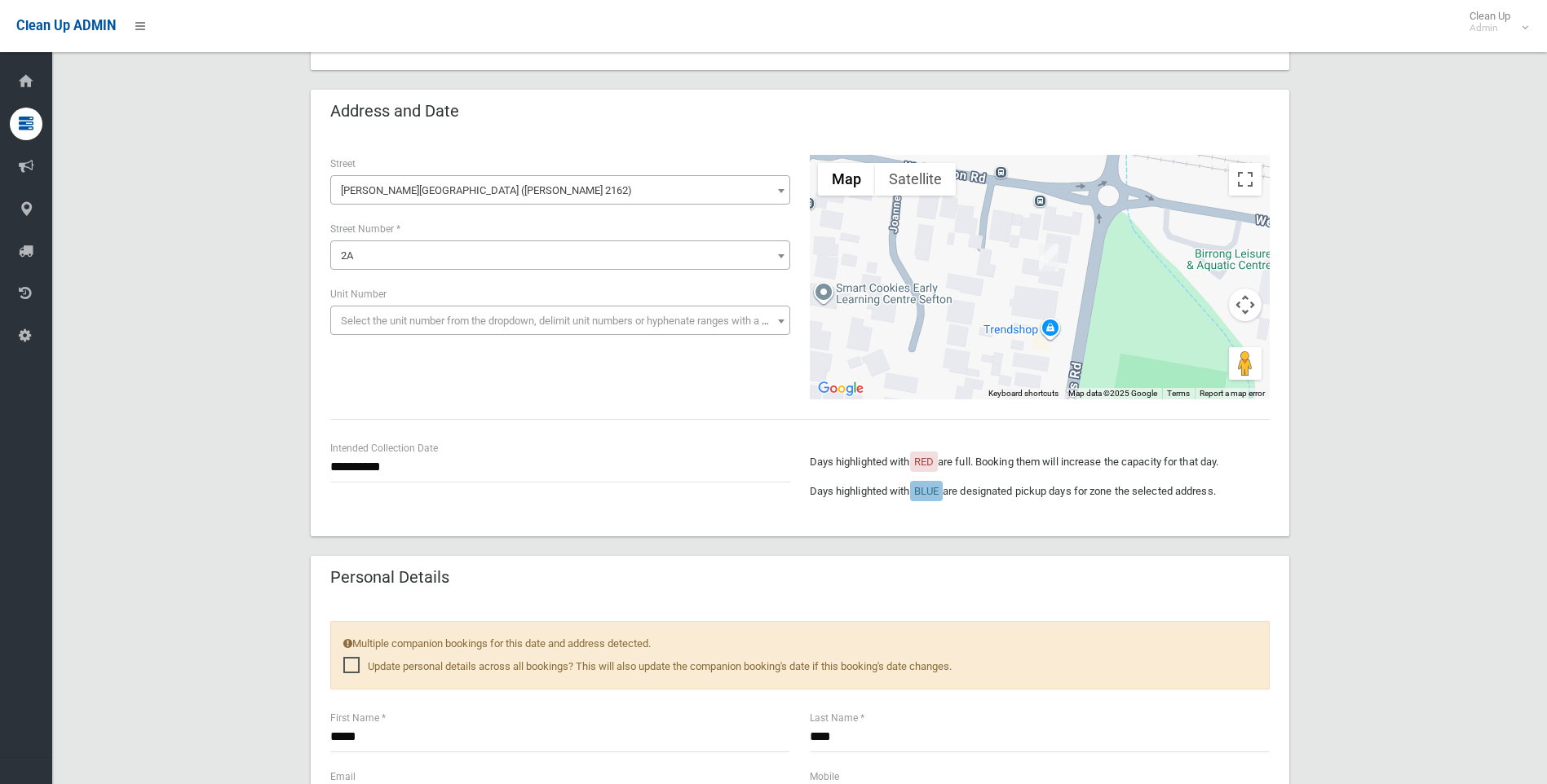
scroll to position [0, 0]
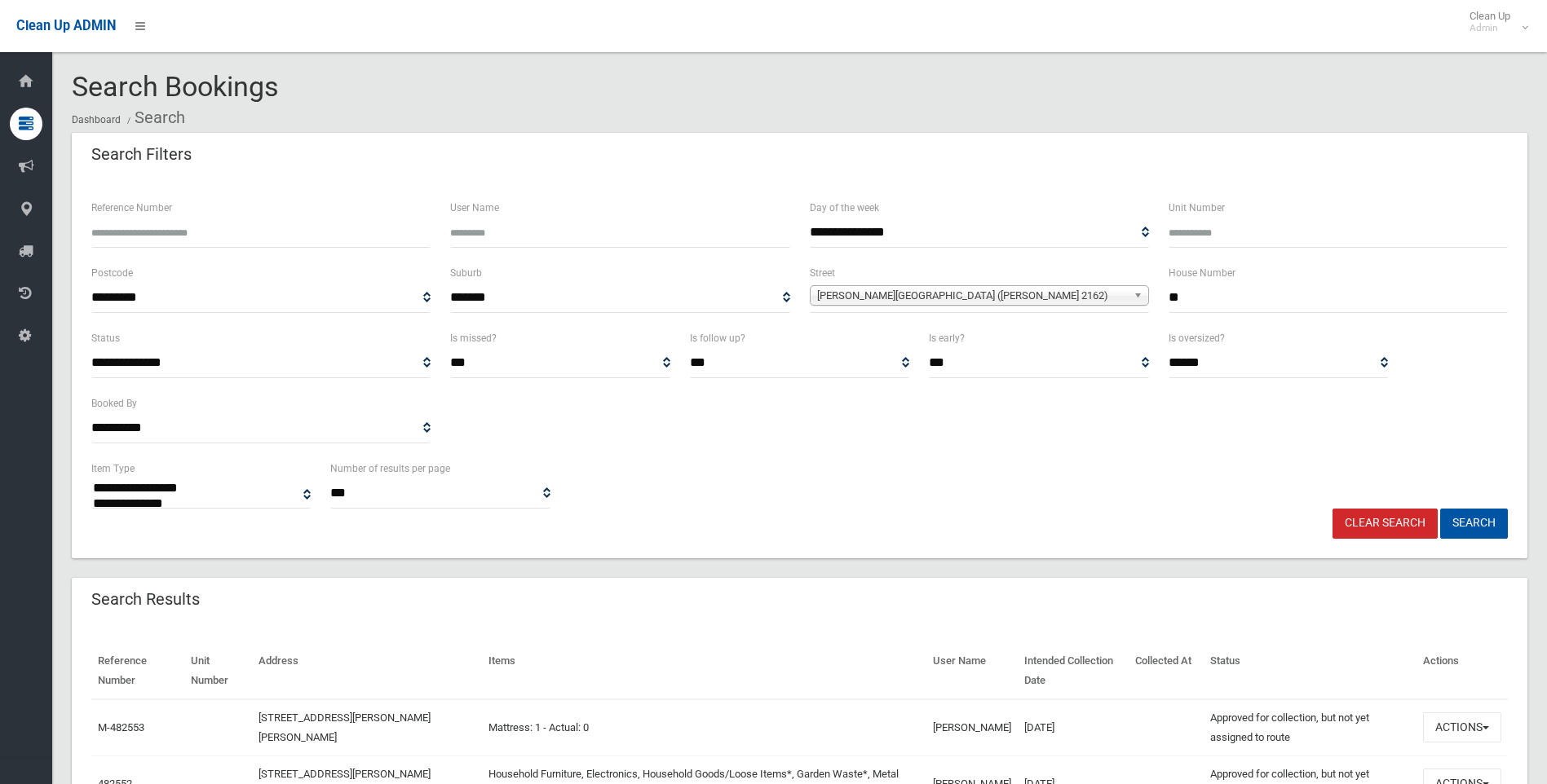
select select
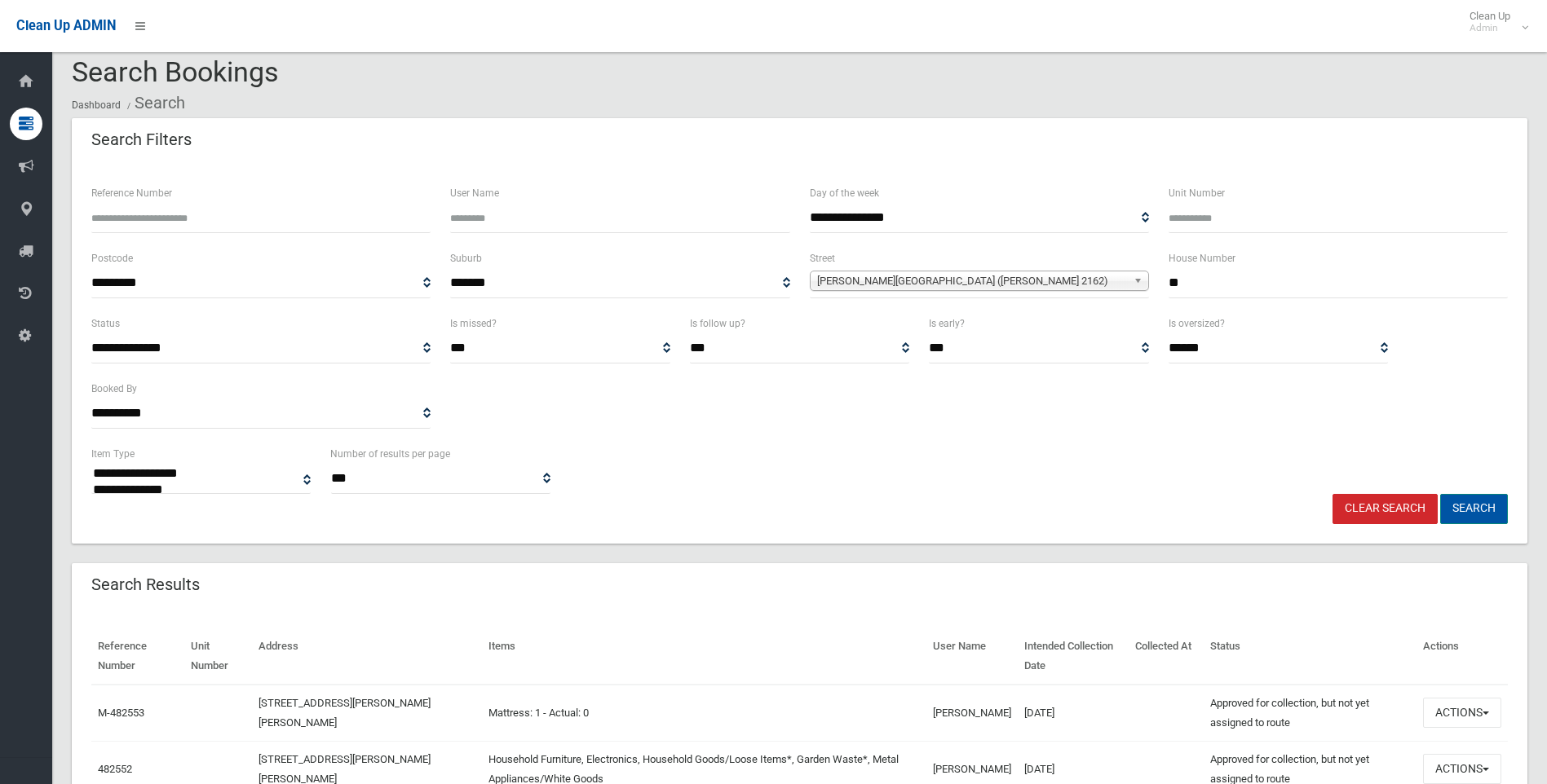
scroll to position [14, 0]
click at [1469, 507] on button "Search" at bounding box center [1474, 509] width 67 height 30
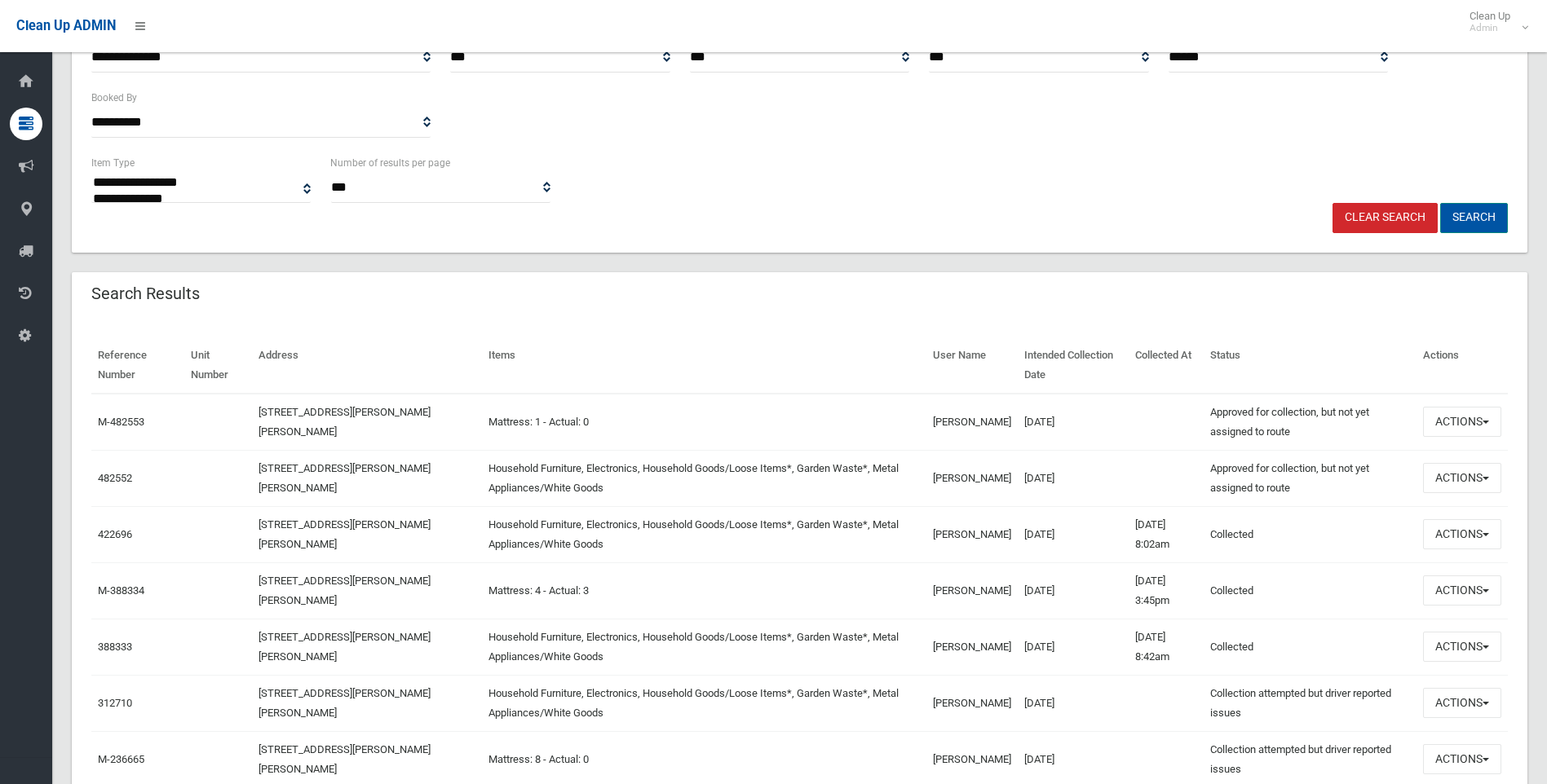
scroll to position [341, 0]
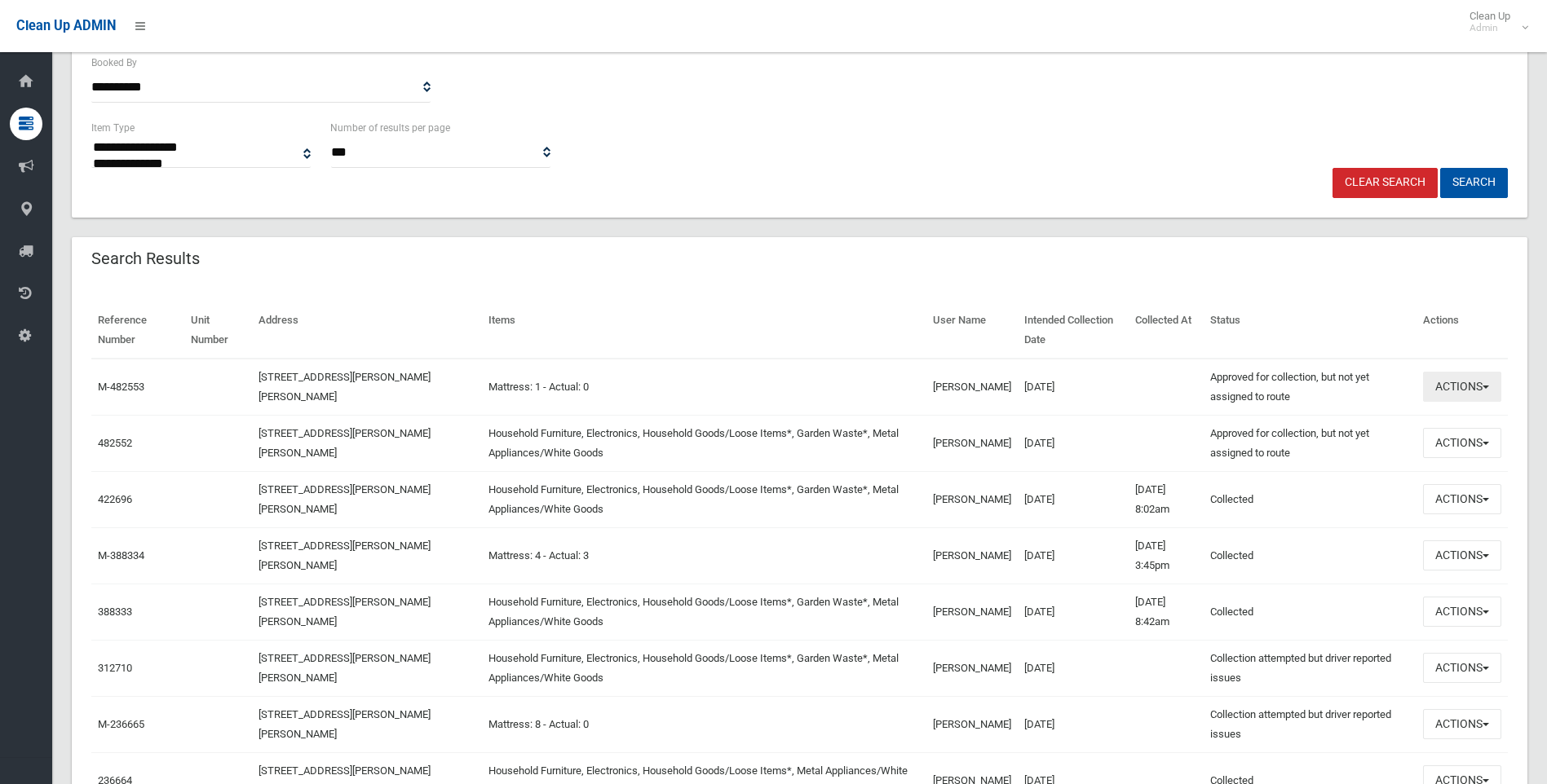
click at [1474, 380] on button "Actions" at bounding box center [1462, 387] width 78 height 30
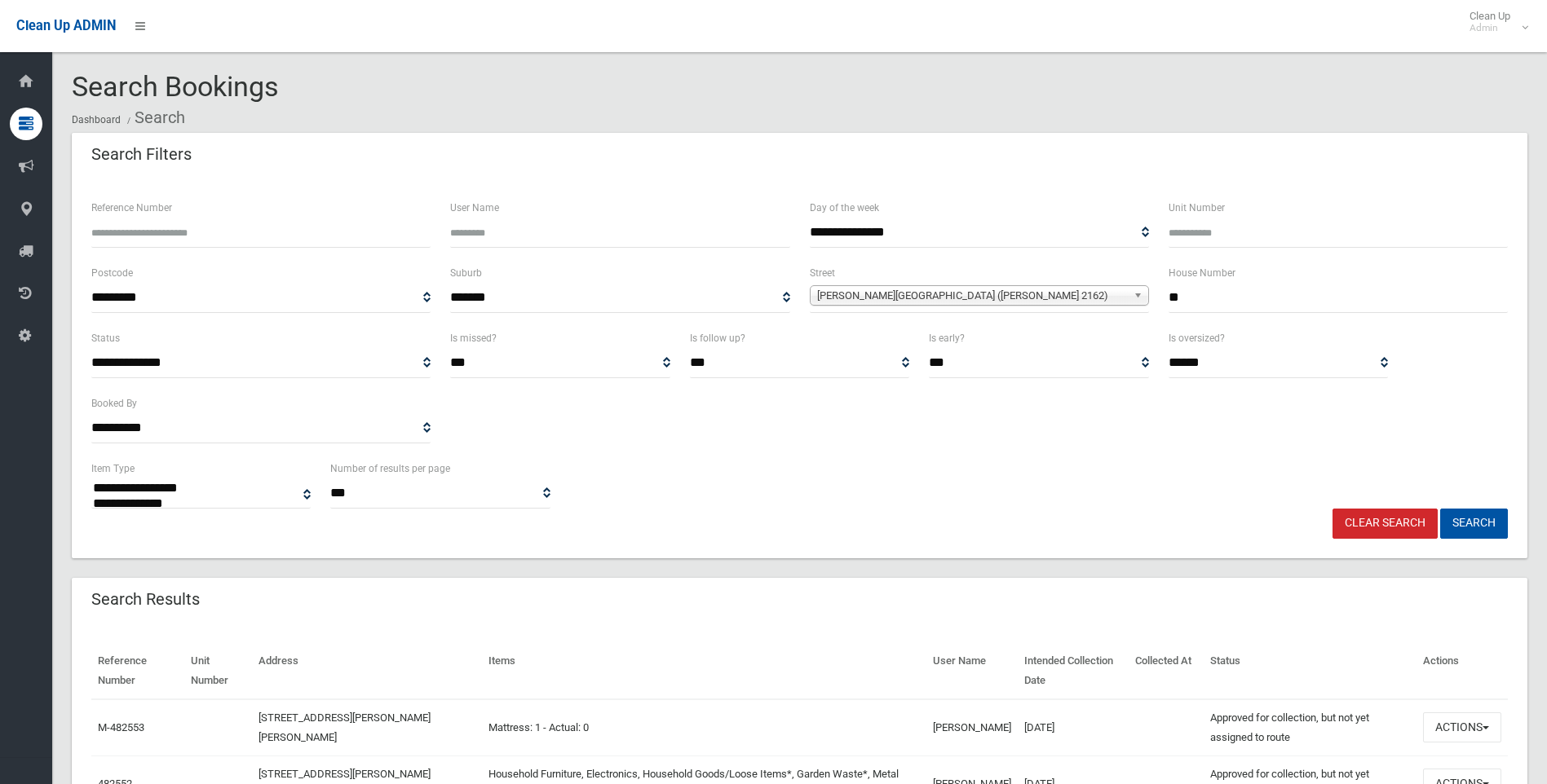
select select
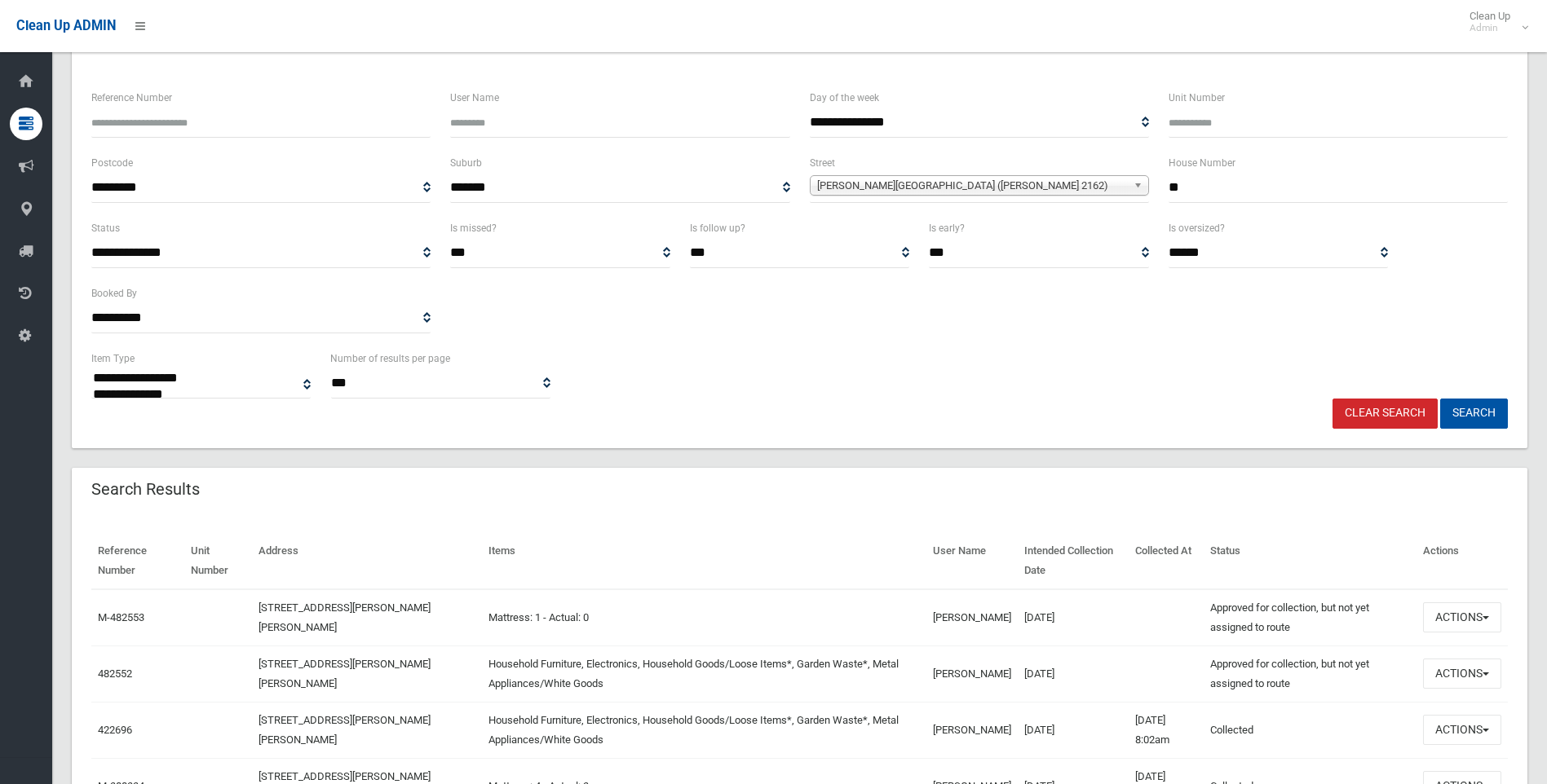
scroll to position [163, 0]
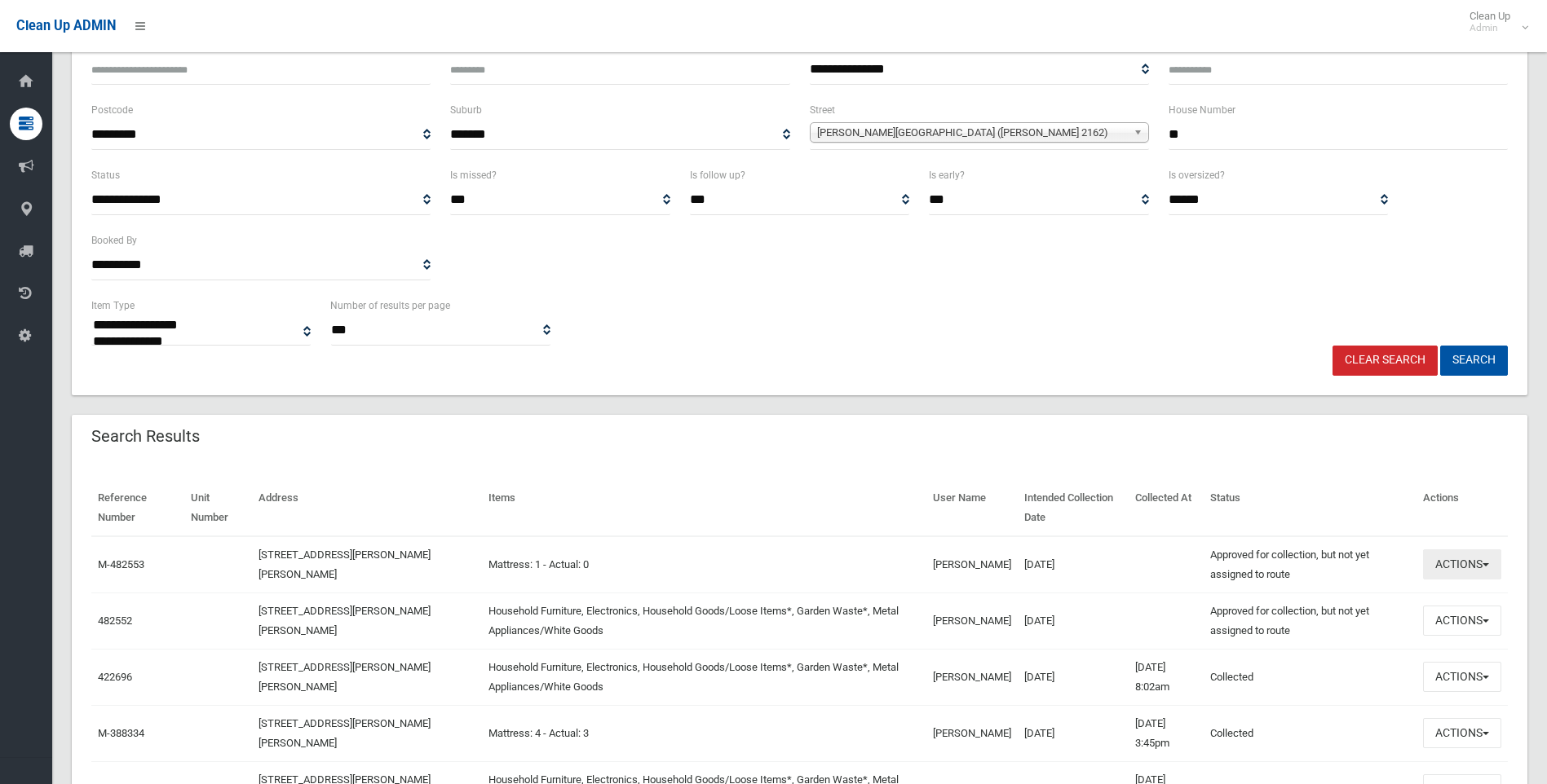
click at [1454, 561] on button "Actions" at bounding box center [1462, 565] width 78 height 30
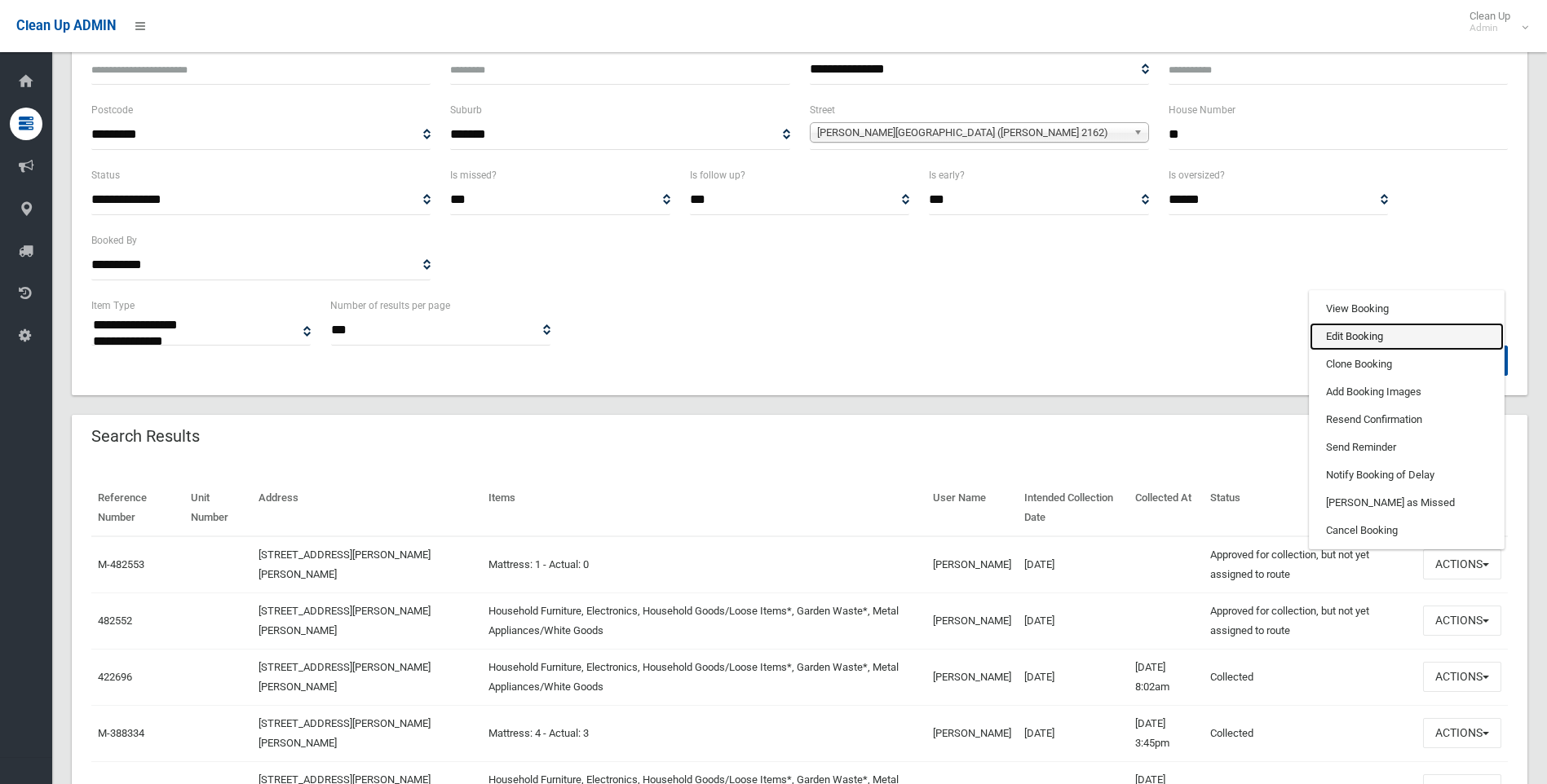
click at [1369, 335] on link "Edit Booking" at bounding box center [1406, 336] width 194 height 28
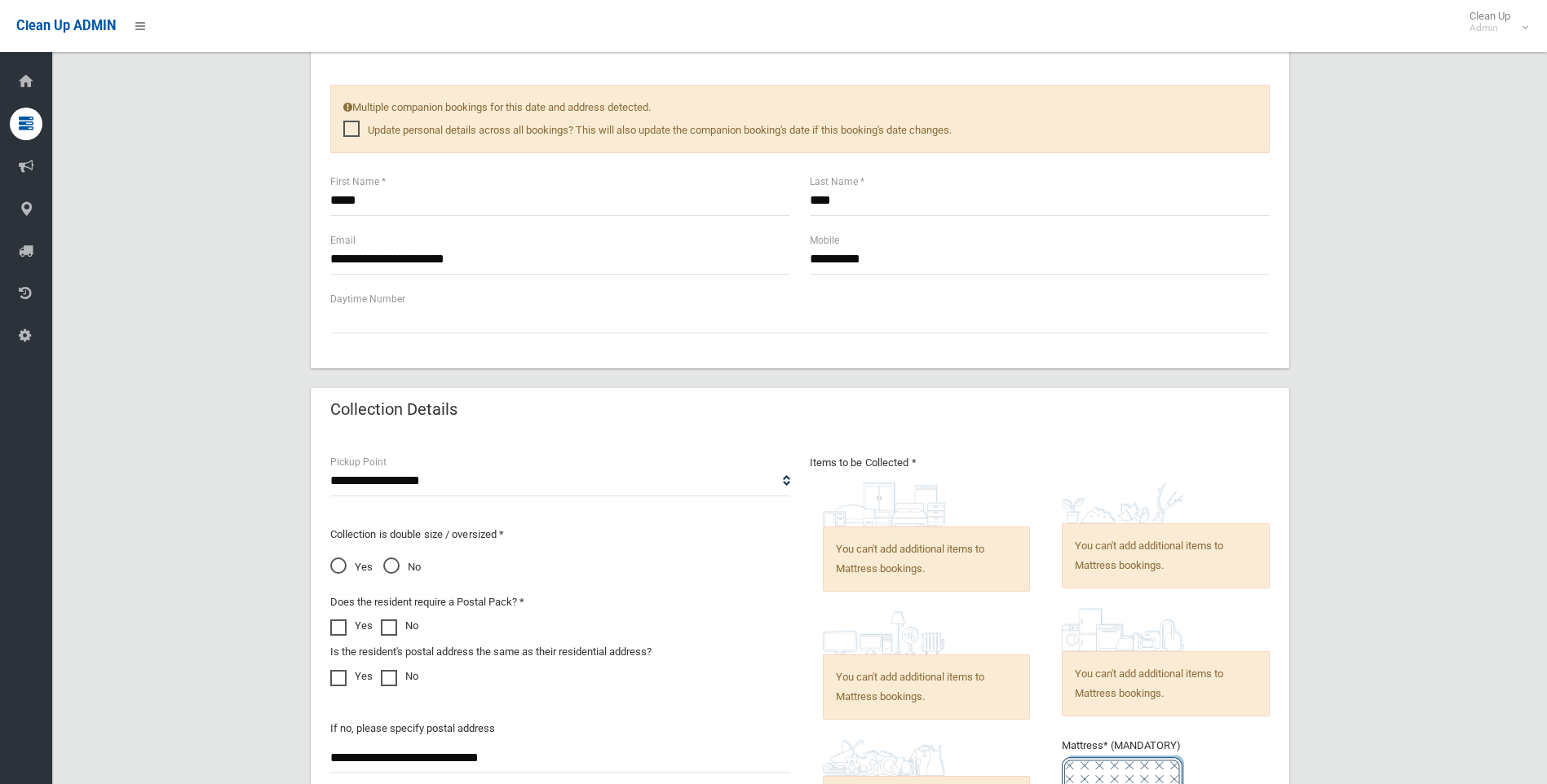
scroll to position [897, 0]
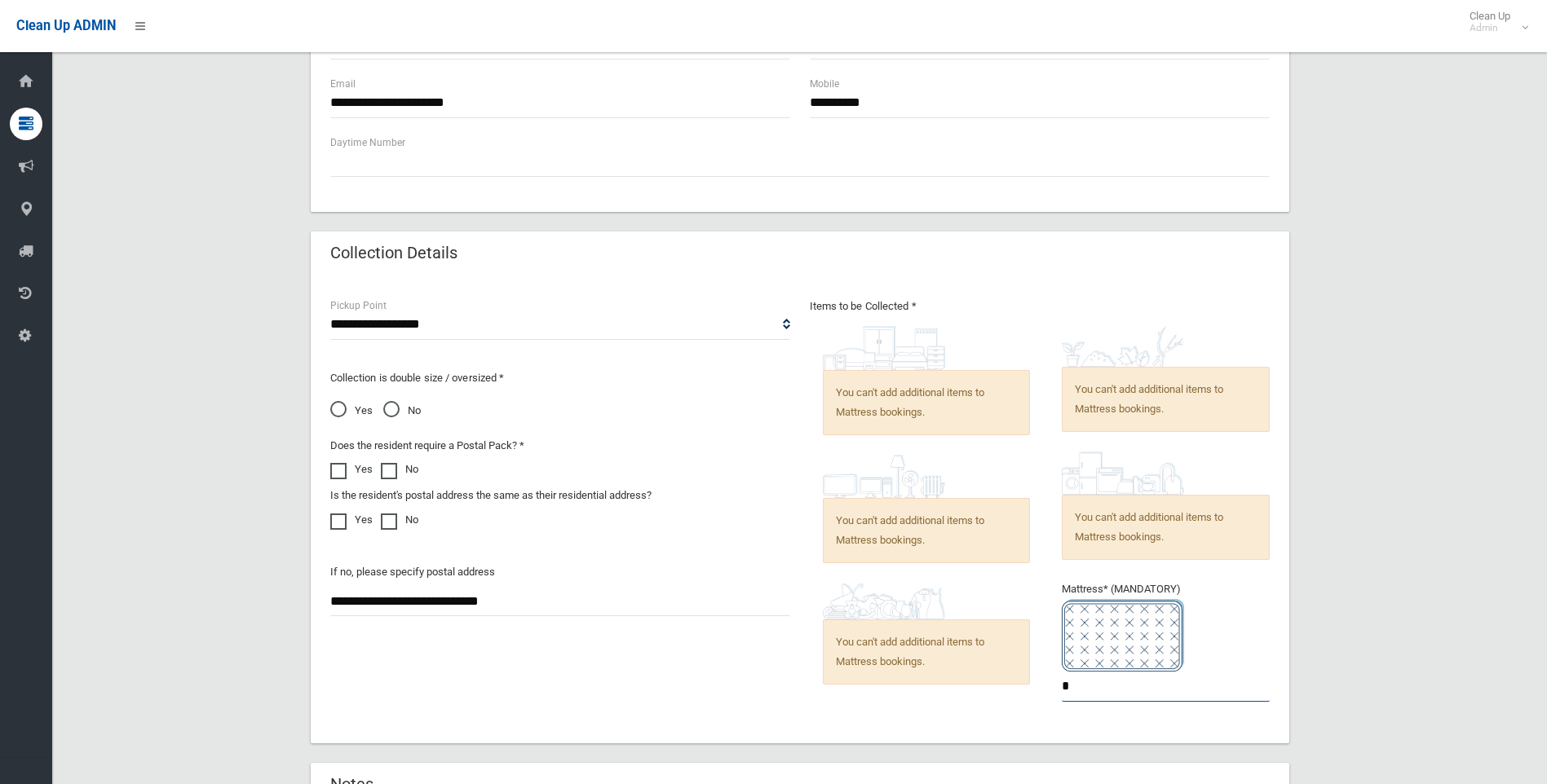
click at [1136, 695] on input "*" at bounding box center [1165, 687] width 208 height 30
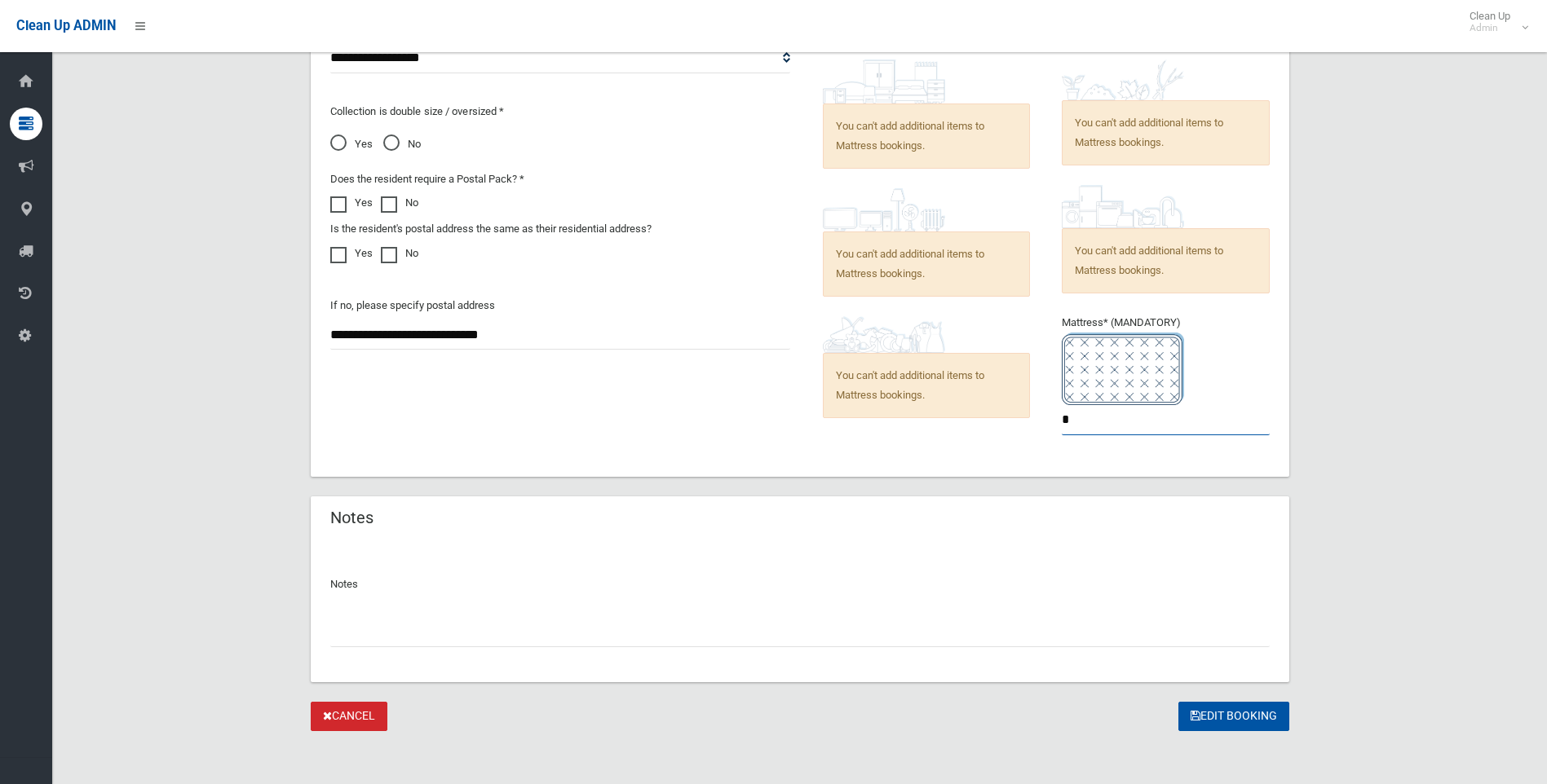
scroll to position [1169, 0]
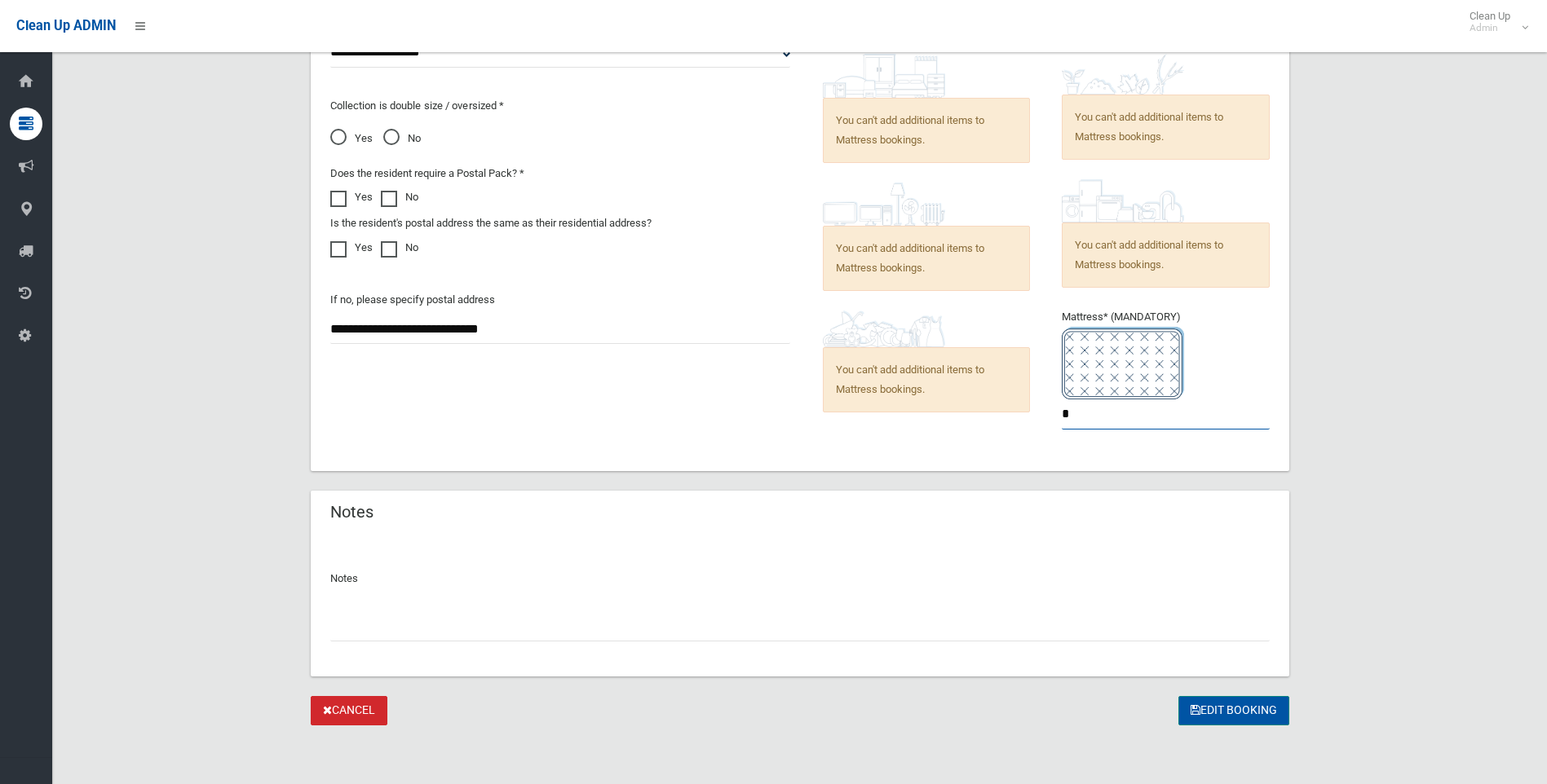
type input "*"
click at [1222, 703] on button "Edit Booking" at bounding box center [1234, 712] width 111 height 30
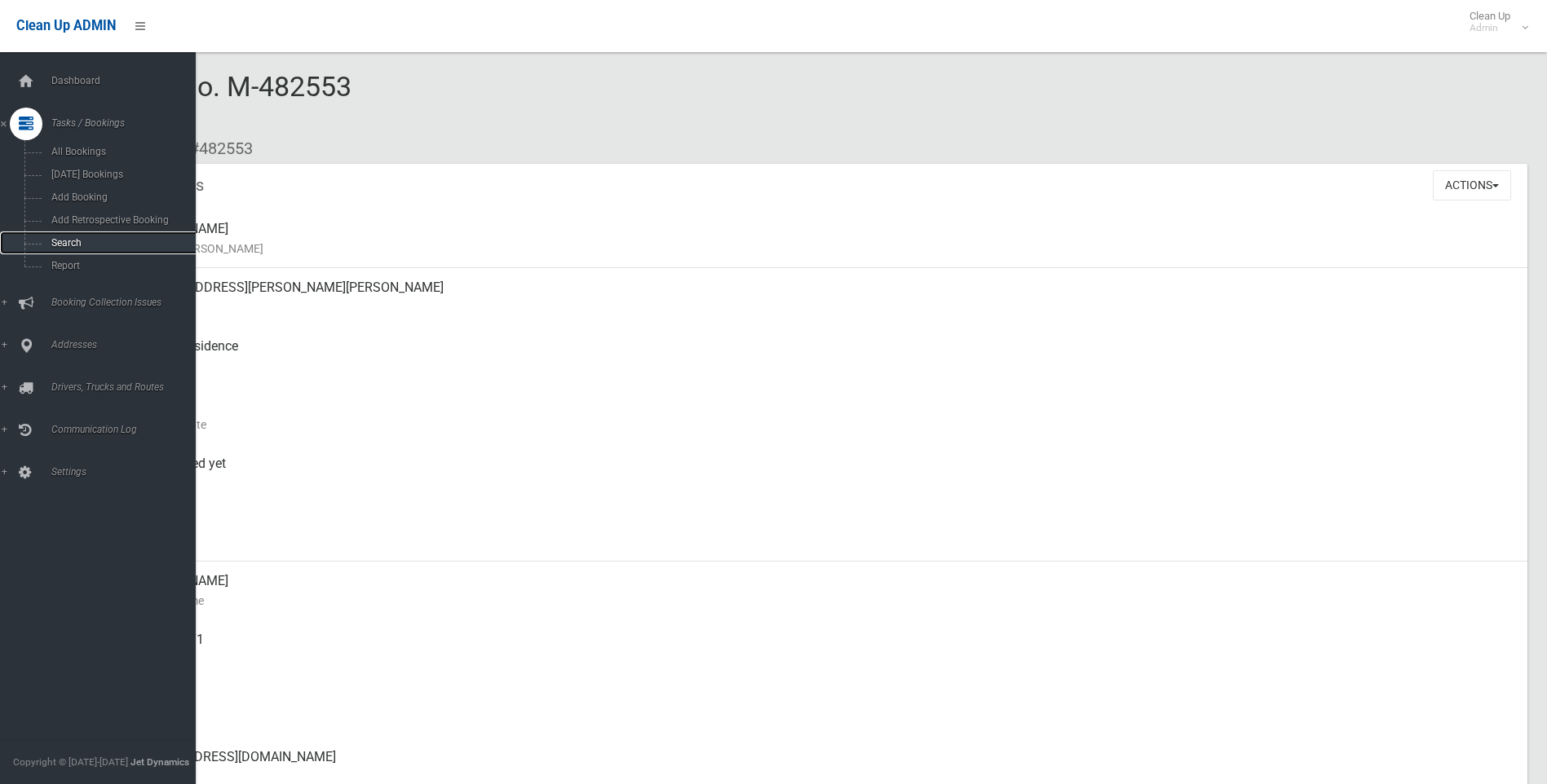
click at [62, 238] on span "Search" at bounding box center [120, 243] width 148 height 12
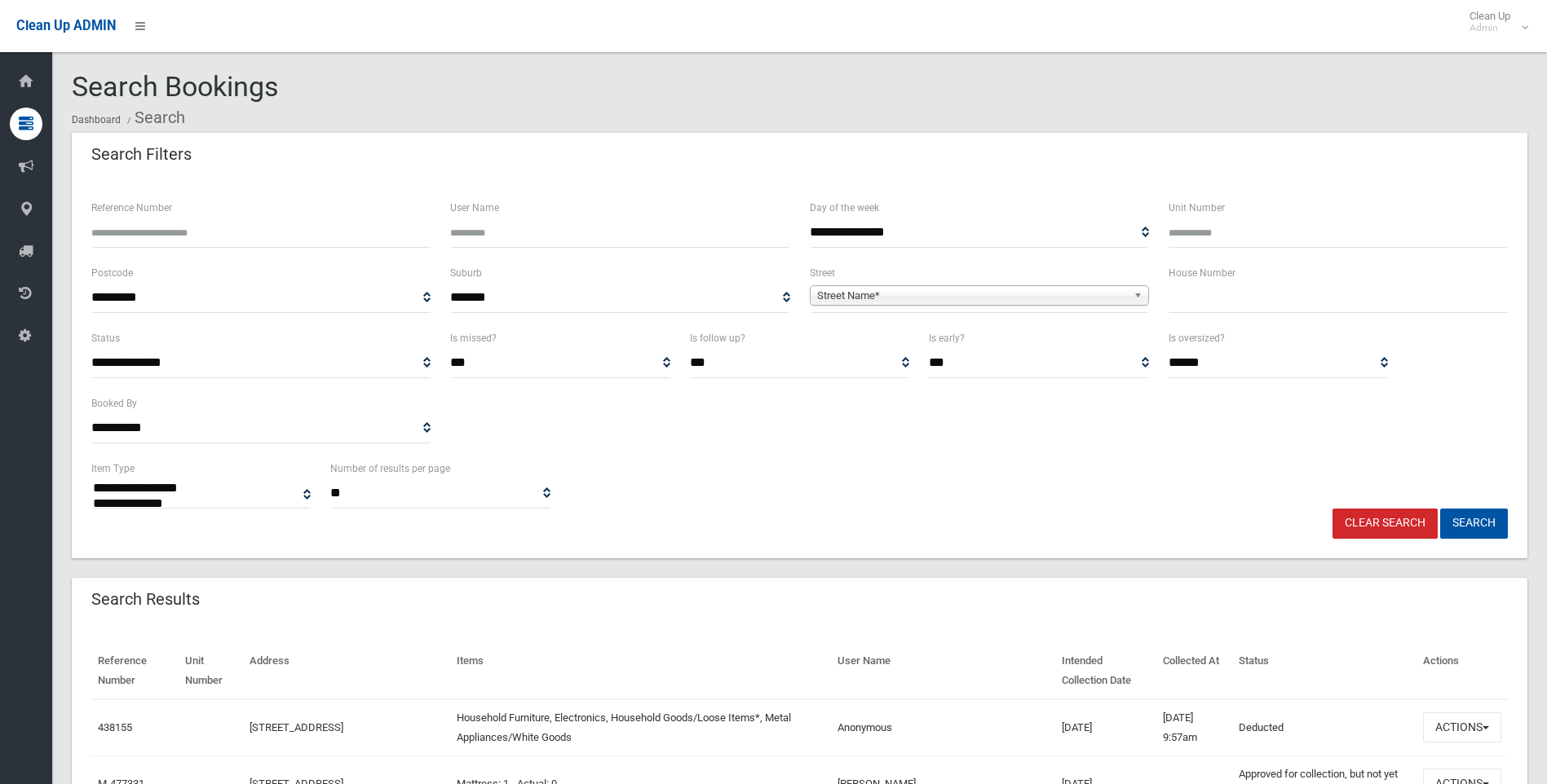
select select
drag, startPoint x: 0, startPoint y: 0, endPoint x: 1275, endPoint y: 302, distance: 1310.3
click at [1275, 302] on input "text" at bounding box center [1338, 298] width 339 height 30
type input "**"
drag, startPoint x: 1083, startPoint y: 307, endPoint x: 1051, endPoint y: 304, distance: 32.1
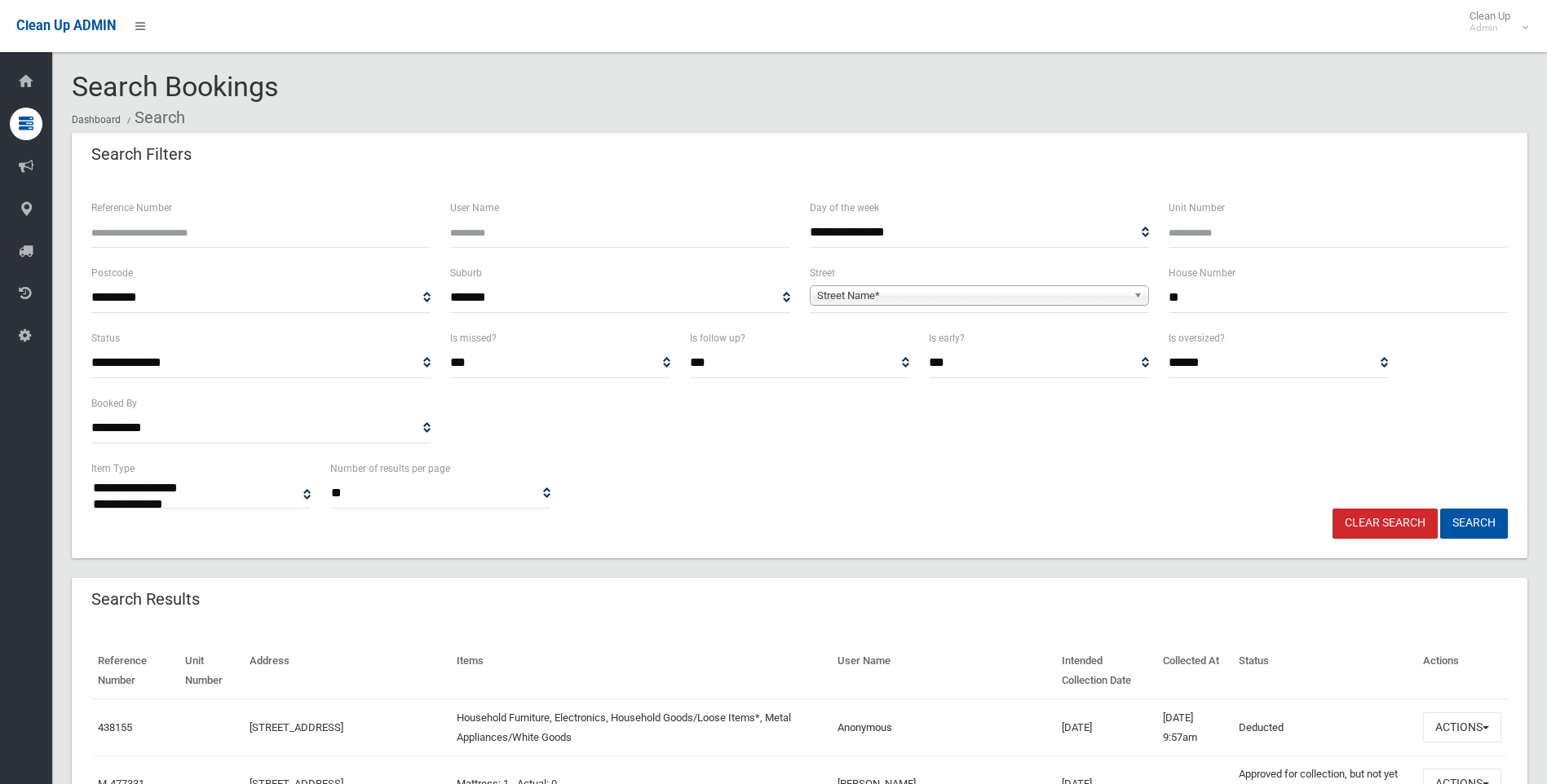
click at [1080, 306] on span "**********" at bounding box center [979, 298] width 339 height 30
click at [1048, 304] on span "Street Name*" at bounding box center [972, 295] width 310 height 19
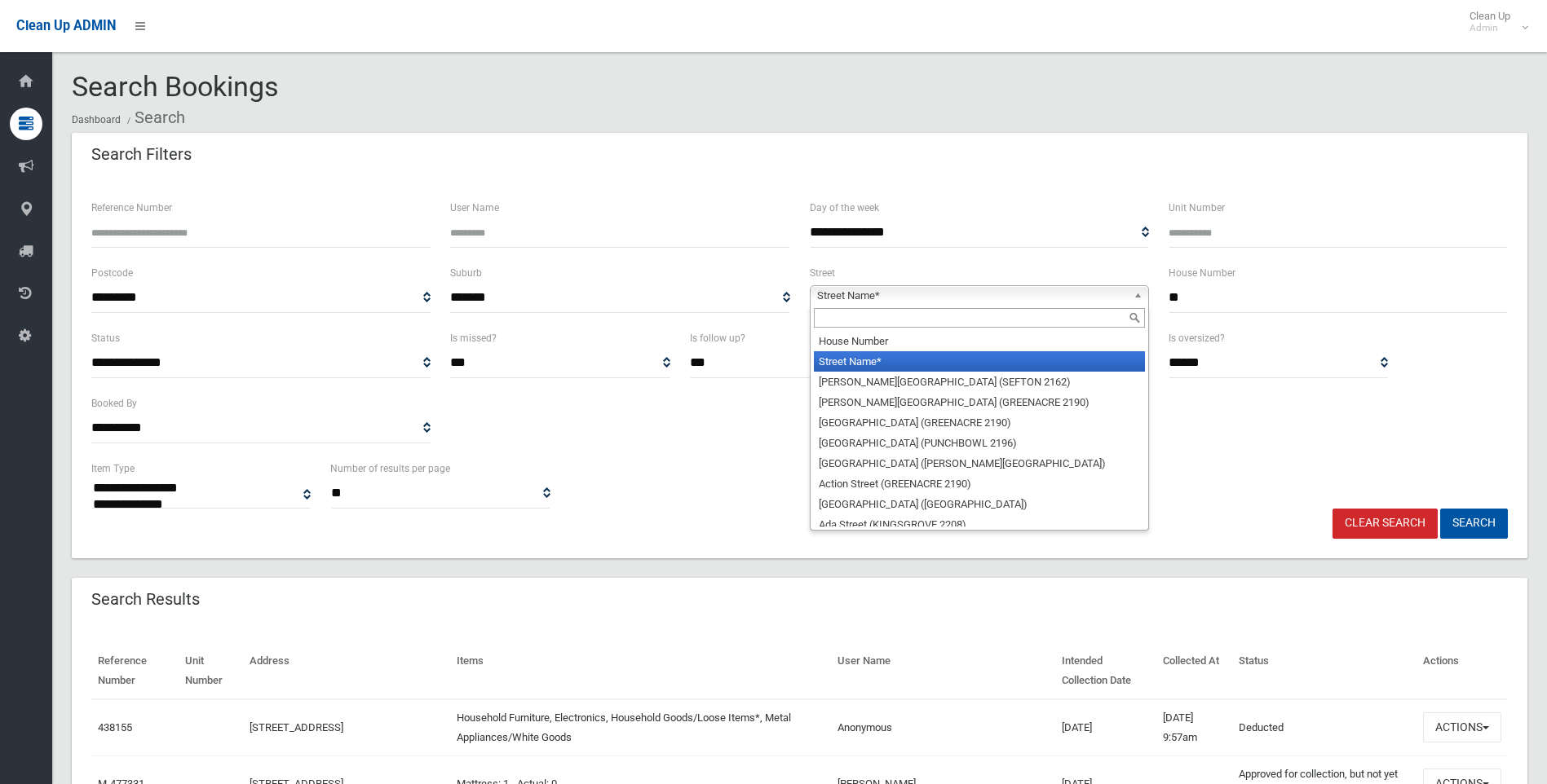
click at [1003, 316] on input "text" at bounding box center [979, 318] width 331 height 19
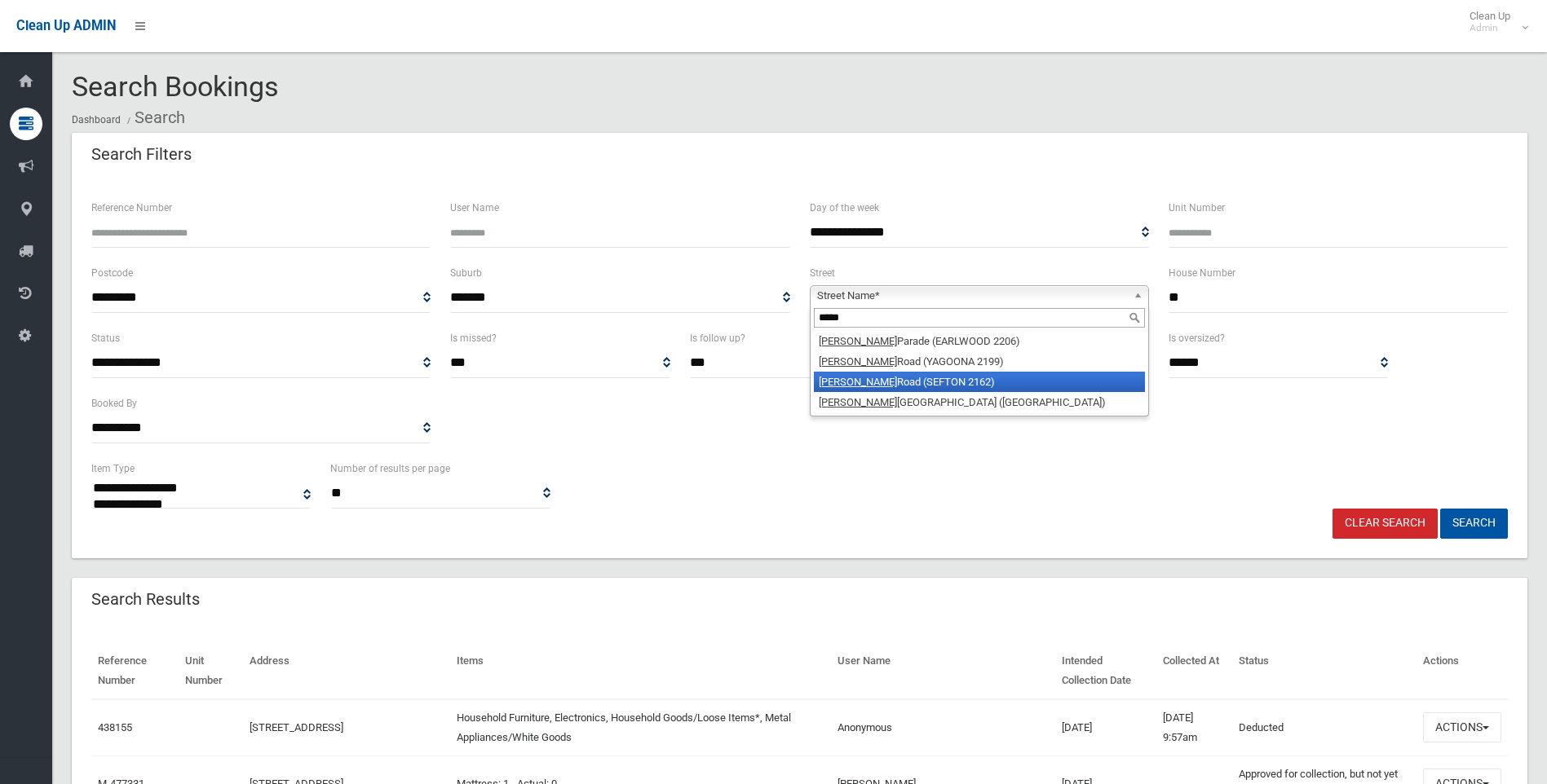
type input "*****"
click at [975, 385] on li "Woods Road (SEFTON 2162)" at bounding box center [979, 382] width 331 height 20
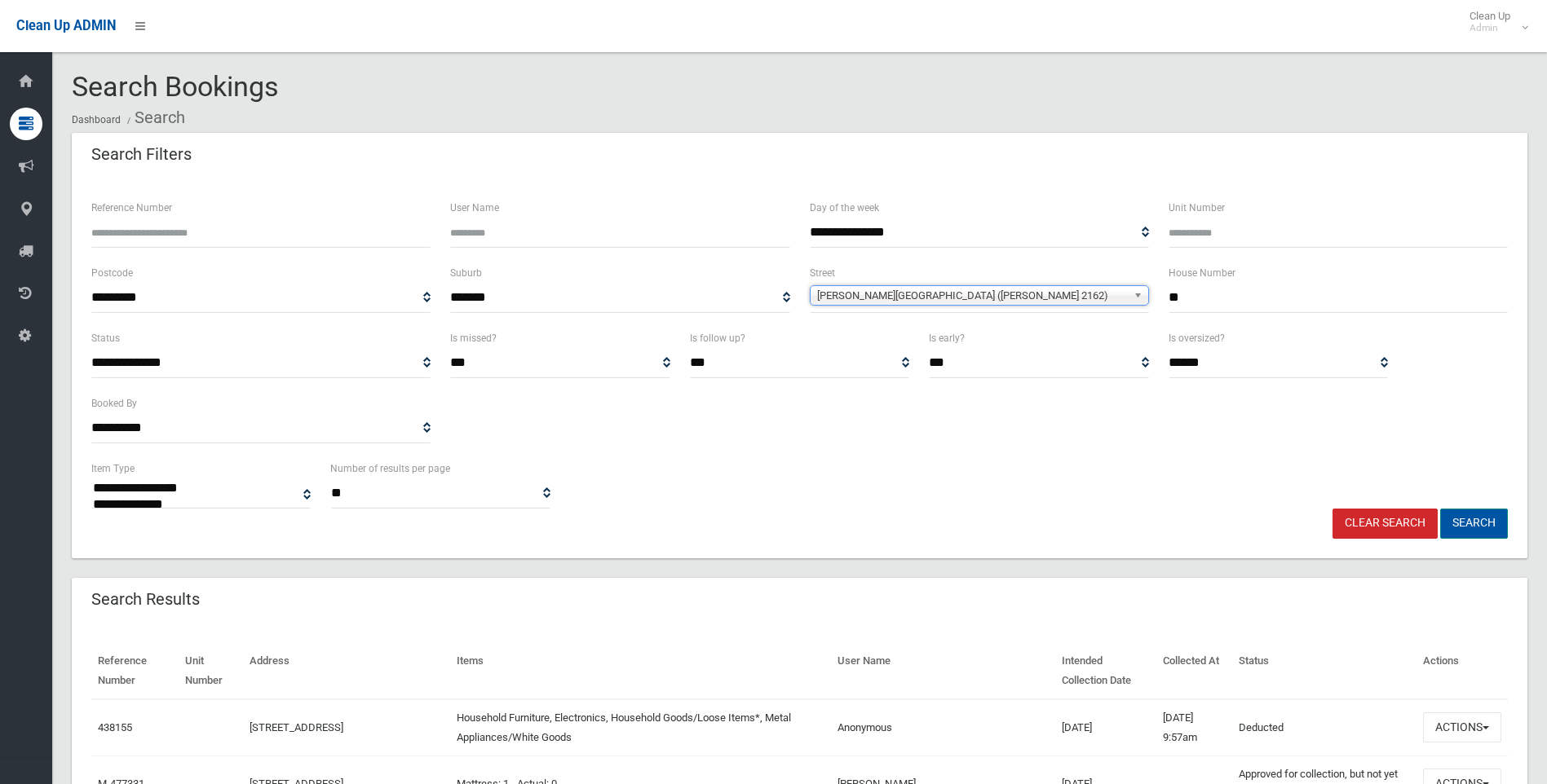
click at [1471, 525] on button "Search" at bounding box center [1474, 524] width 67 height 30
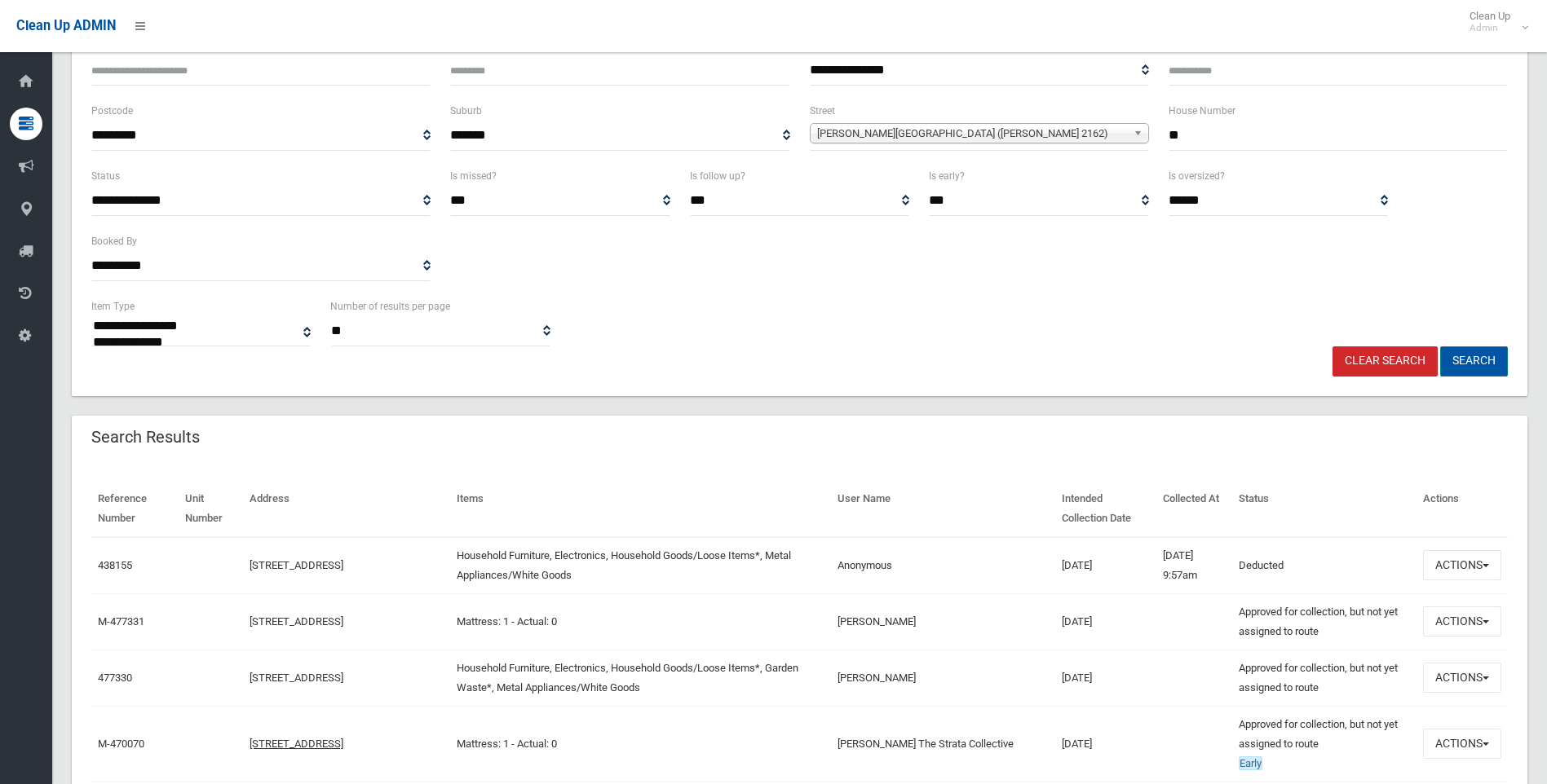
scroll to position [163, 0]
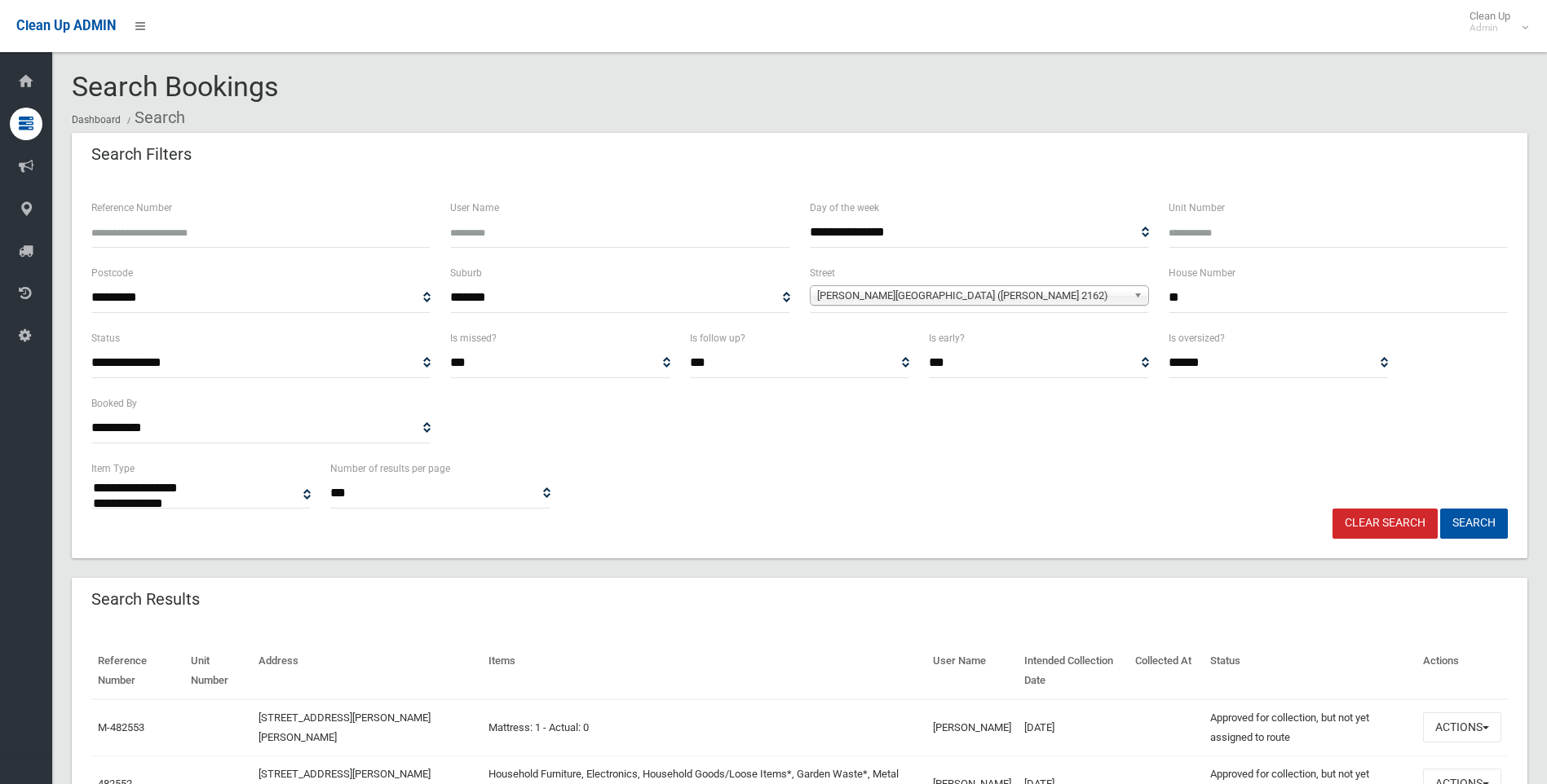
select select
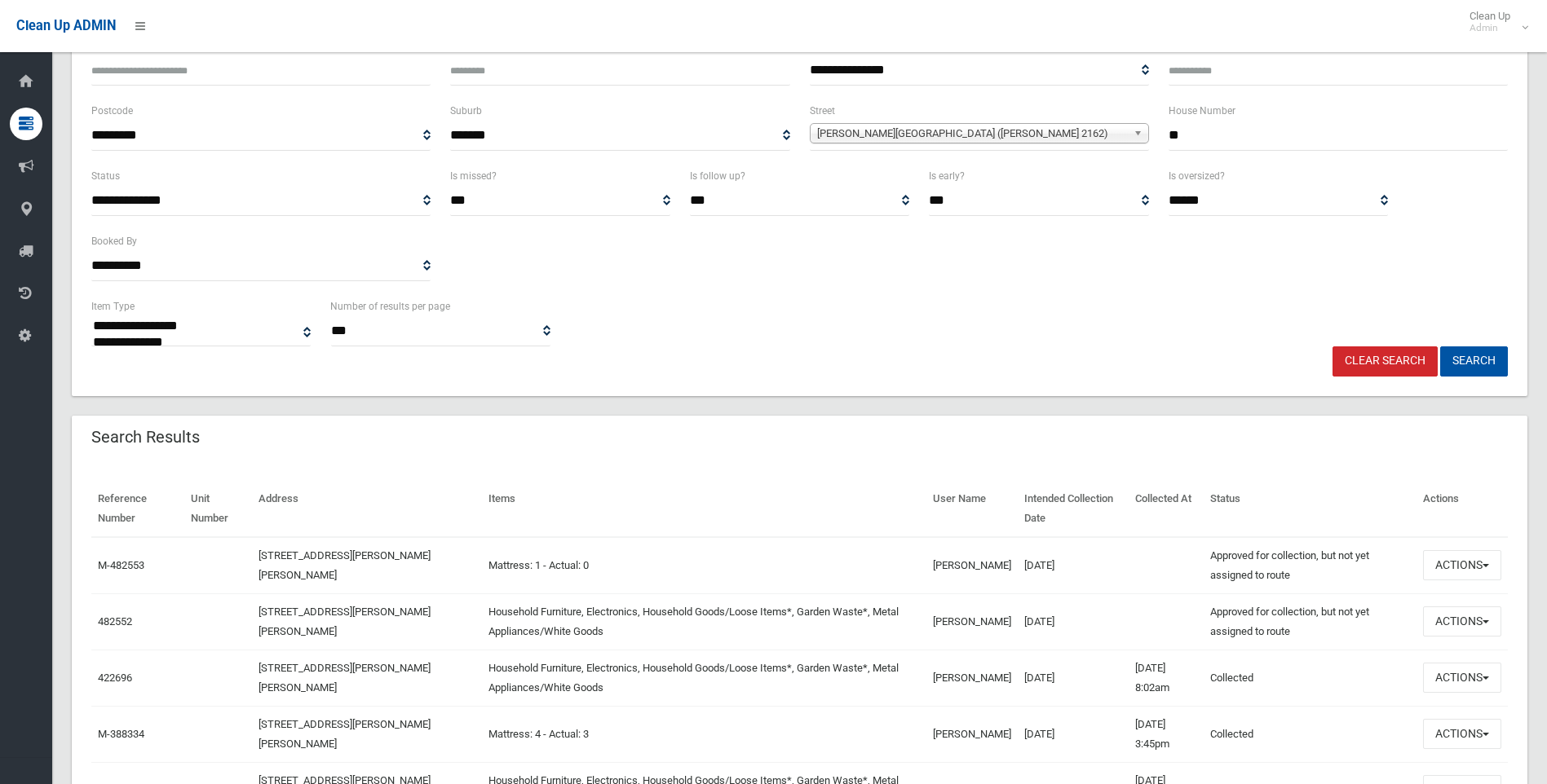
scroll to position [163, 0]
click at [1463, 620] on button "Actions" at bounding box center [1462, 621] width 78 height 30
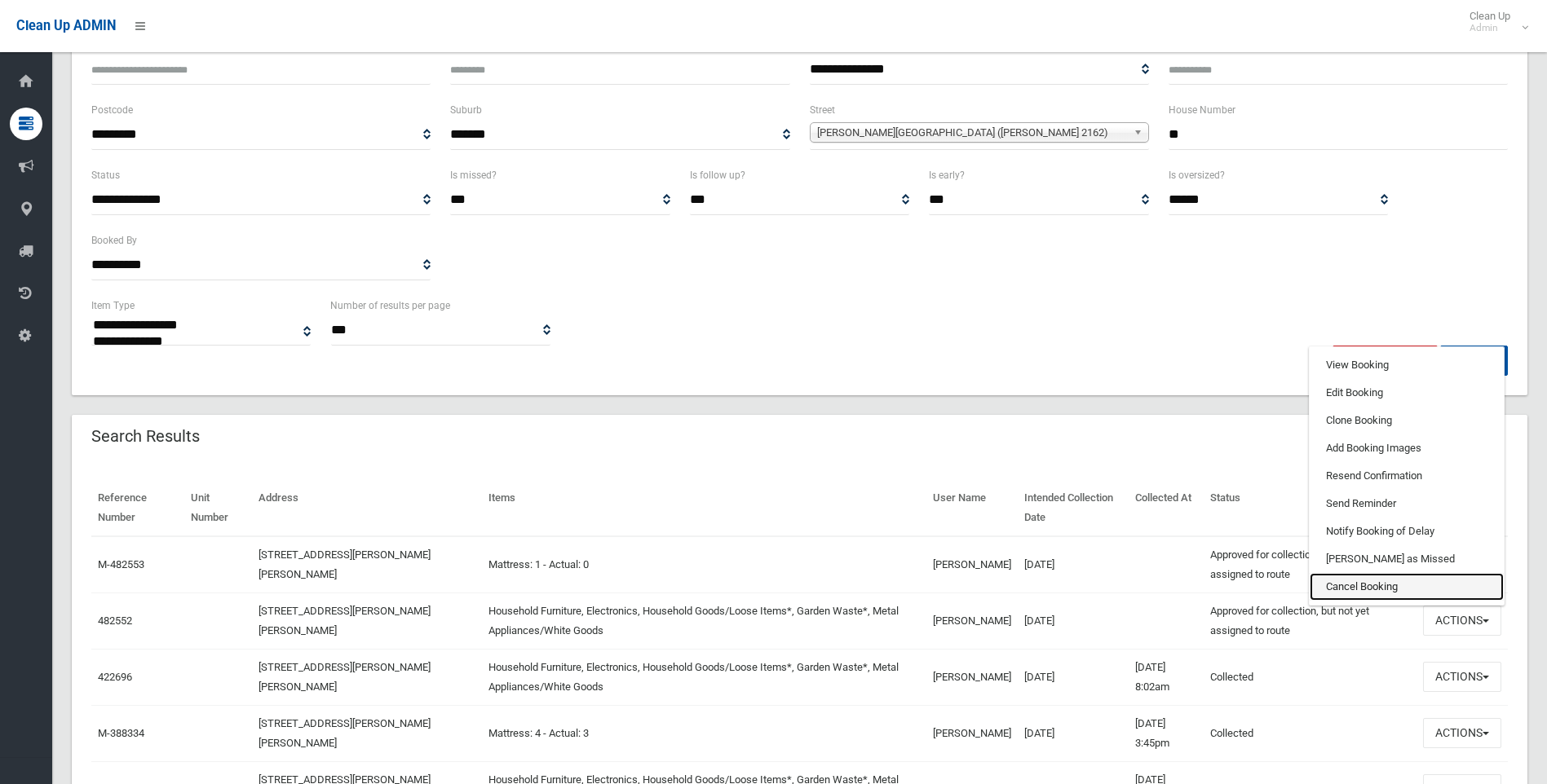
click at [1358, 587] on link "Cancel Booking" at bounding box center [1406, 587] width 194 height 28
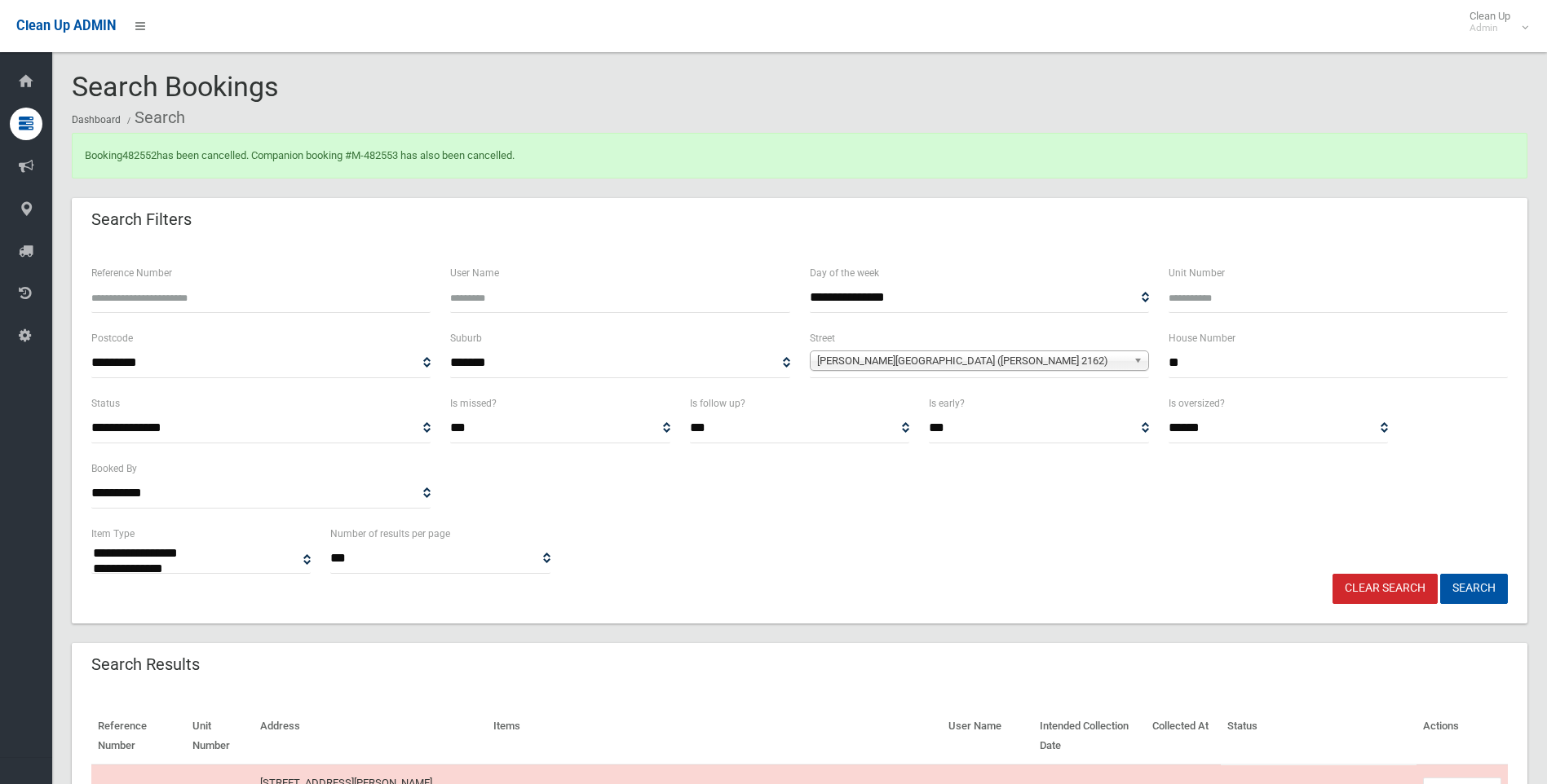
select select
click at [1467, 581] on button "Search" at bounding box center [1474, 589] width 67 height 30
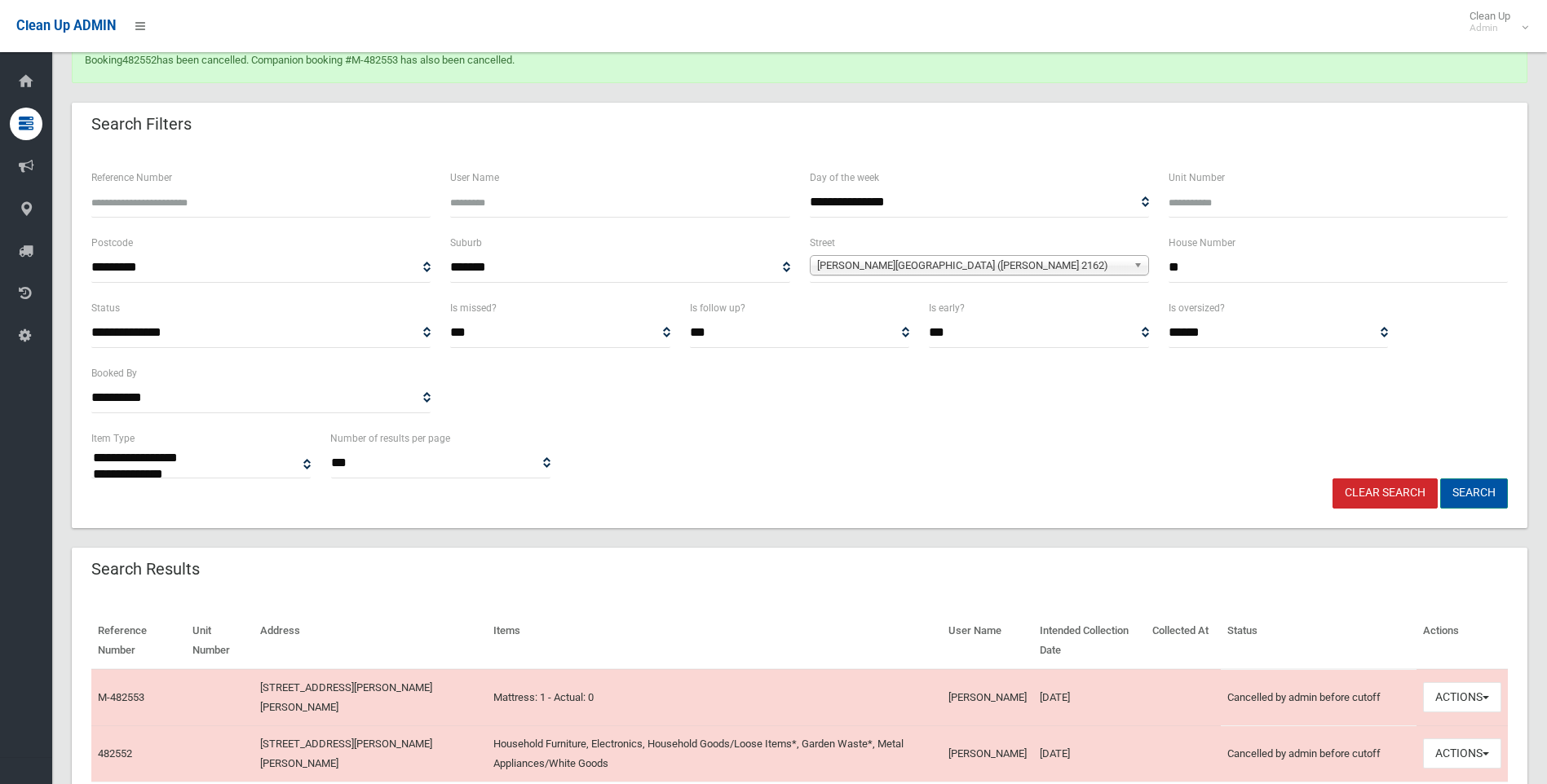
scroll to position [244, 0]
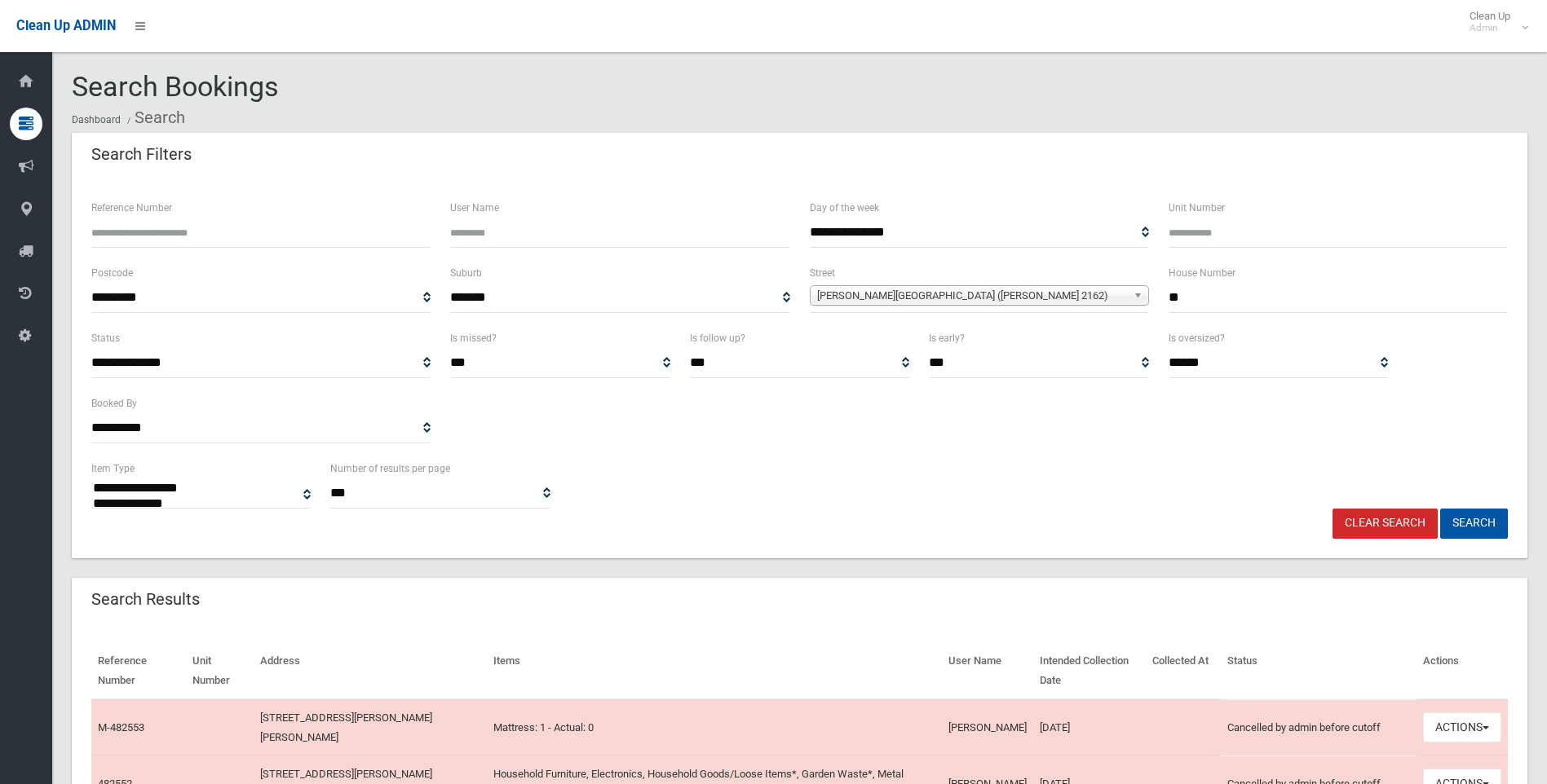
select select
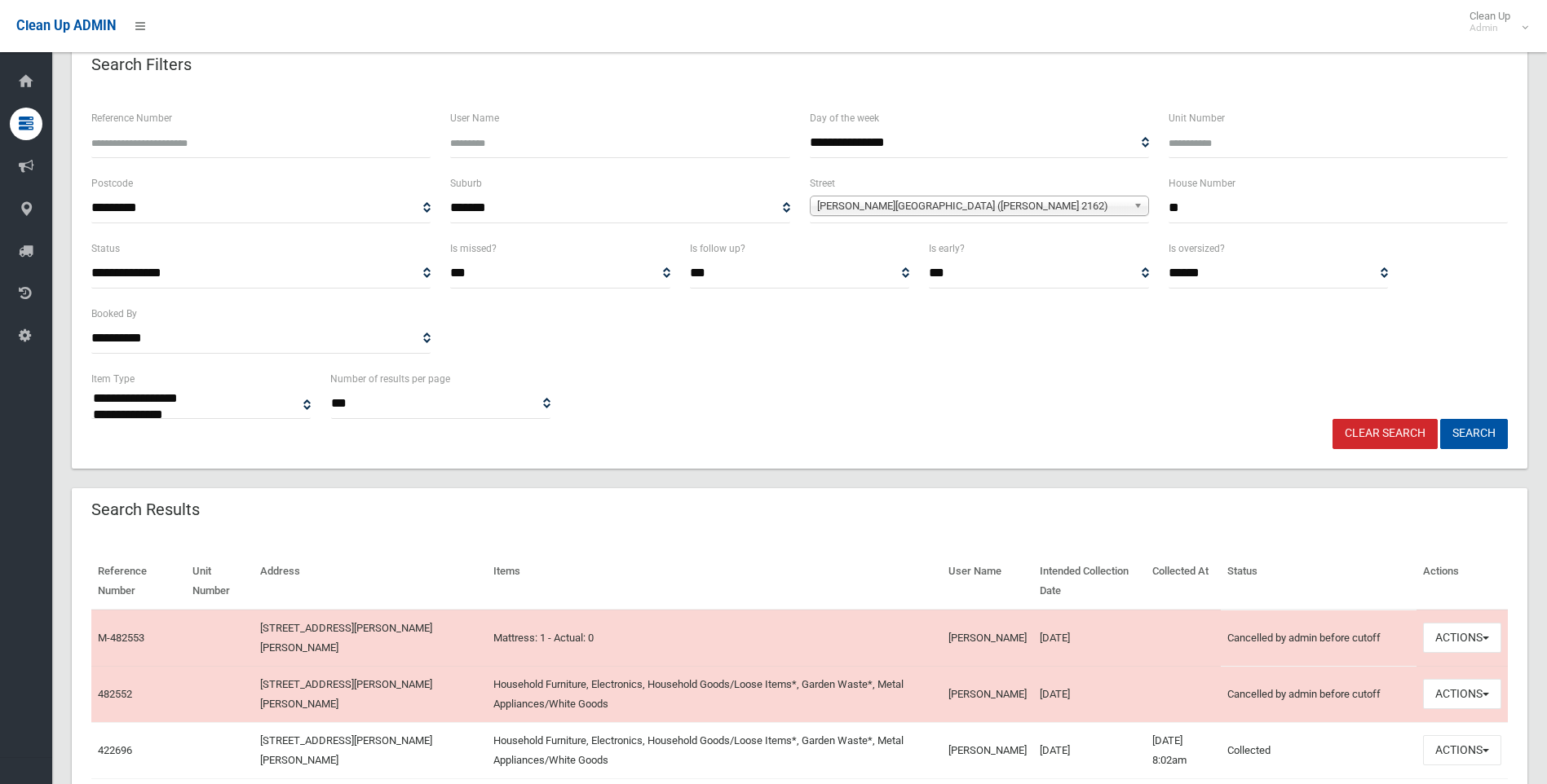
scroll to position [326, 0]
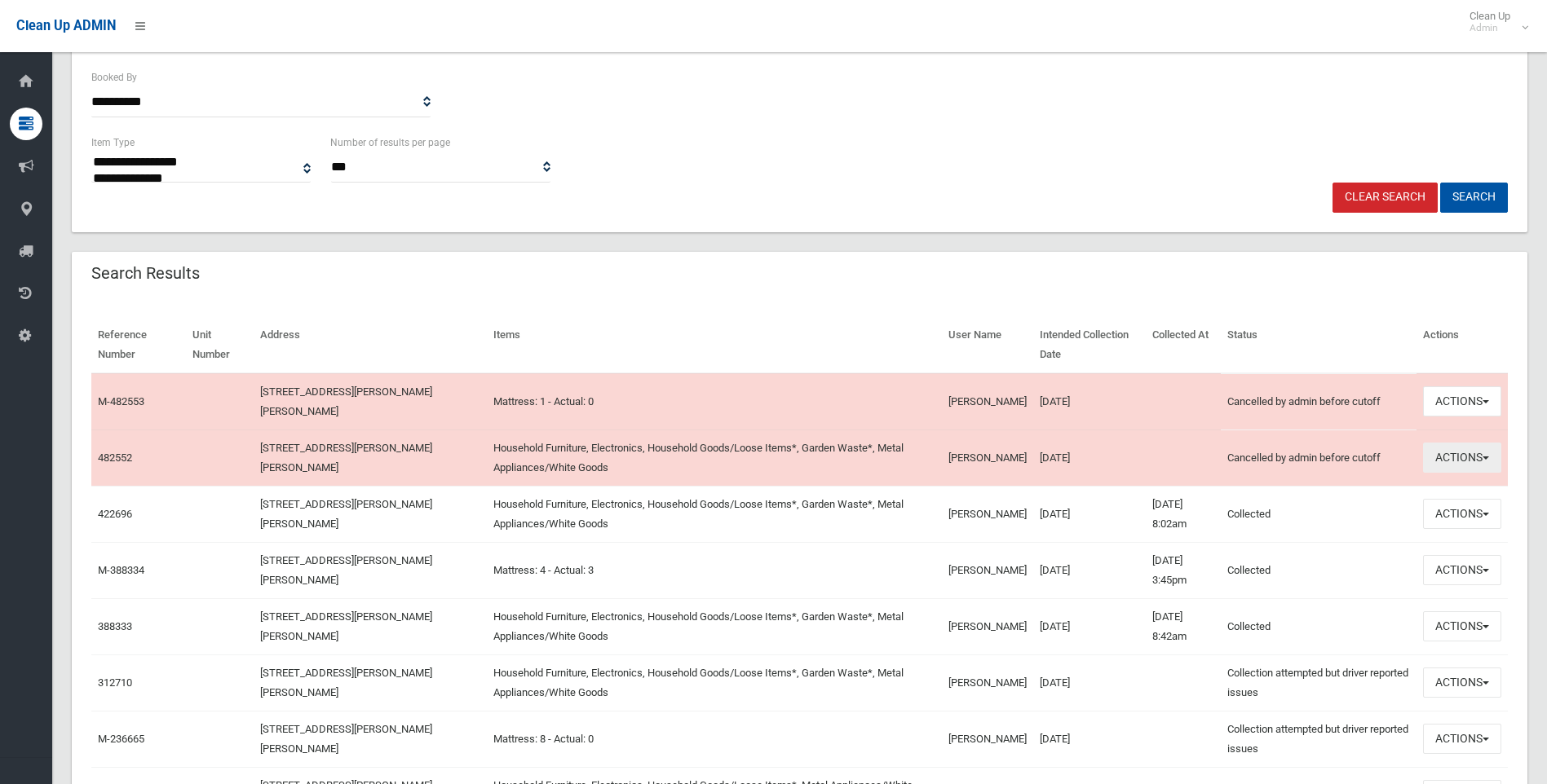
click at [1465, 458] on button "Actions" at bounding box center [1462, 458] width 78 height 30
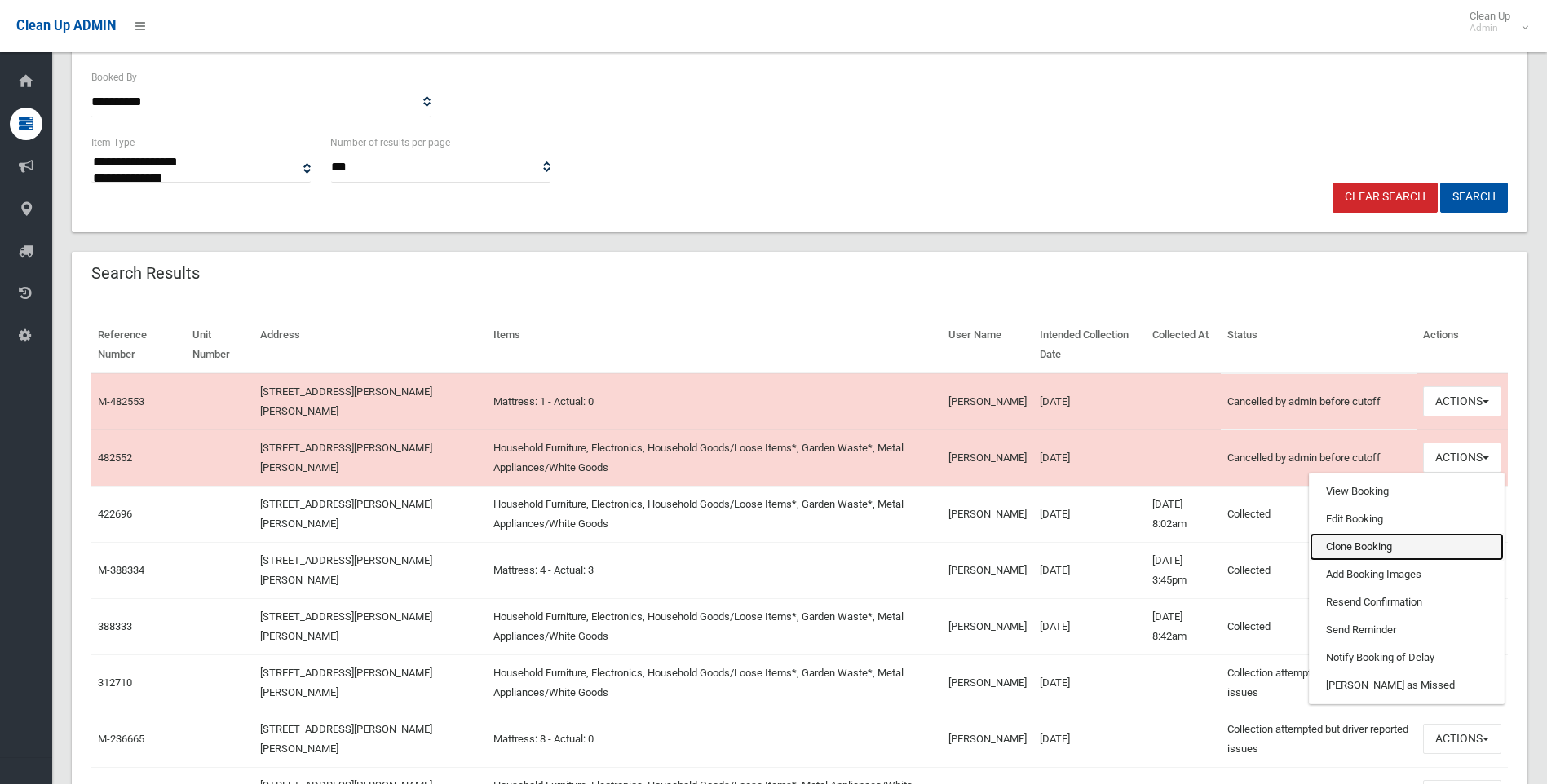
click at [1349, 539] on link "Clone Booking" at bounding box center [1406, 547] width 194 height 28
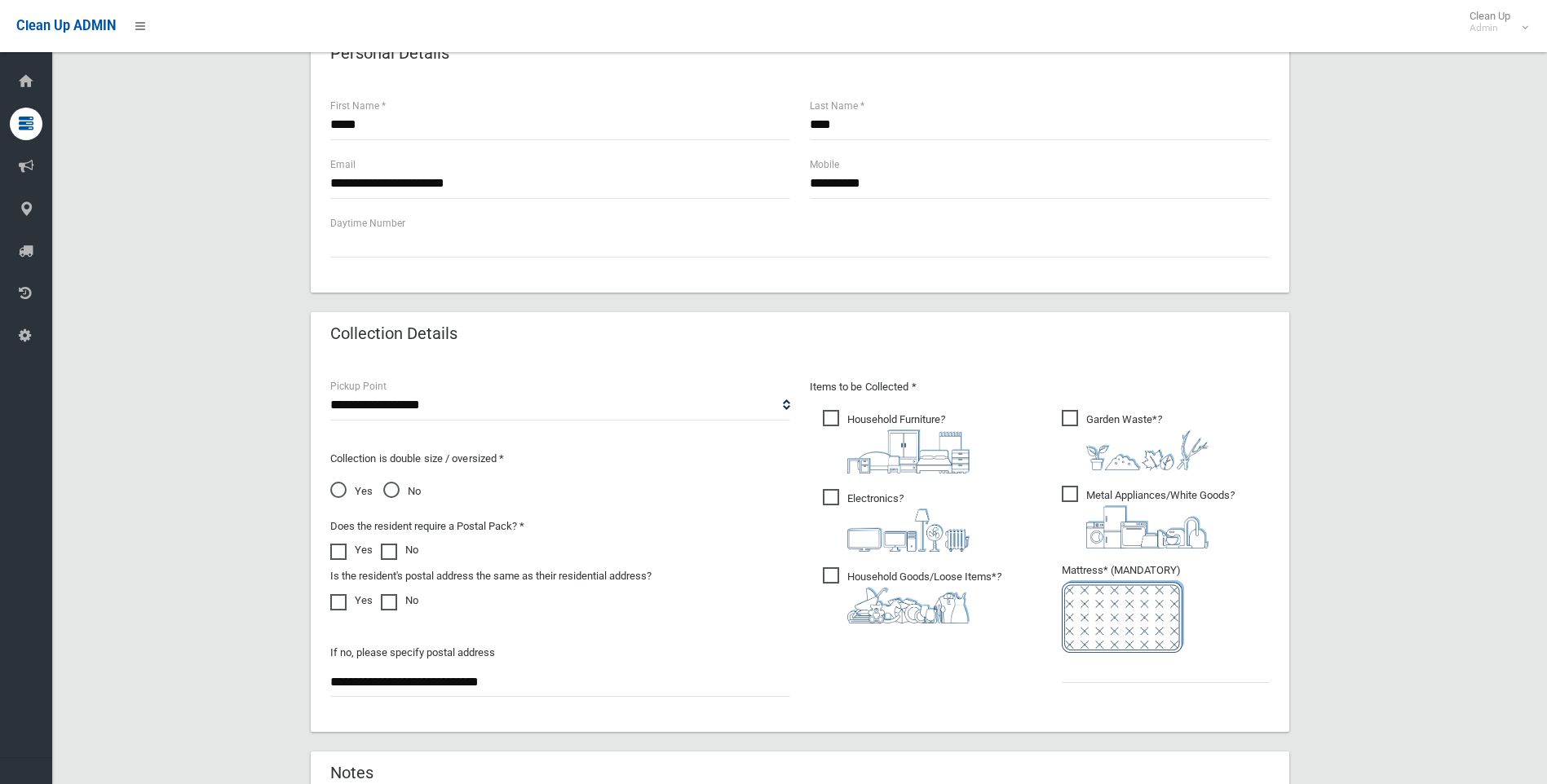
scroll to position [733, 0]
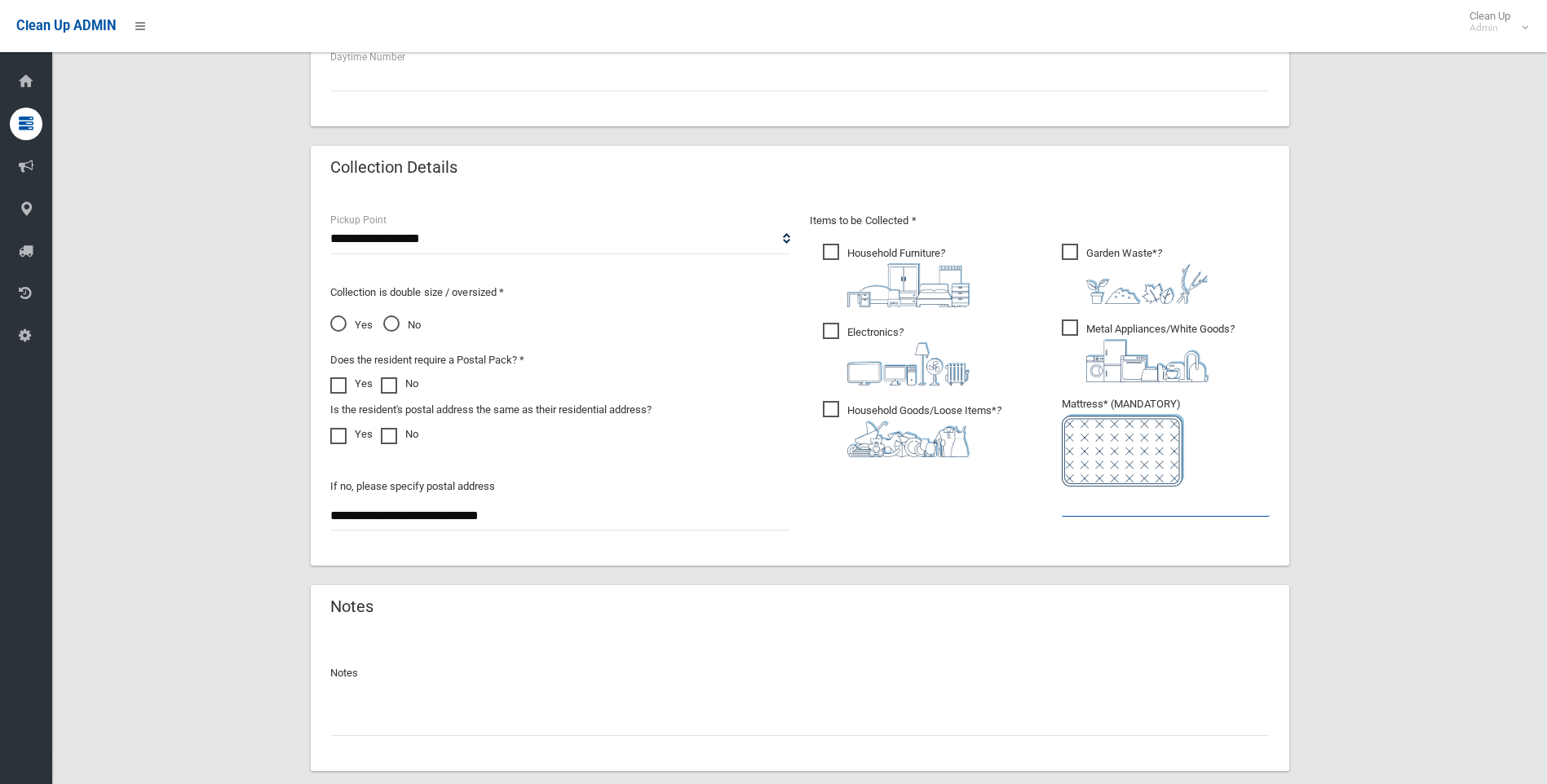
click at [1131, 502] on input "text" at bounding box center [1165, 502] width 208 height 30
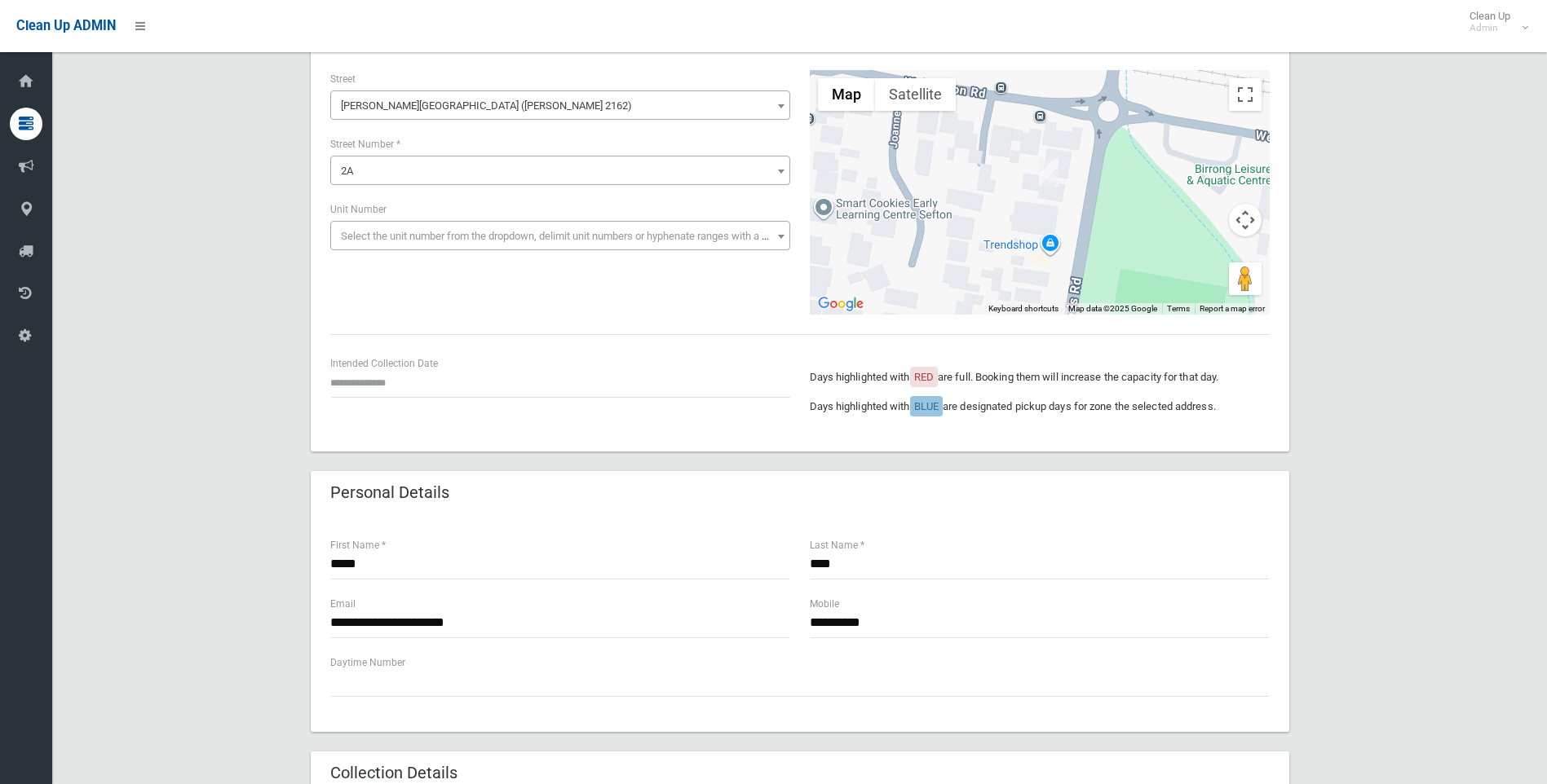
scroll to position [102, 0]
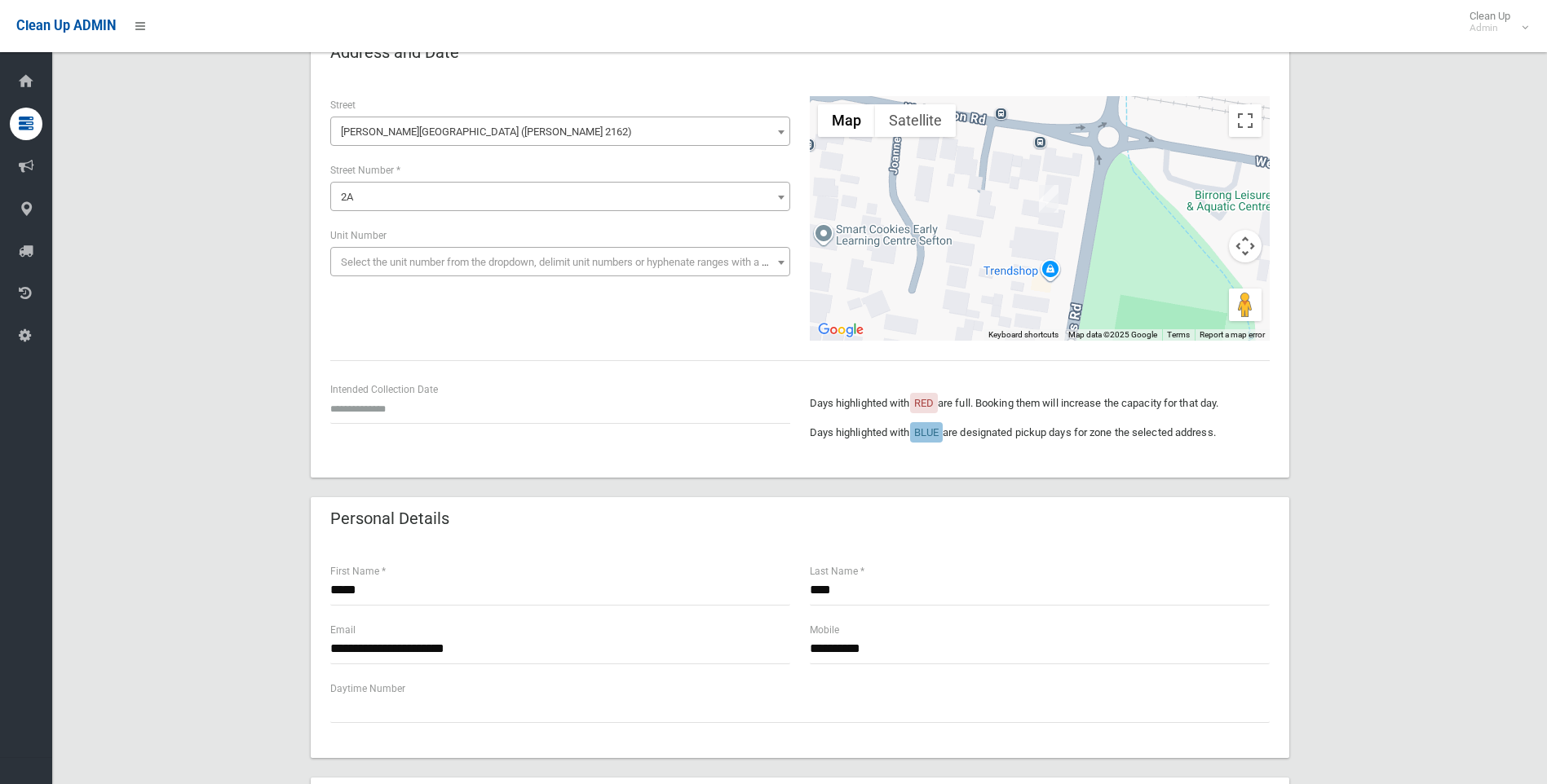
type input "*"
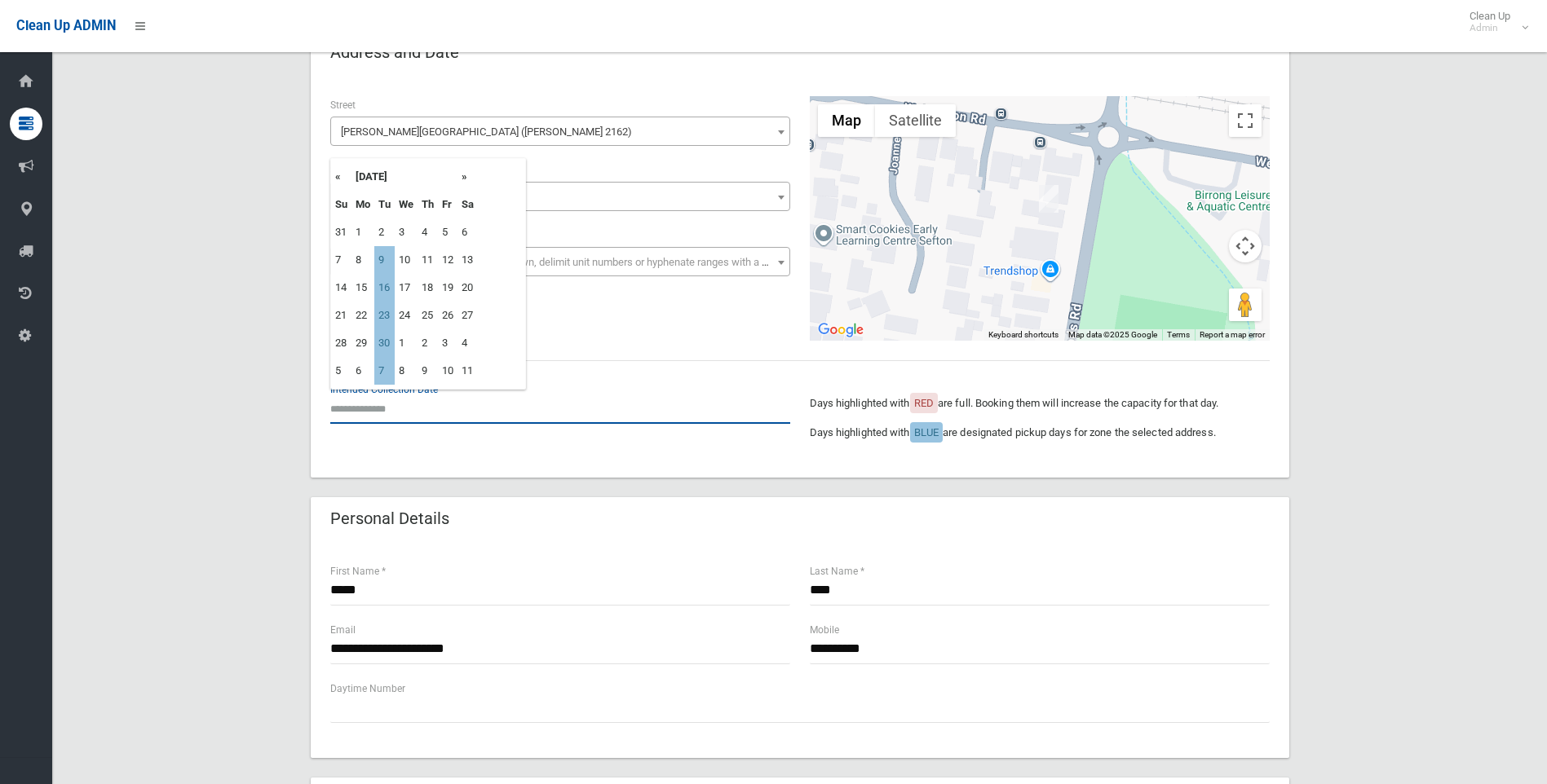
click at [379, 410] on input "text" at bounding box center [560, 409] width 459 height 30
click at [374, 374] on td "7" at bounding box center [384, 371] width 20 height 28
type input "**********"
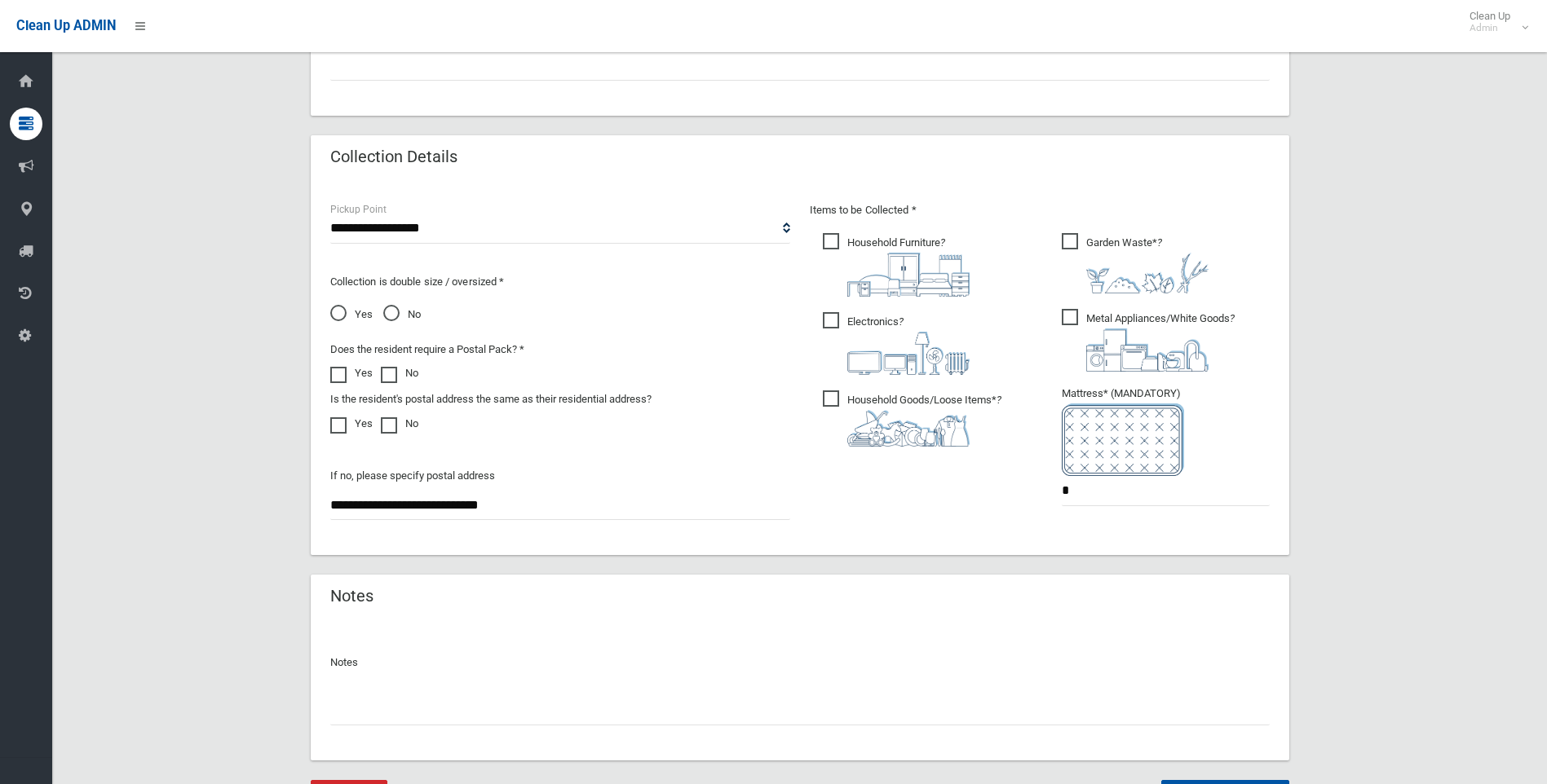
scroll to position [830, 0]
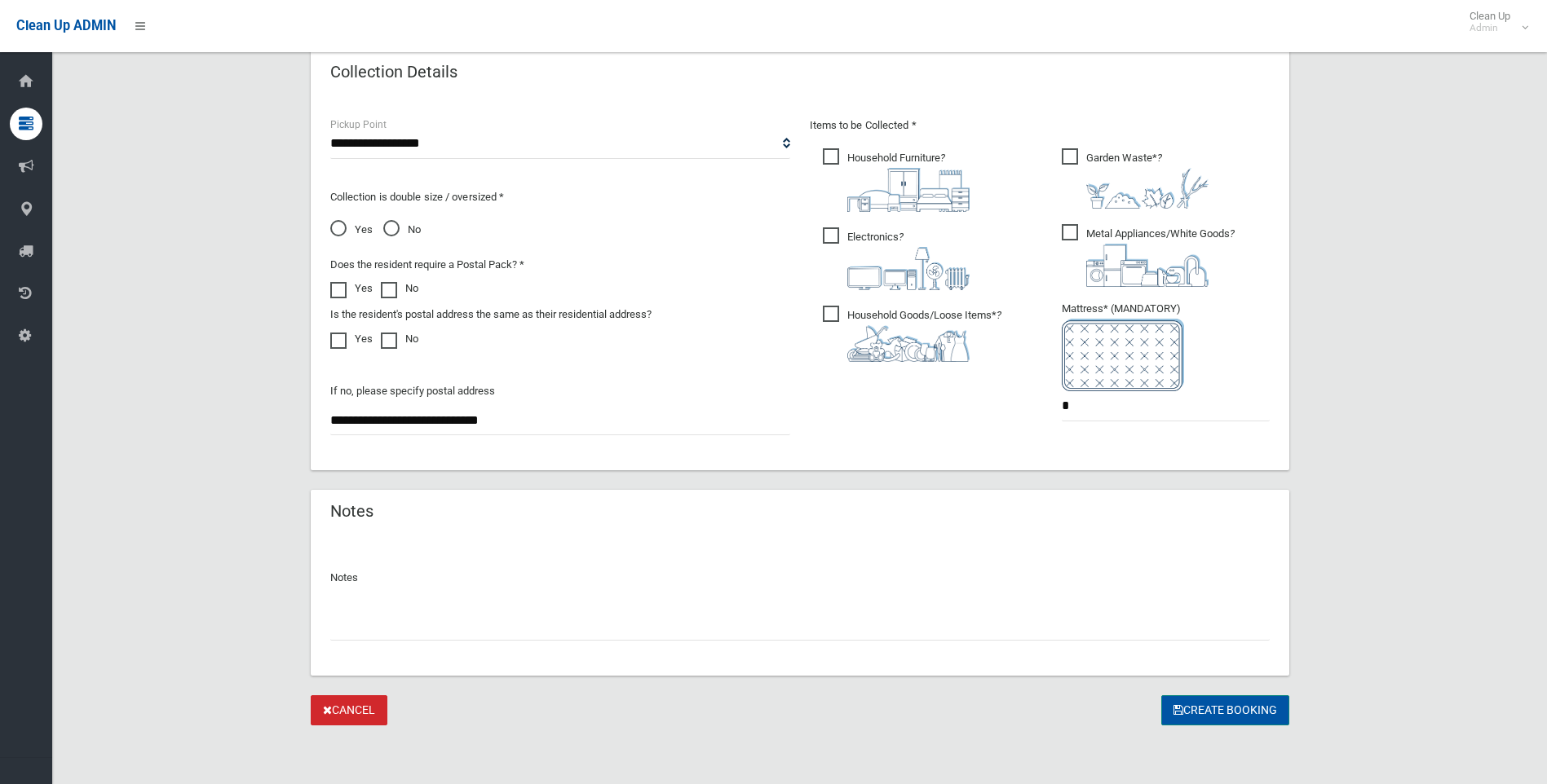
click at [1209, 711] on button "Create Booking" at bounding box center [1225, 711] width 128 height 30
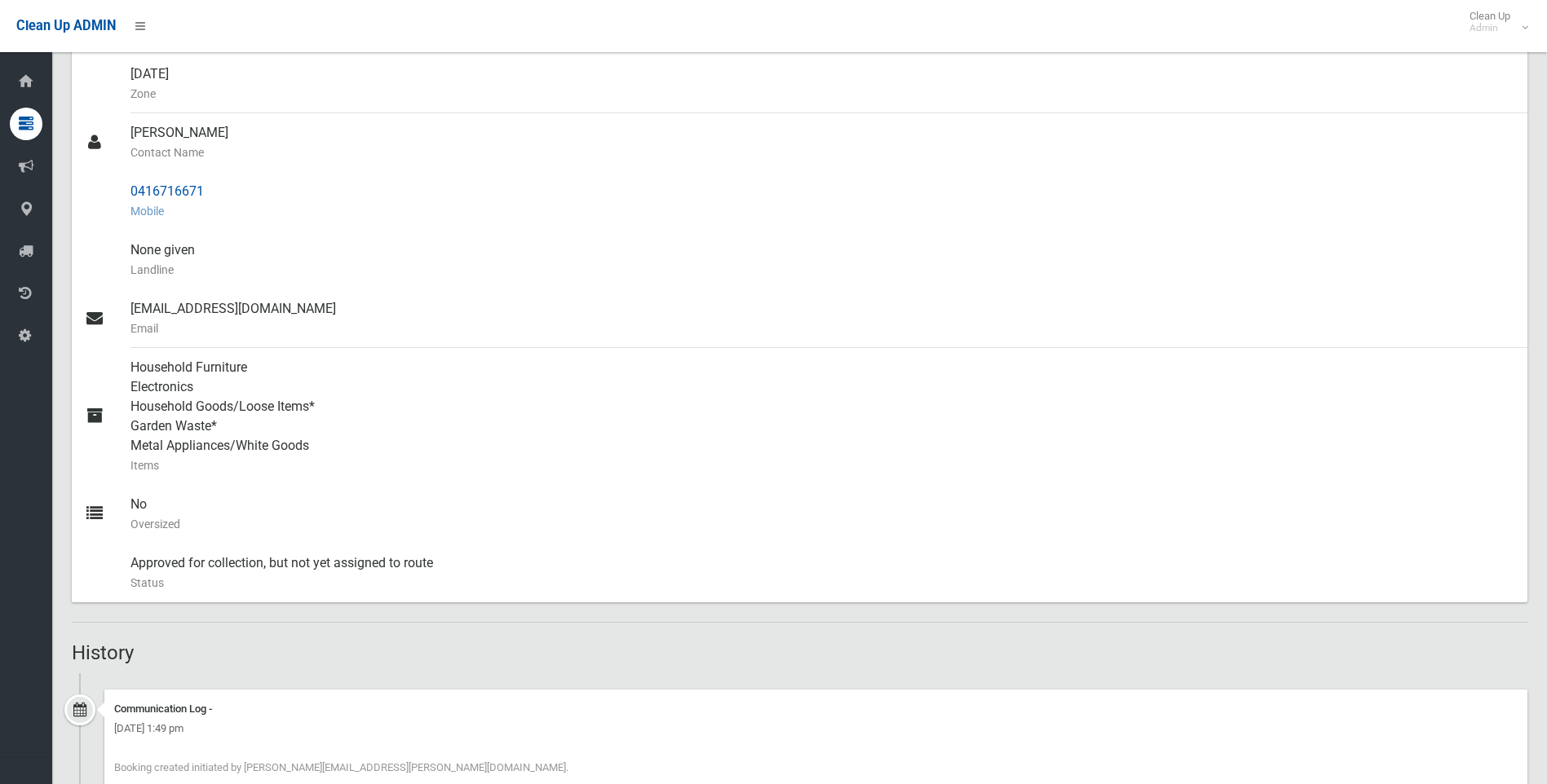
scroll to position [493, 0]
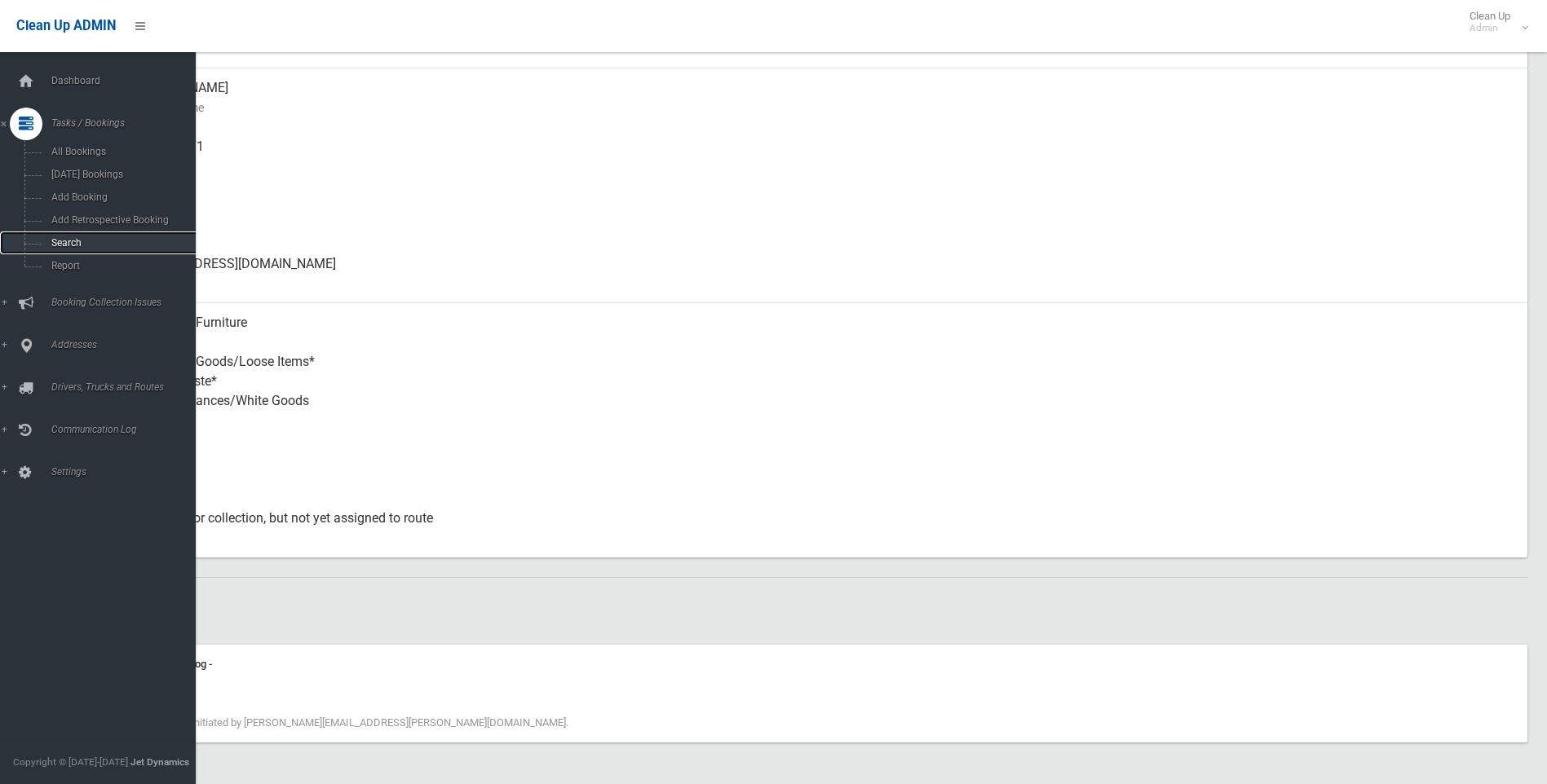
click at [62, 243] on span "Search" at bounding box center [120, 243] width 148 height 12
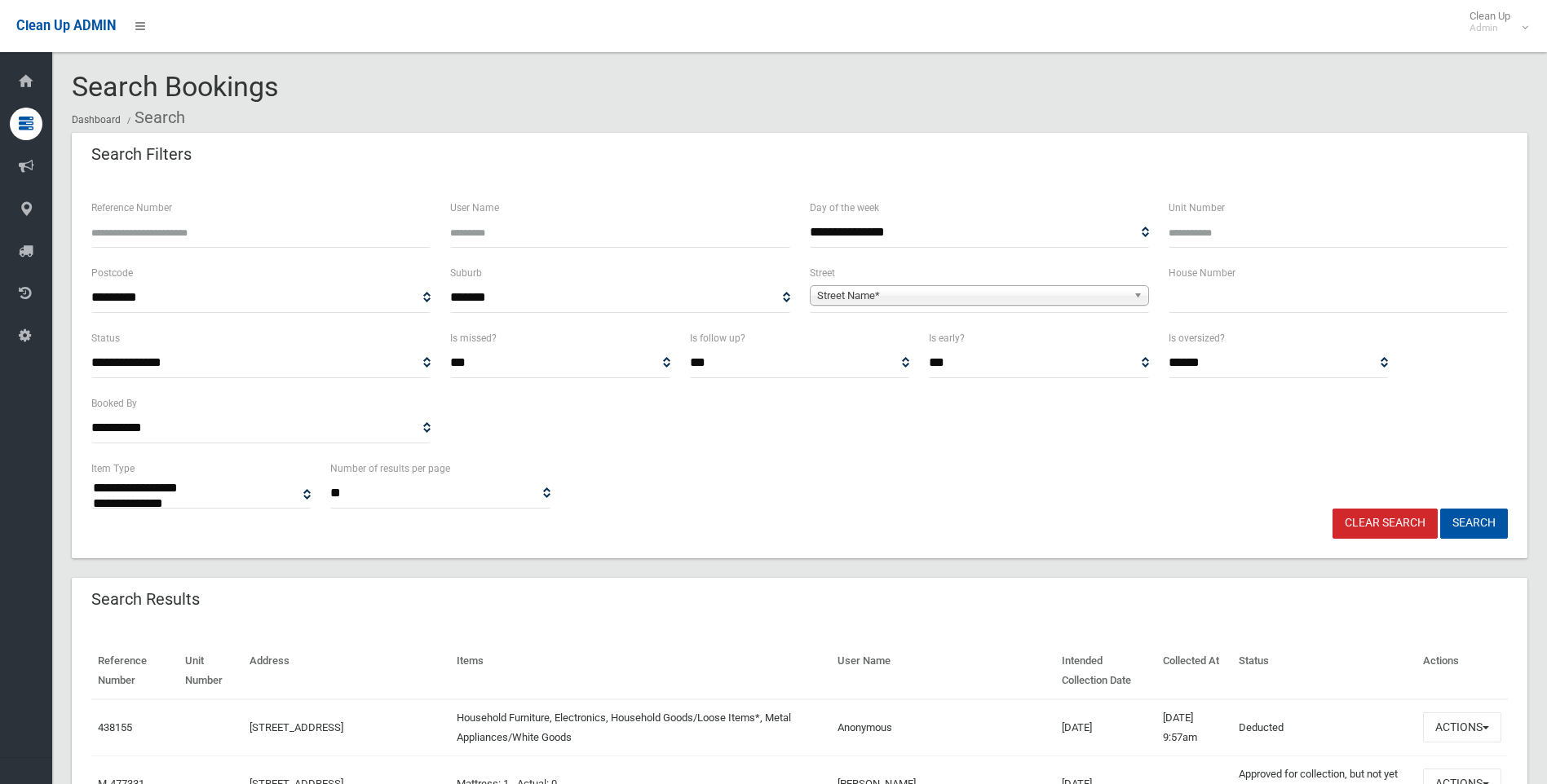
select select
click at [1229, 277] on label "House Number" at bounding box center [1201, 272] width 67 height 18
click at [1231, 279] on label "House Number" at bounding box center [1201, 272] width 67 height 18
click at [1234, 287] on input "text" at bounding box center [1338, 298] width 339 height 30
type input "*"
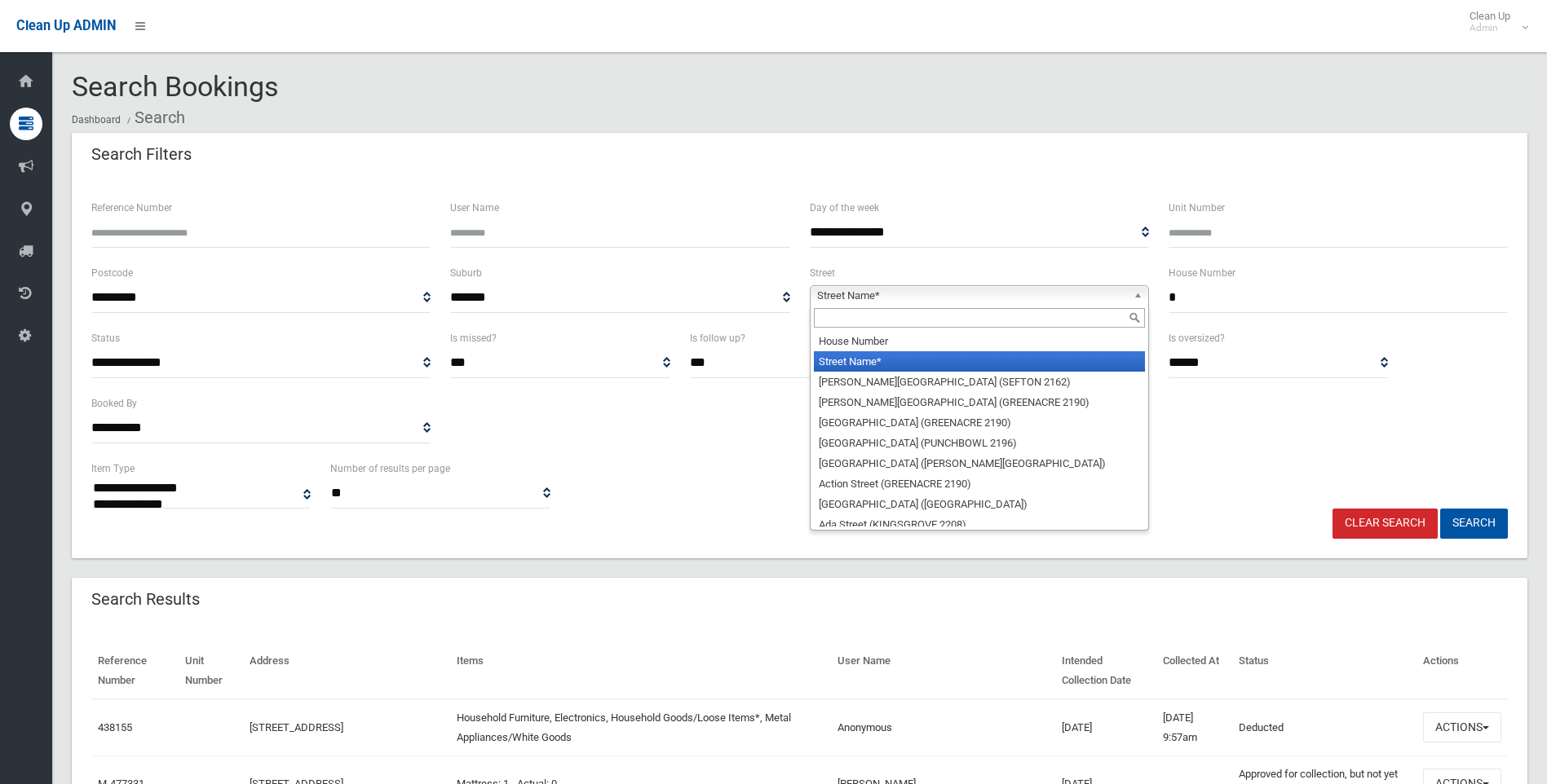
click at [1037, 289] on span "Street Name*" at bounding box center [972, 295] width 310 height 19
click at [976, 317] on input "text" at bounding box center [979, 318] width 331 height 19
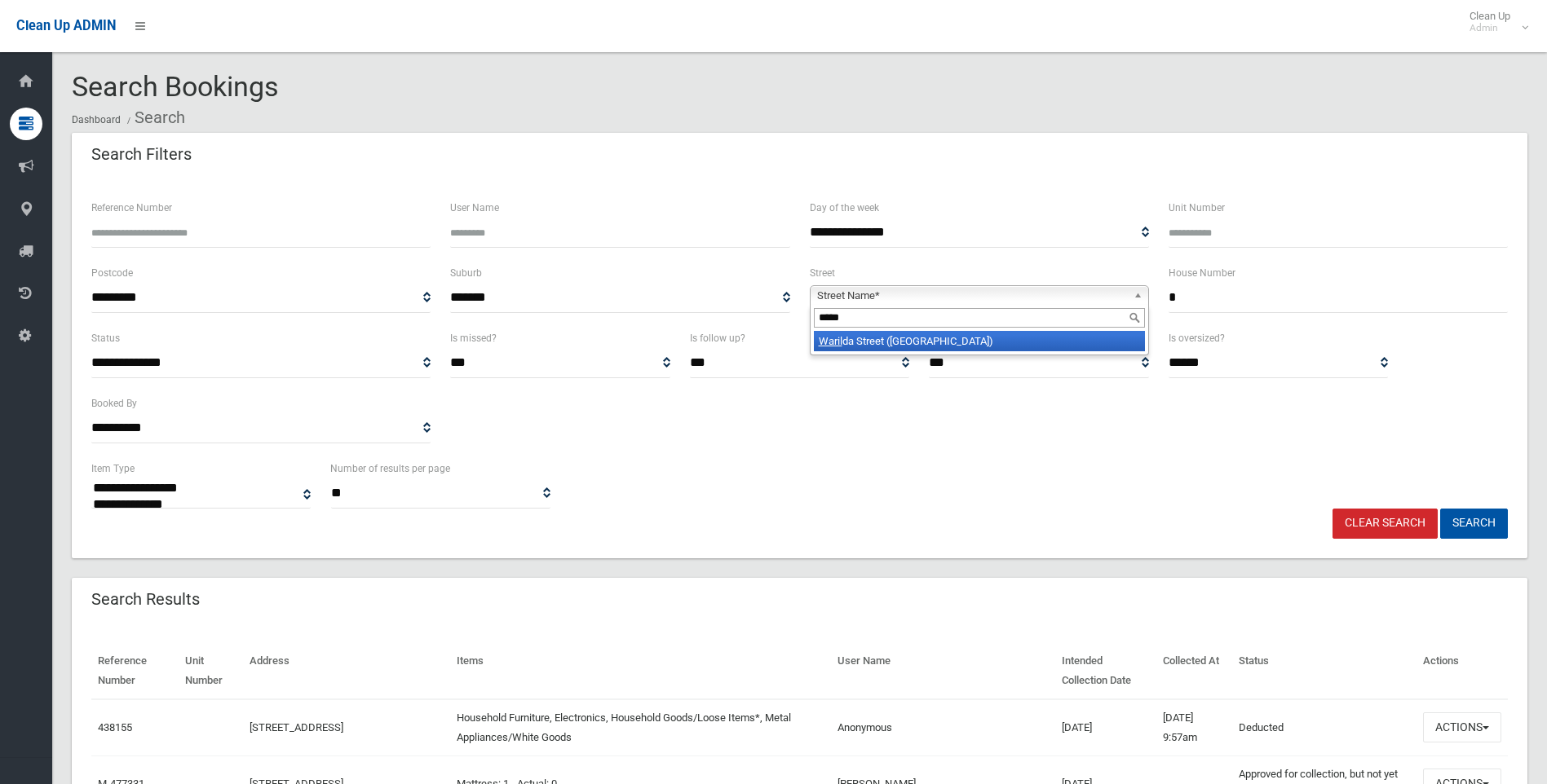
type input "*****"
click at [978, 343] on li "Waril da Street (VILLAWOOD 2163)" at bounding box center [979, 341] width 331 height 20
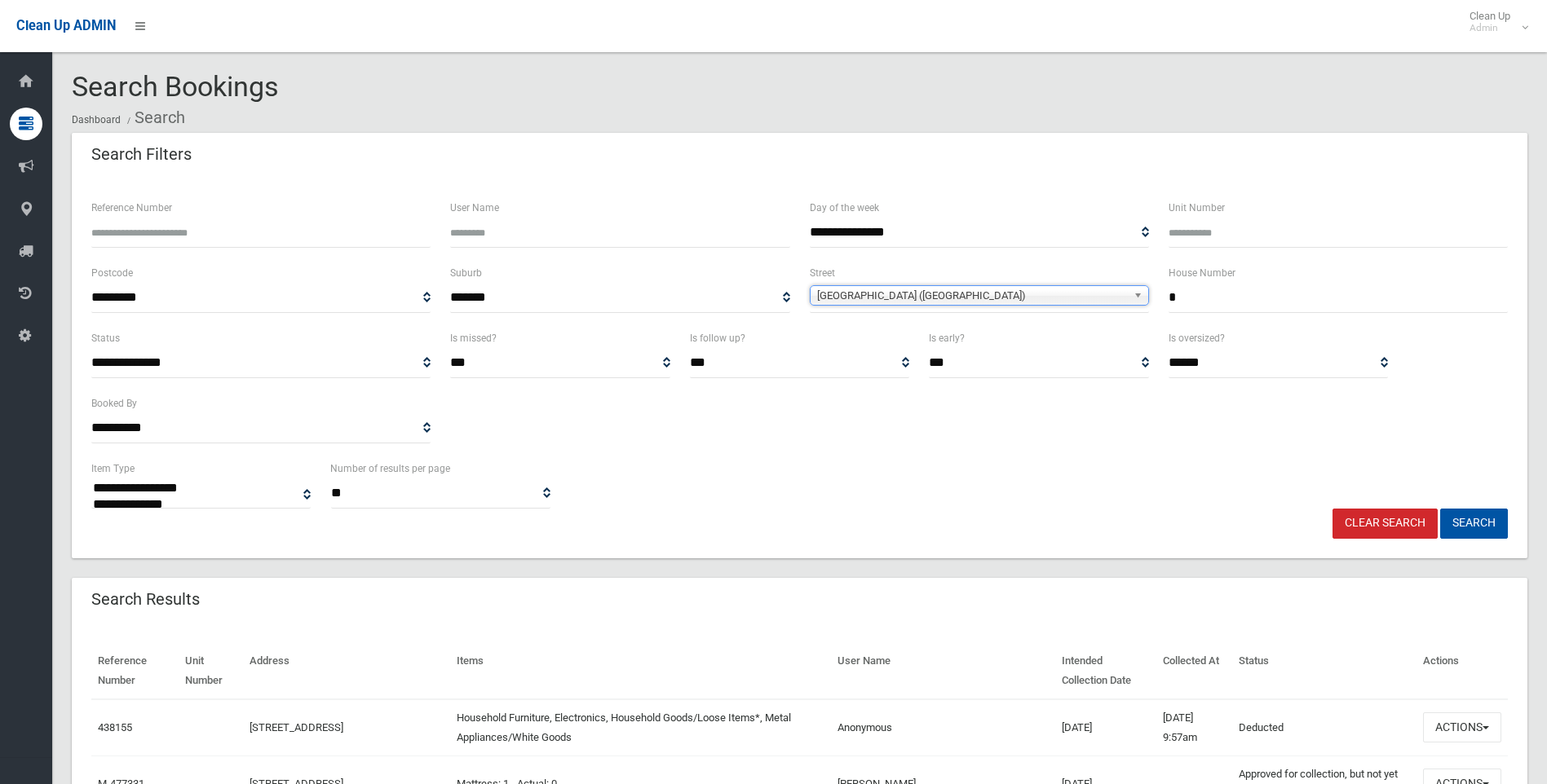
click at [978, 343] on div "Is early? *** ***** *********" at bounding box center [1039, 353] width 219 height 50
click at [1481, 529] on button "Search" at bounding box center [1474, 524] width 67 height 30
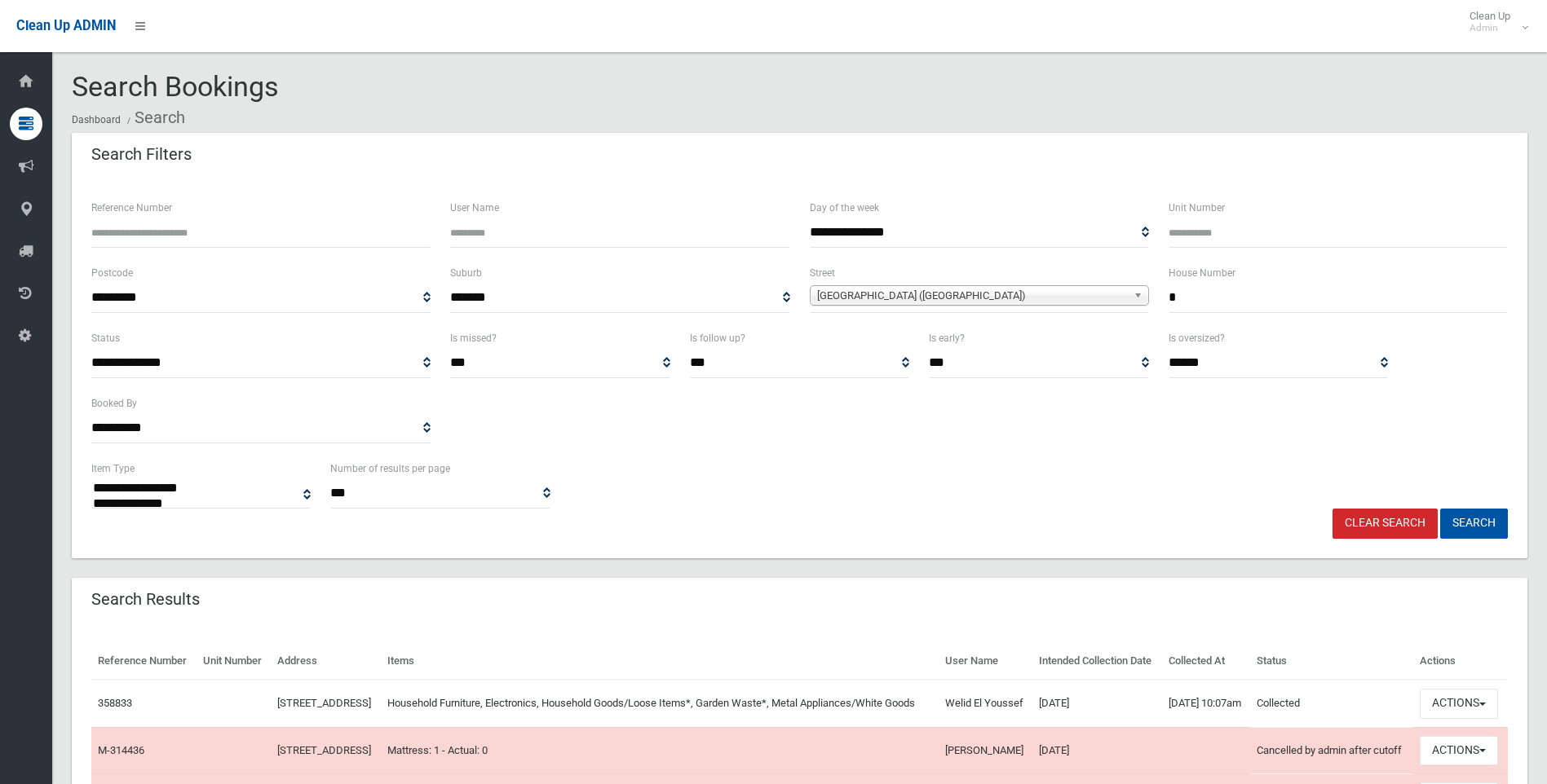
select select
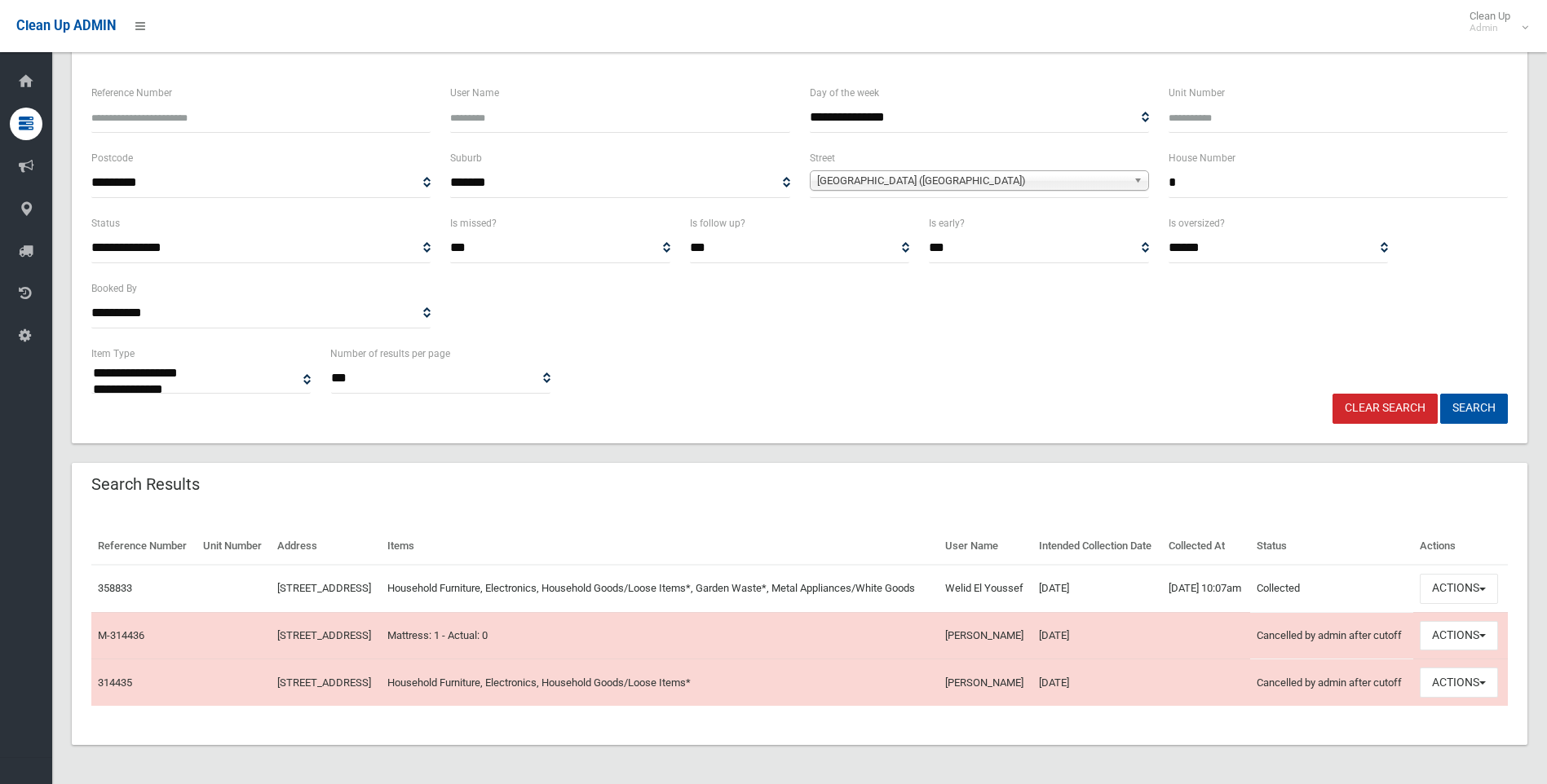
scroll to position [162, 0]
click at [1476, 574] on button "Actions" at bounding box center [1458, 589] width 78 height 30
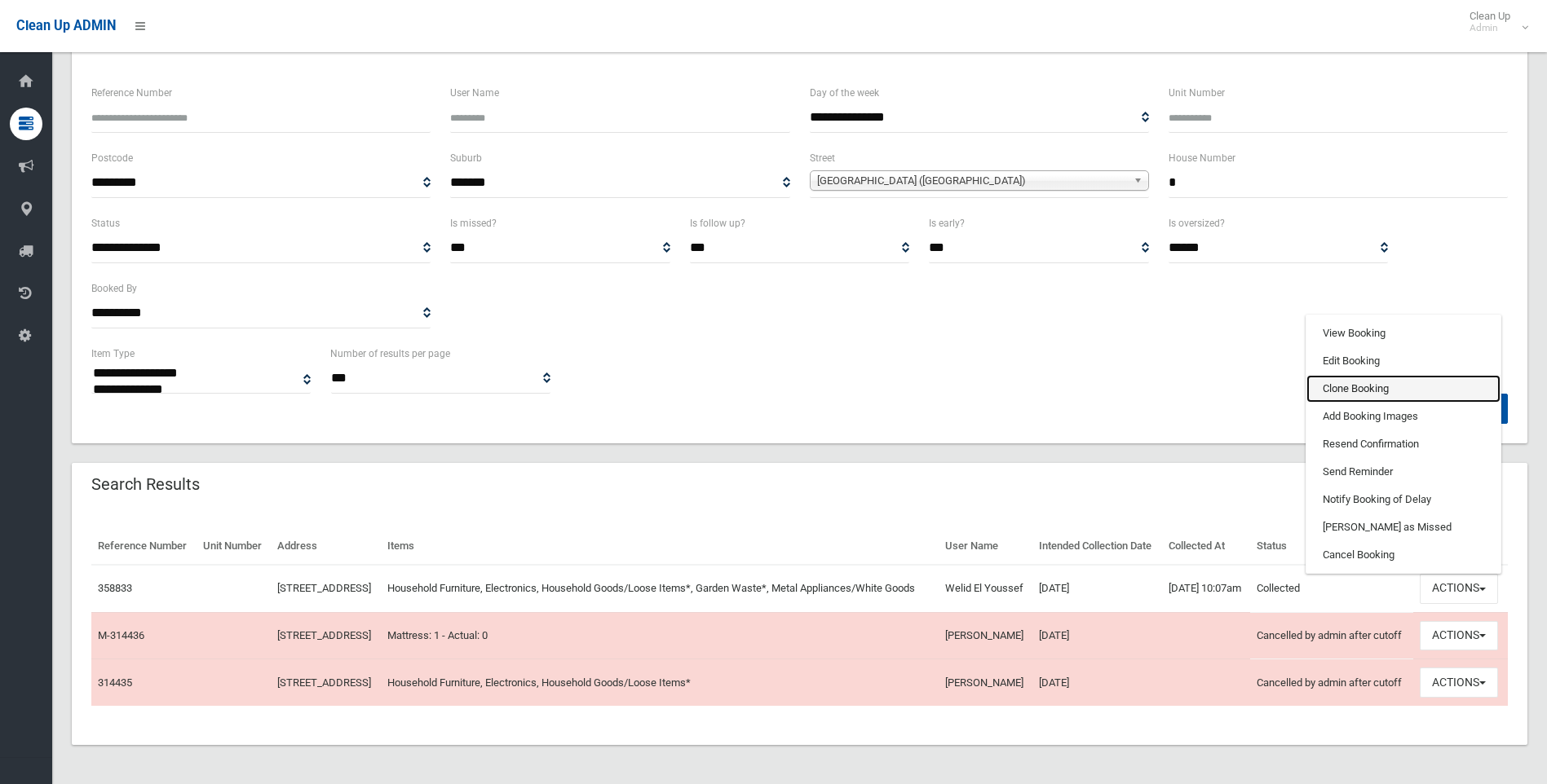
click at [1360, 375] on link "Clone Booking" at bounding box center [1403, 389] width 194 height 28
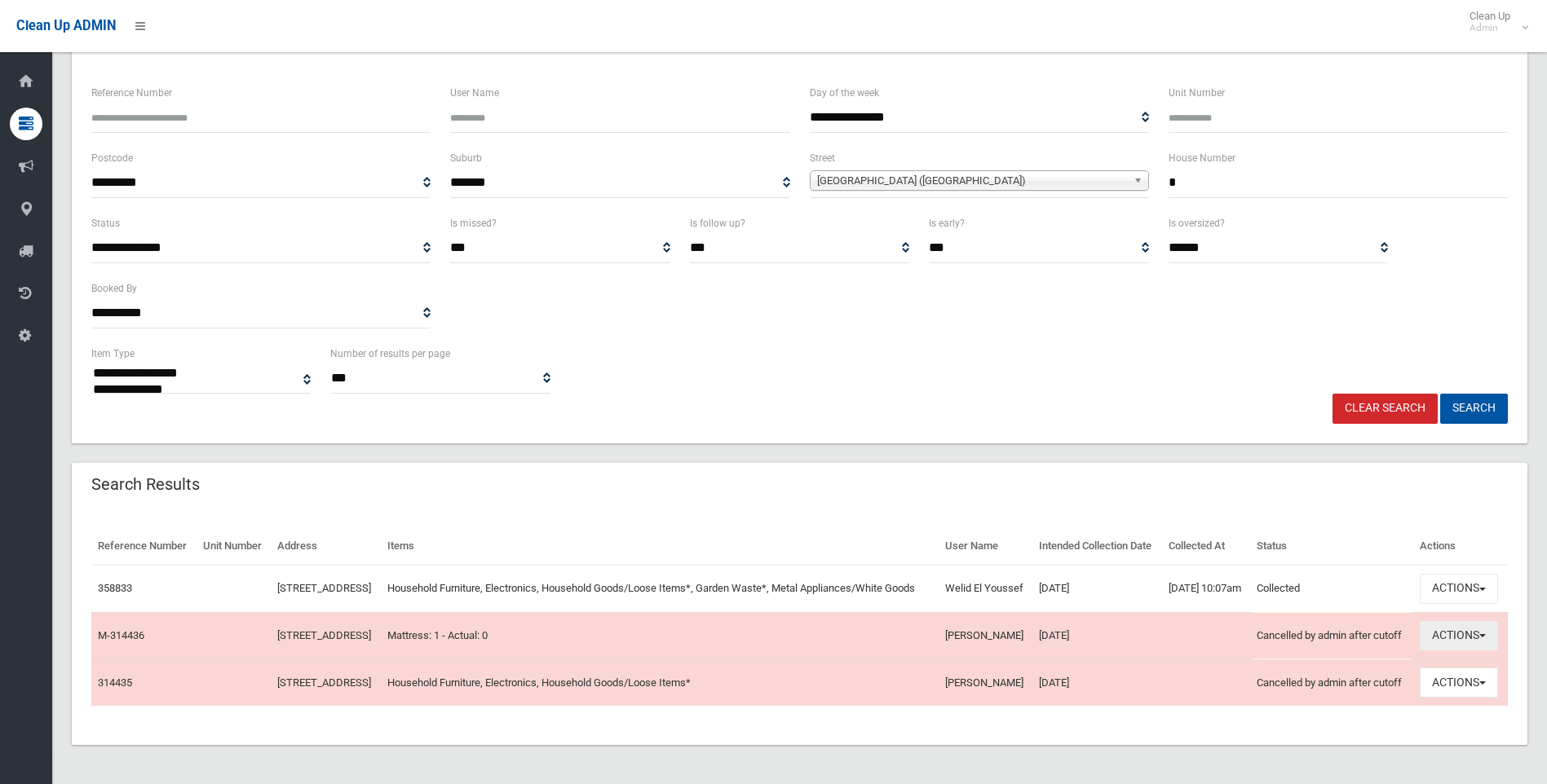
click at [1454, 623] on button "Actions" at bounding box center [1458, 636] width 78 height 30
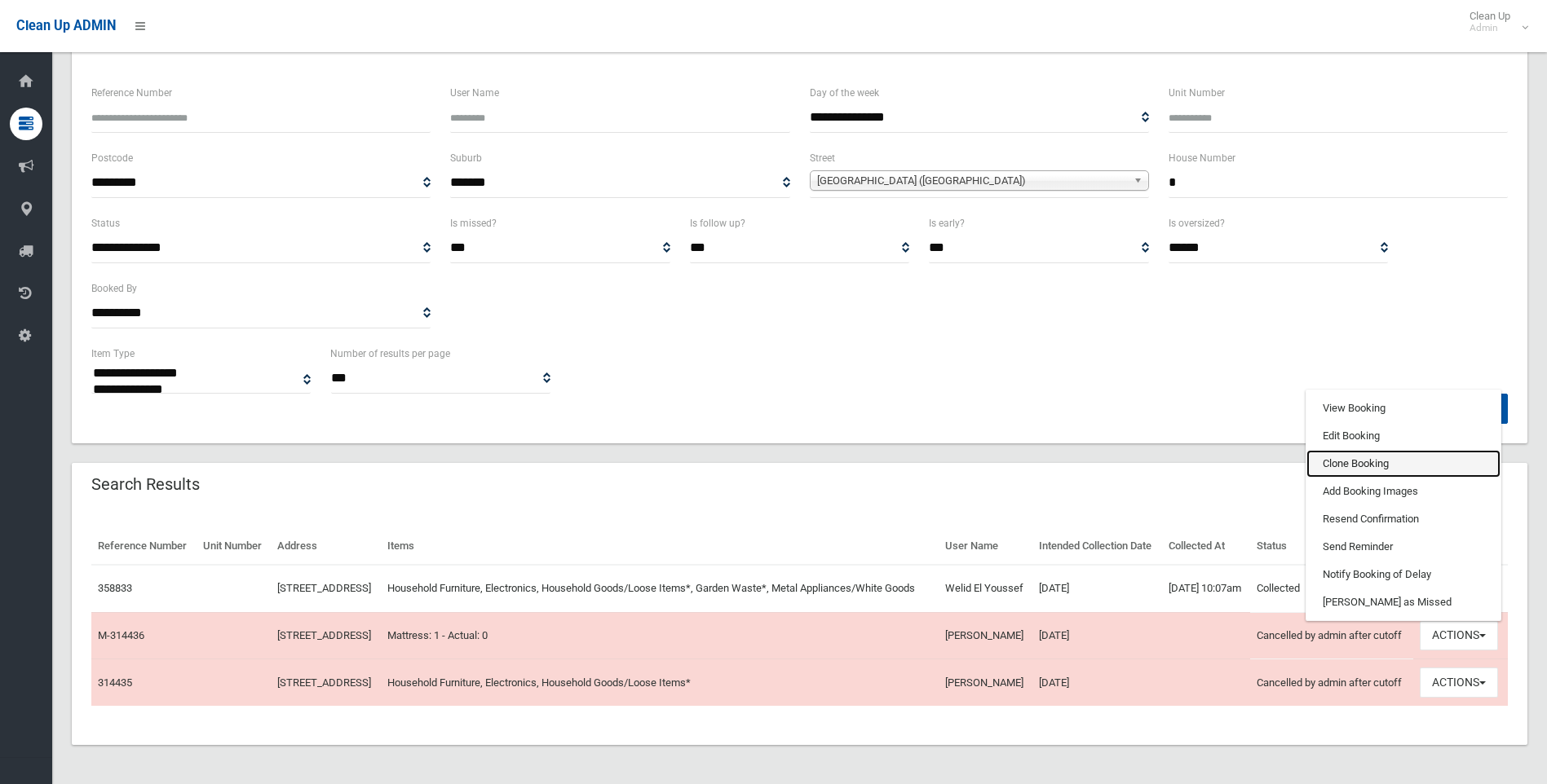
click at [1367, 450] on link "Clone Booking" at bounding box center [1403, 464] width 194 height 28
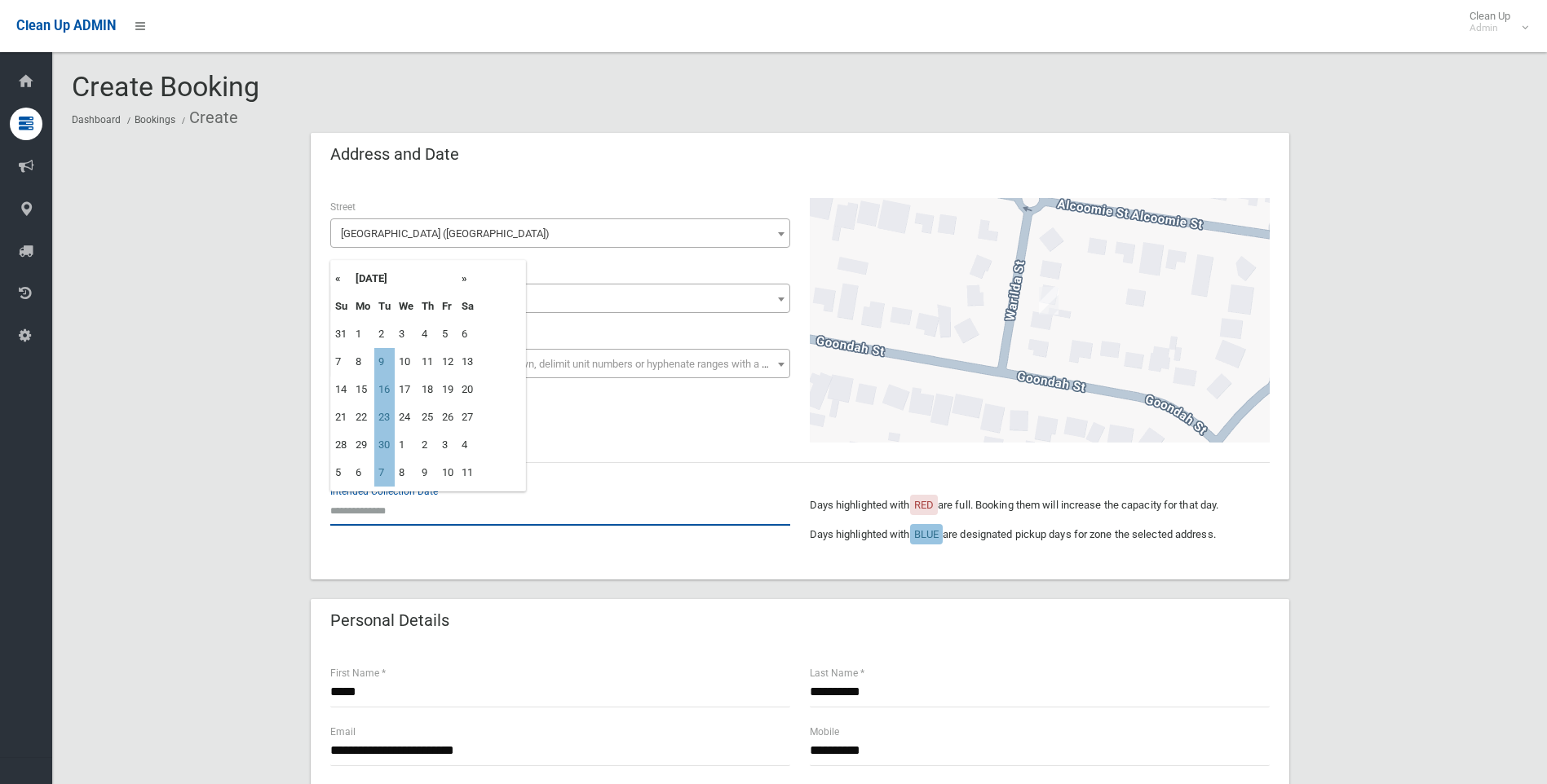
click at [360, 508] on input "text" at bounding box center [560, 511] width 459 height 30
click at [384, 367] on td "9" at bounding box center [384, 362] width 20 height 28
type input "**********"
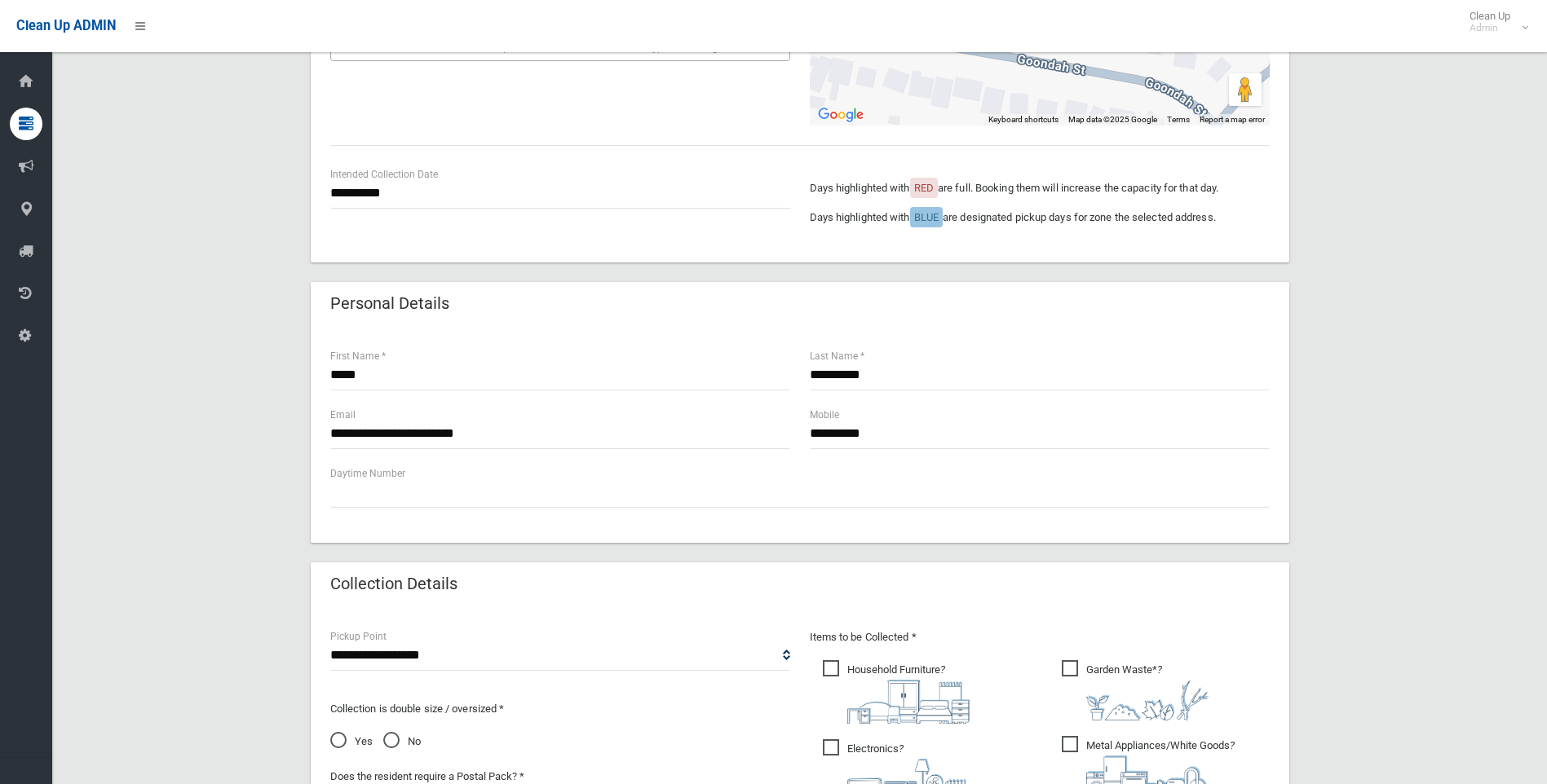
scroll to position [326, 0]
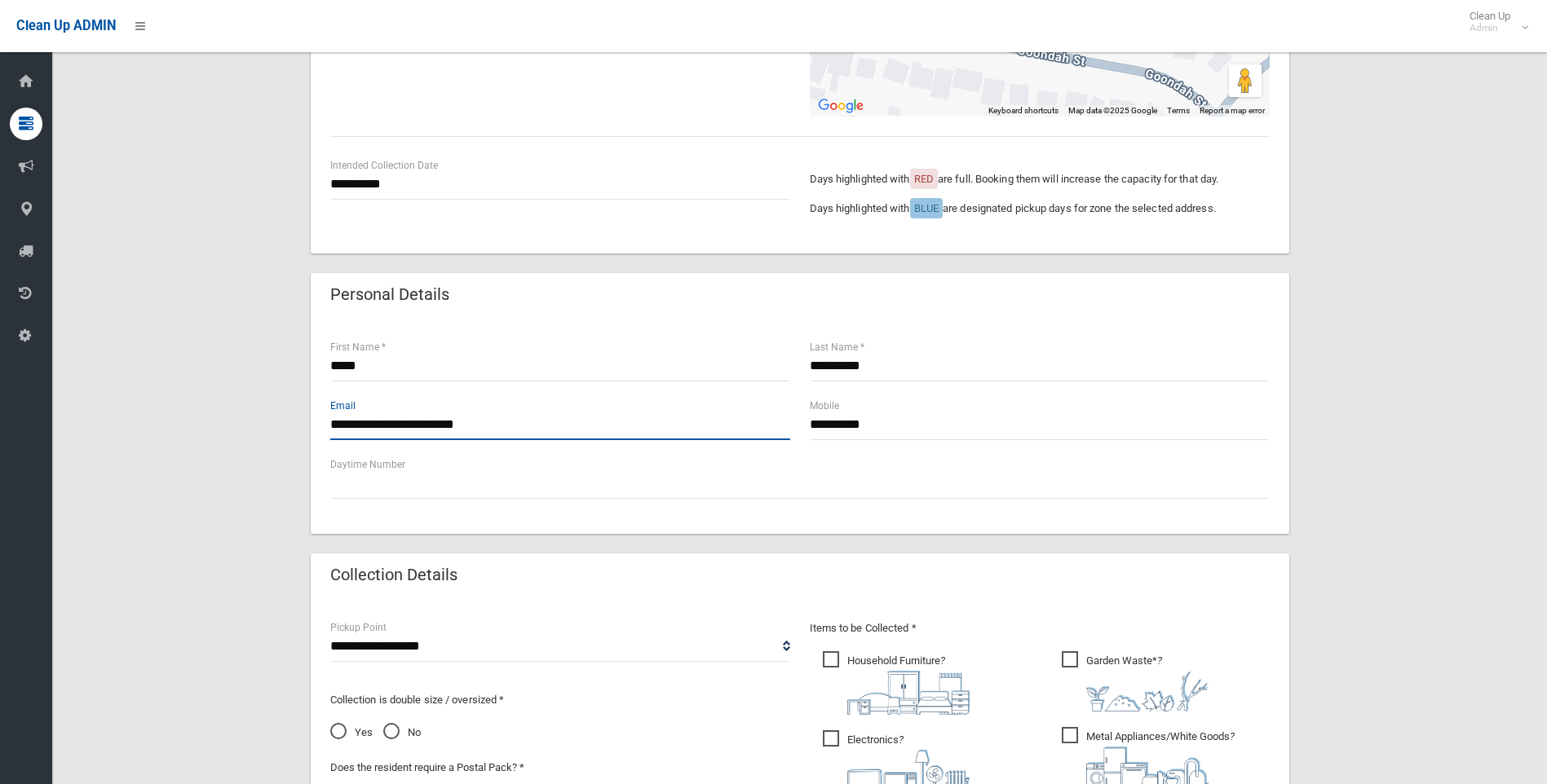
click at [519, 427] on input "**********" at bounding box center [560, 425] width 459 height 30
click at [420, 423] on input "**********" at bounding box center [560, 425] width 459 height 30
drag, startPoint x: 947, startPoint y: 420, endPoint x: 644, endPoint y: 441, distance: 303.7
click at [644, 441] on div "**********" at bounding box center [799, 427] width 959 height 59
paste input "**********"
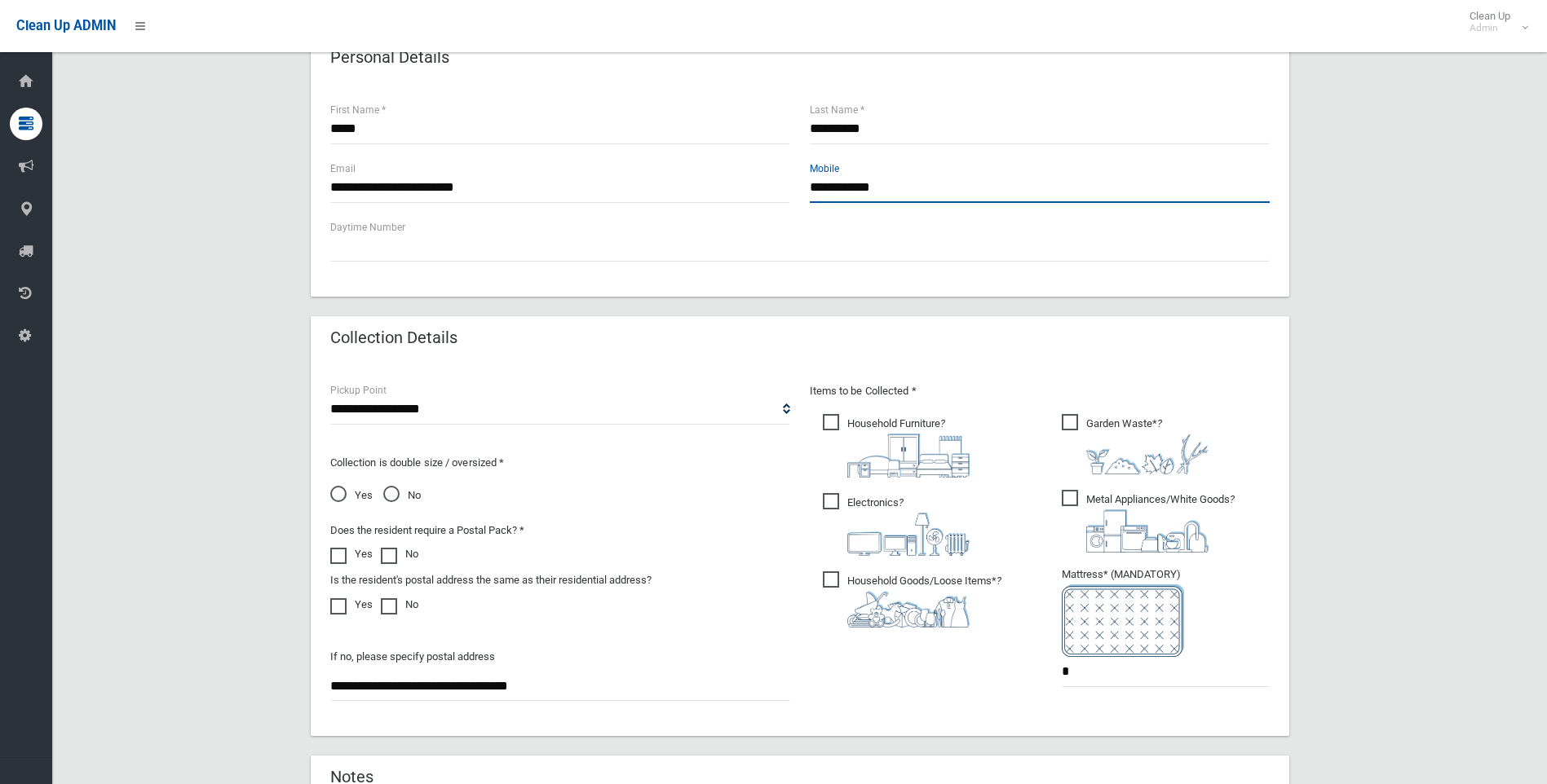
scroll to position [571, 0]
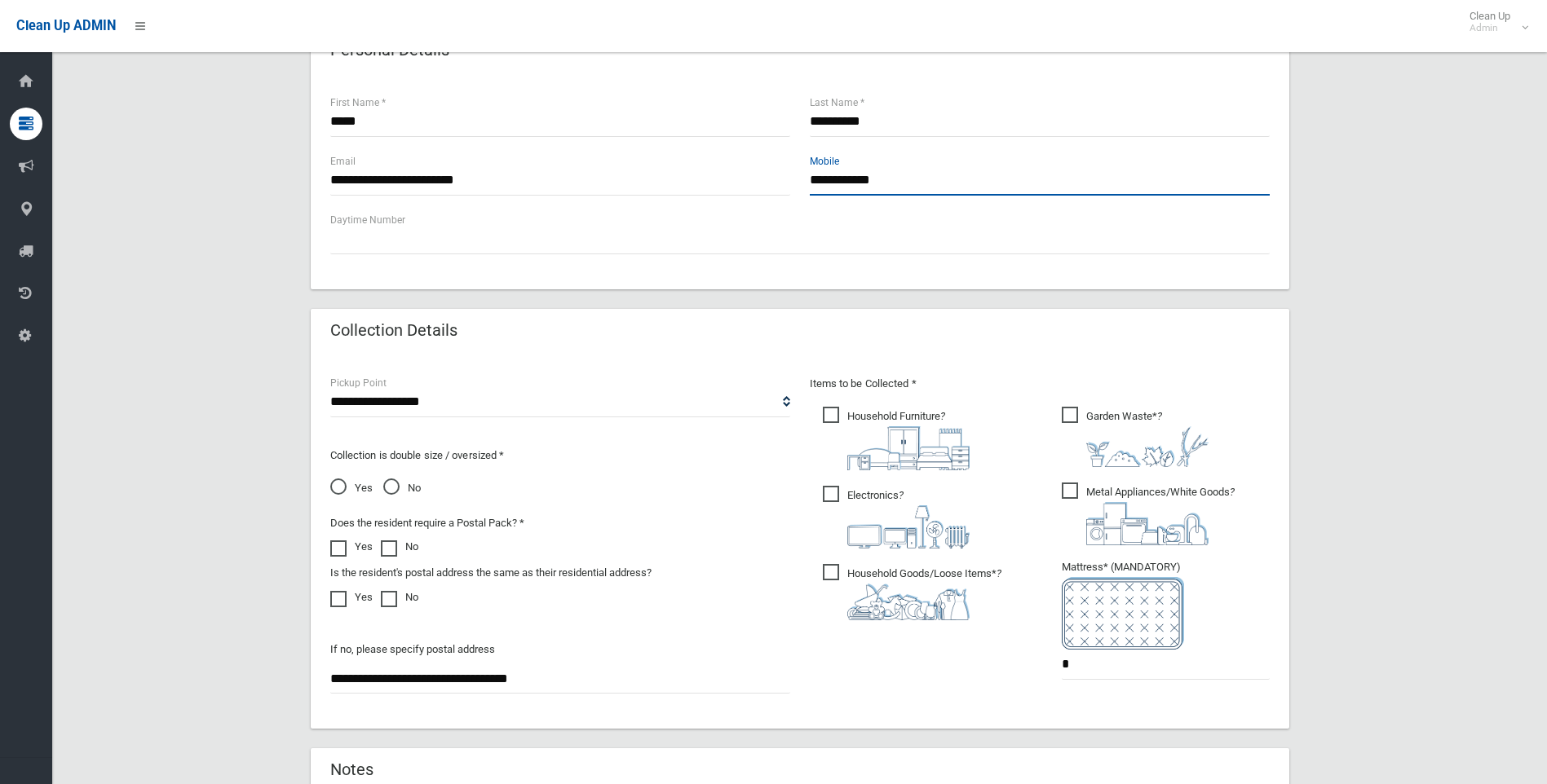
type input "**********"
click at [840, 411] on span "Household Furniture ?" at bounding box center [896, 438] width 147 height 63
drag, startPoint x: 831, startPoint y: 486, endPoint x: 838, endPoint y: 551, distance: 65.4
click at [831, 487] on span "Electronics ?" at bounding box center [896, 517] width 147 height 62
drag, startPoint x: 827, startPoint y: 575, endPoint x: 1093, endPoint y: 497, distance: 277.2
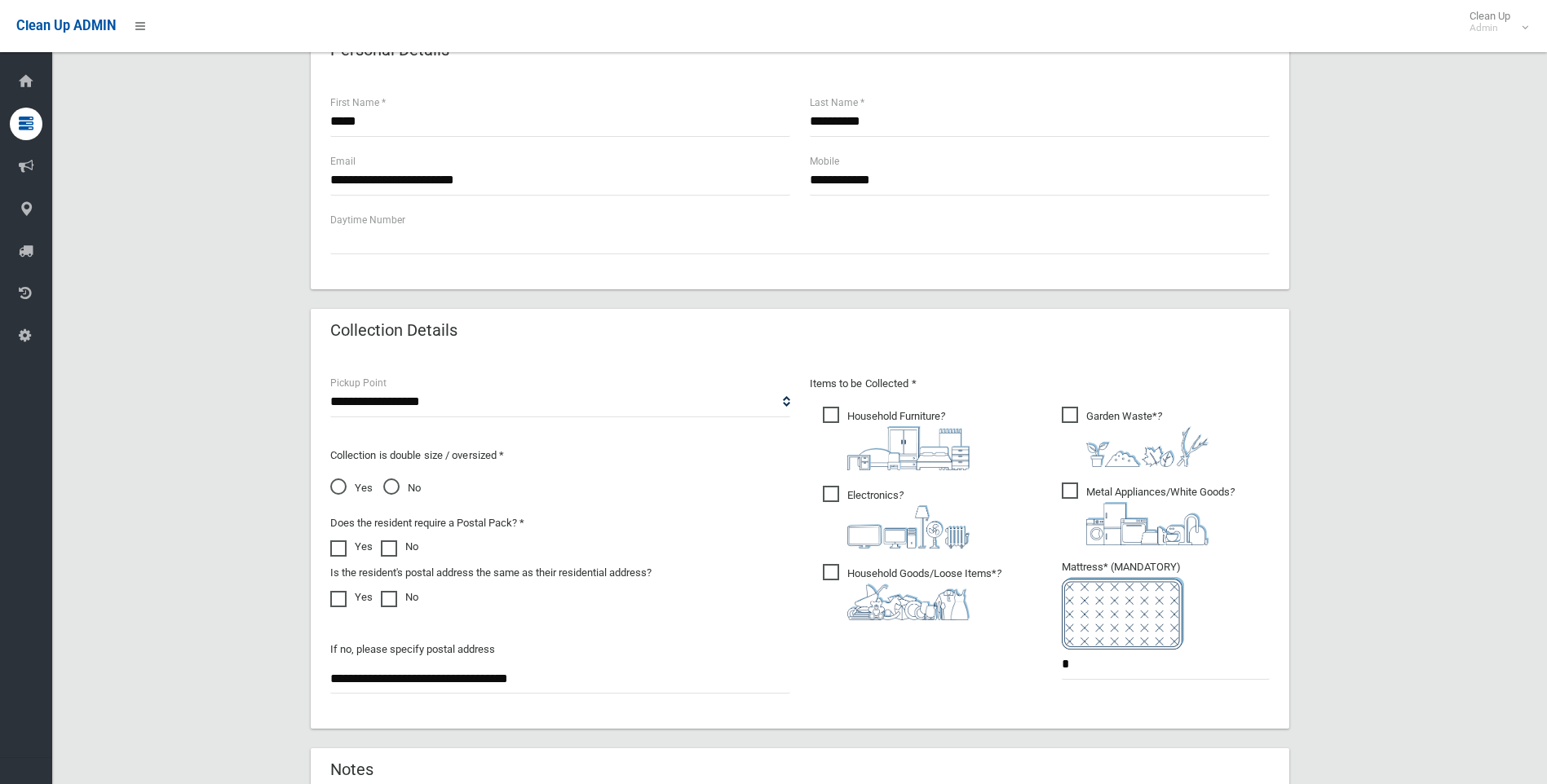
click at [827, 576] on span "Household Goods/Loose Items* ?" at bounding box center [912, 592] width 179 height 56
drag, startPoint x: 1046, startPoint y: 491, endPoint x: 1062, endPoint y: 487, distance: 16.5
click at [1047, 491] on div "Items to be Collected * Household Furniture ? *" at bounding box center [1039, 538] width 480 height 328
click at [1063, 487] on span "Metal Appliances/White Goods ?" at bounding box center [1147, 514] width 173 height 62
click at [1076, 410] on span "Garden Waste* ?" at bounding box center [1135, 438] width 147 height 61
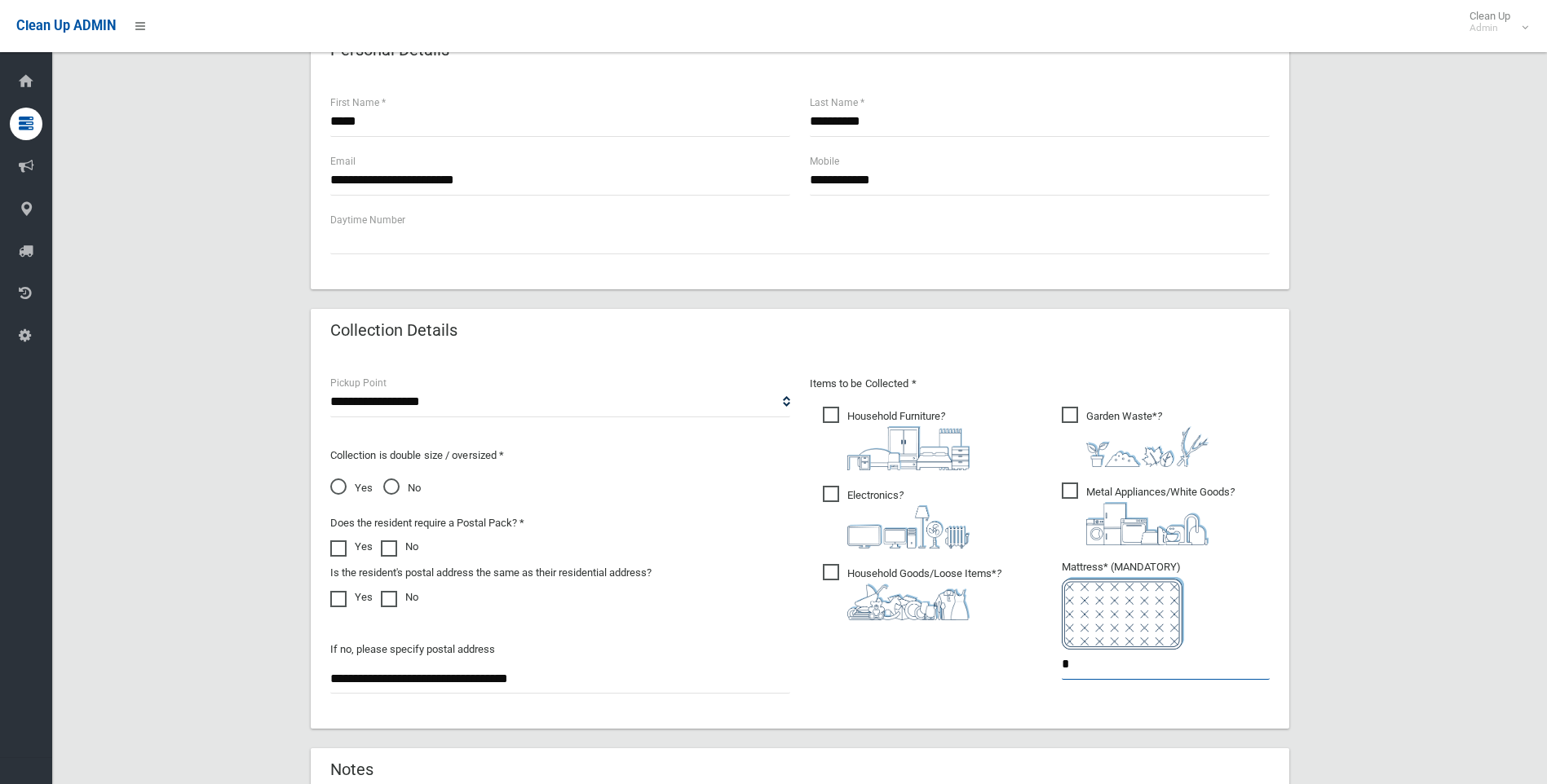
drag, startPoint x: 1066, startPoint y: 672, endPoint x: 998, endPoint y: 685, distance: 69.2
click at [997, 685] on div "Items to be Collected * Household Furniture ? *" at bounding box center [1039, 538] width 480 height 328
type input "*"
click at [395, 486] on span "No" at bounding box center [402, 488] width 37 height 19
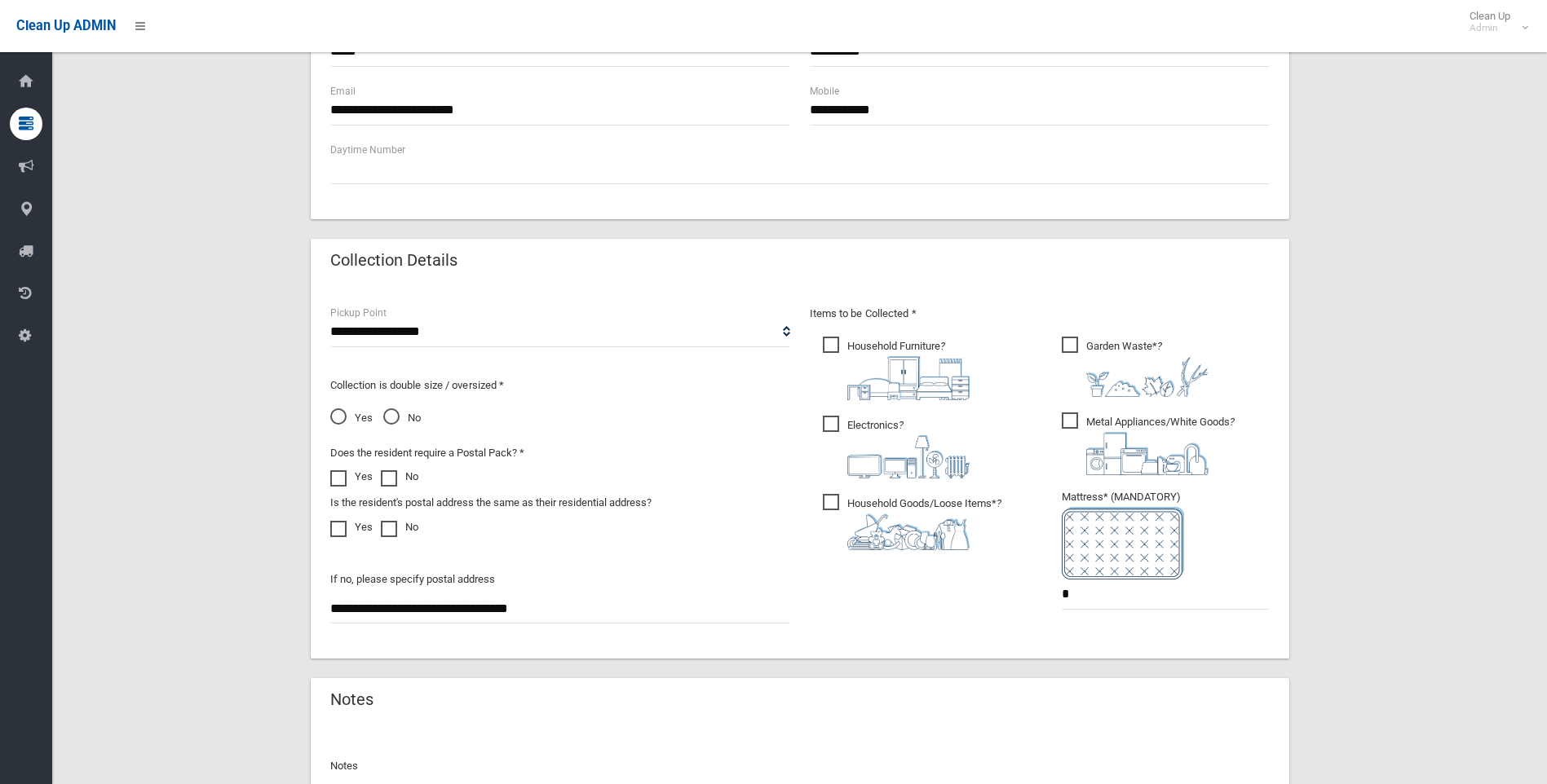
scroll to position [648, 0]
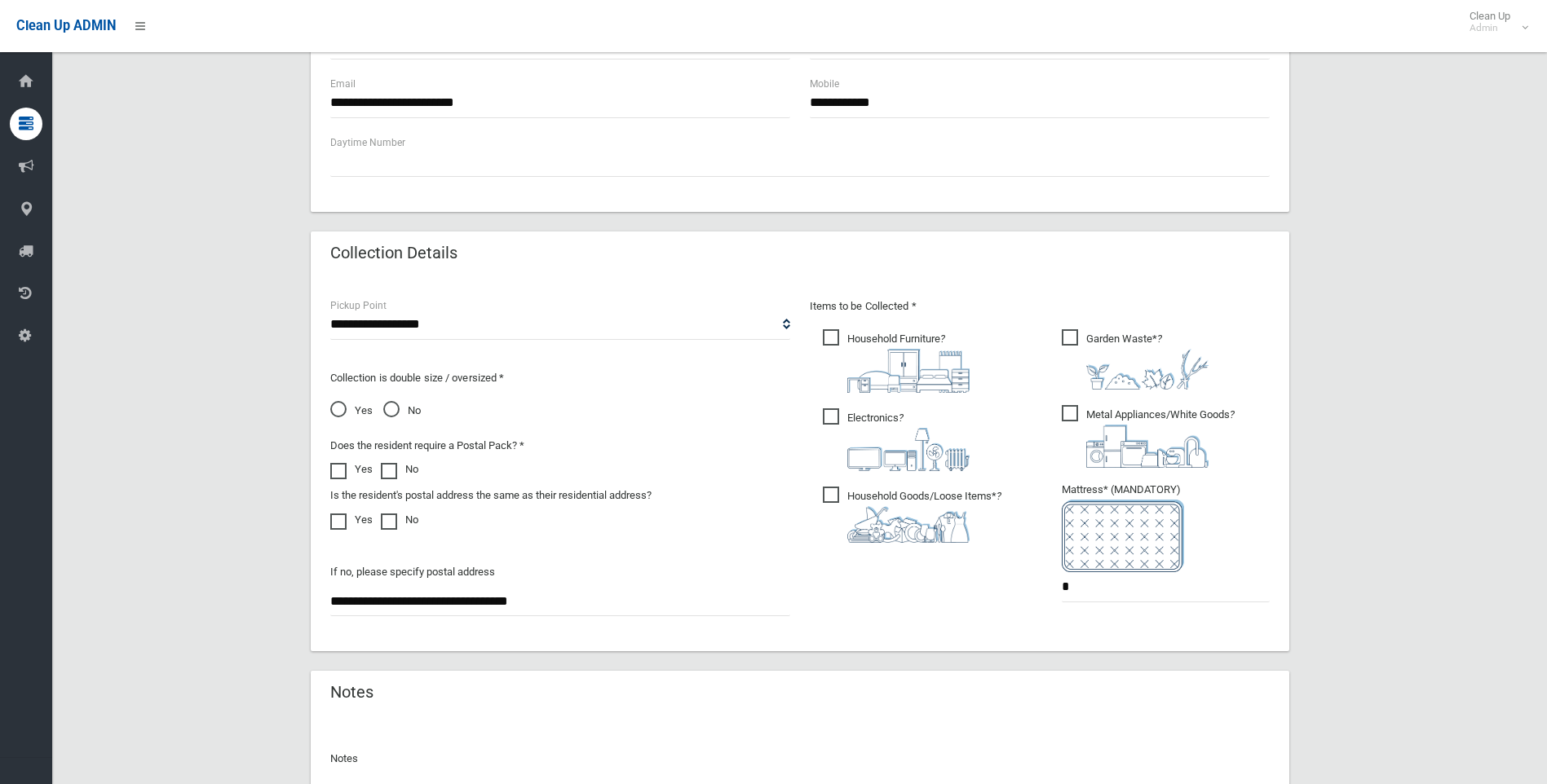
click at [342, 417] on span "Yes" at bounding box center [352, 411] width 42 height 19
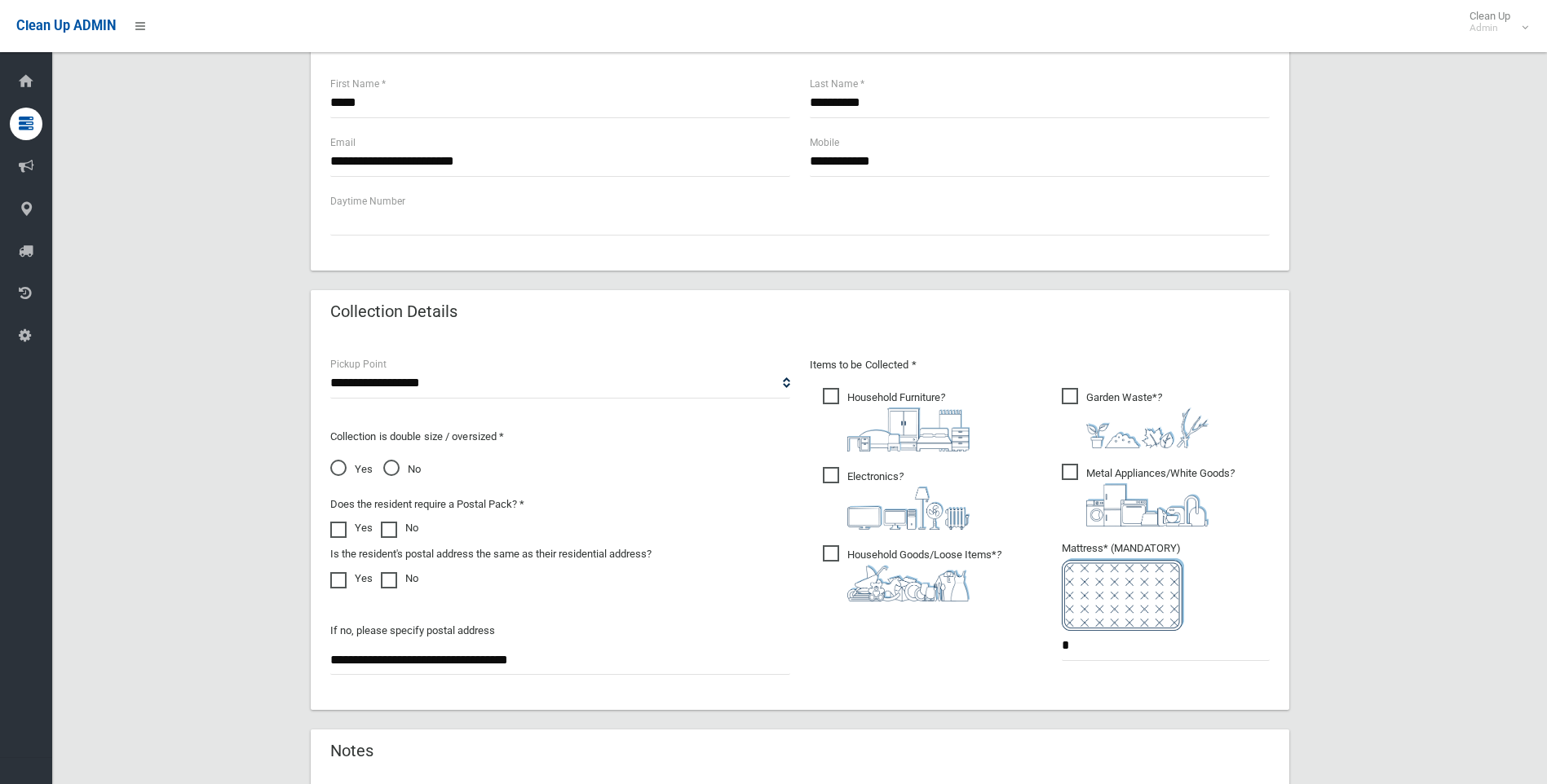
scroll to position [830, 0]
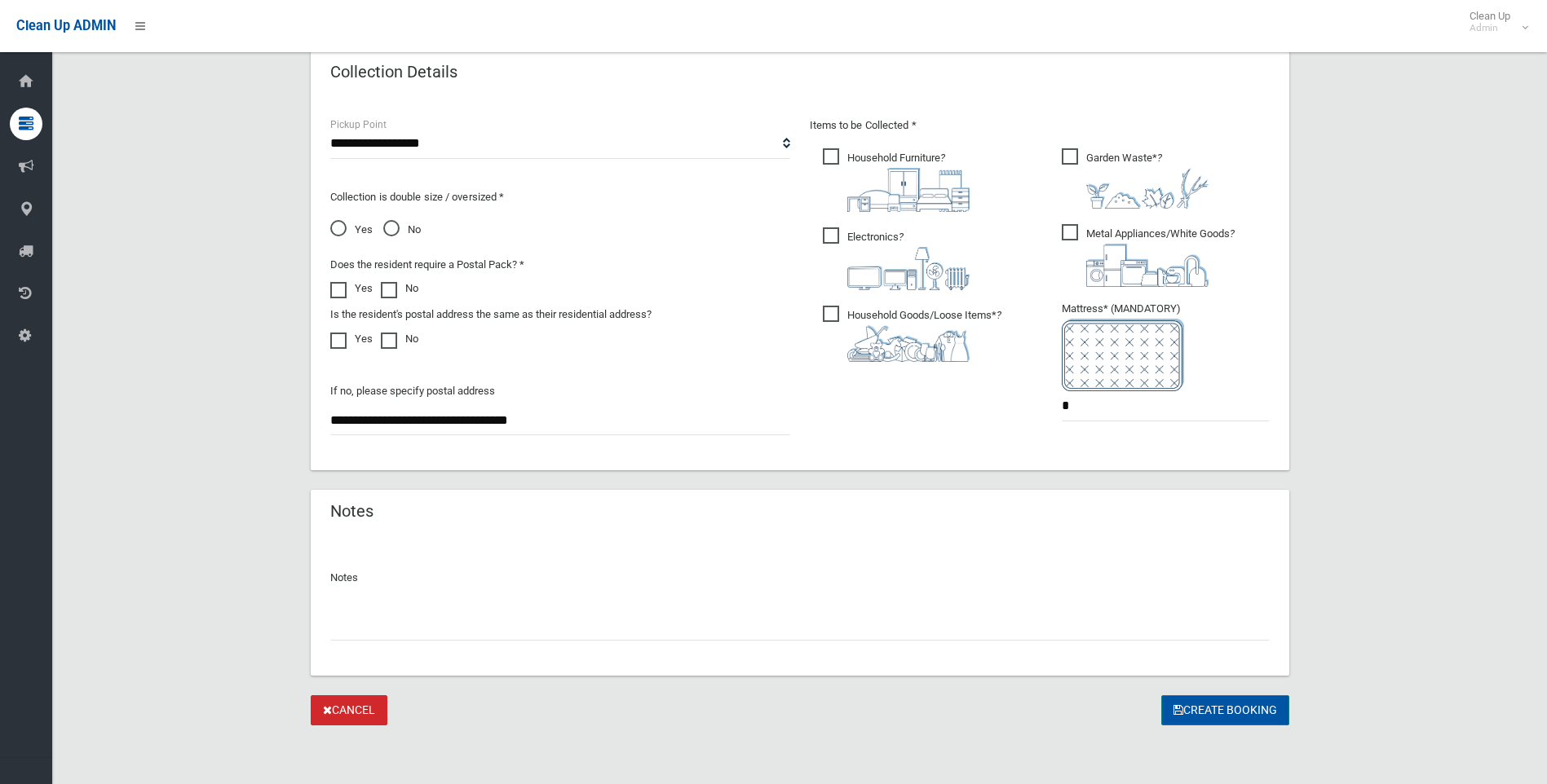
click at [1229, 706] on button "Create Booking" at bounding box center [1225, 711] width 128 height 30
